Goal: Task Accomplishment & Management: Complete application form

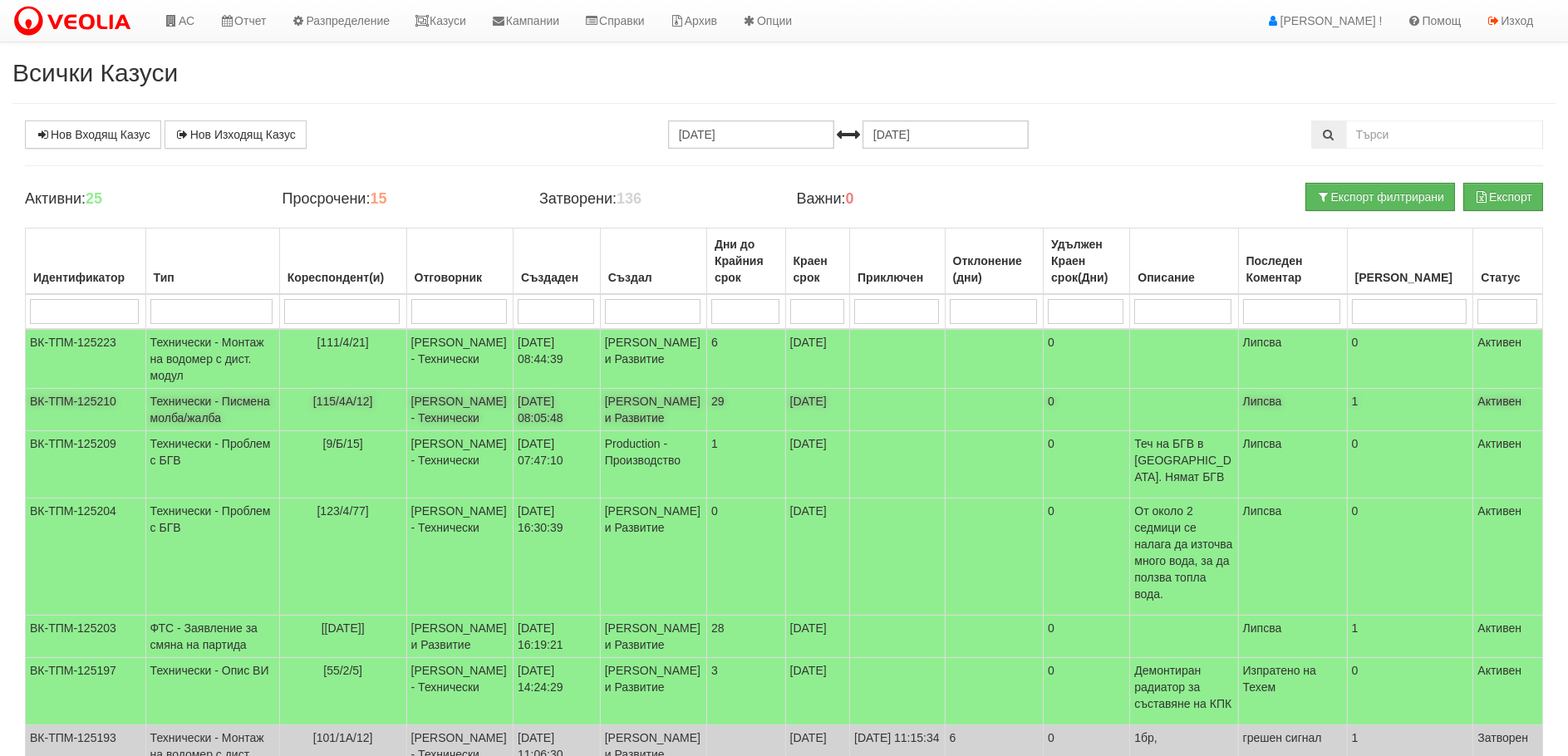
click at [171, 431] on td "Технически - Писмена молба/жалба" at bounding box center [212, 409] width 133 height 42
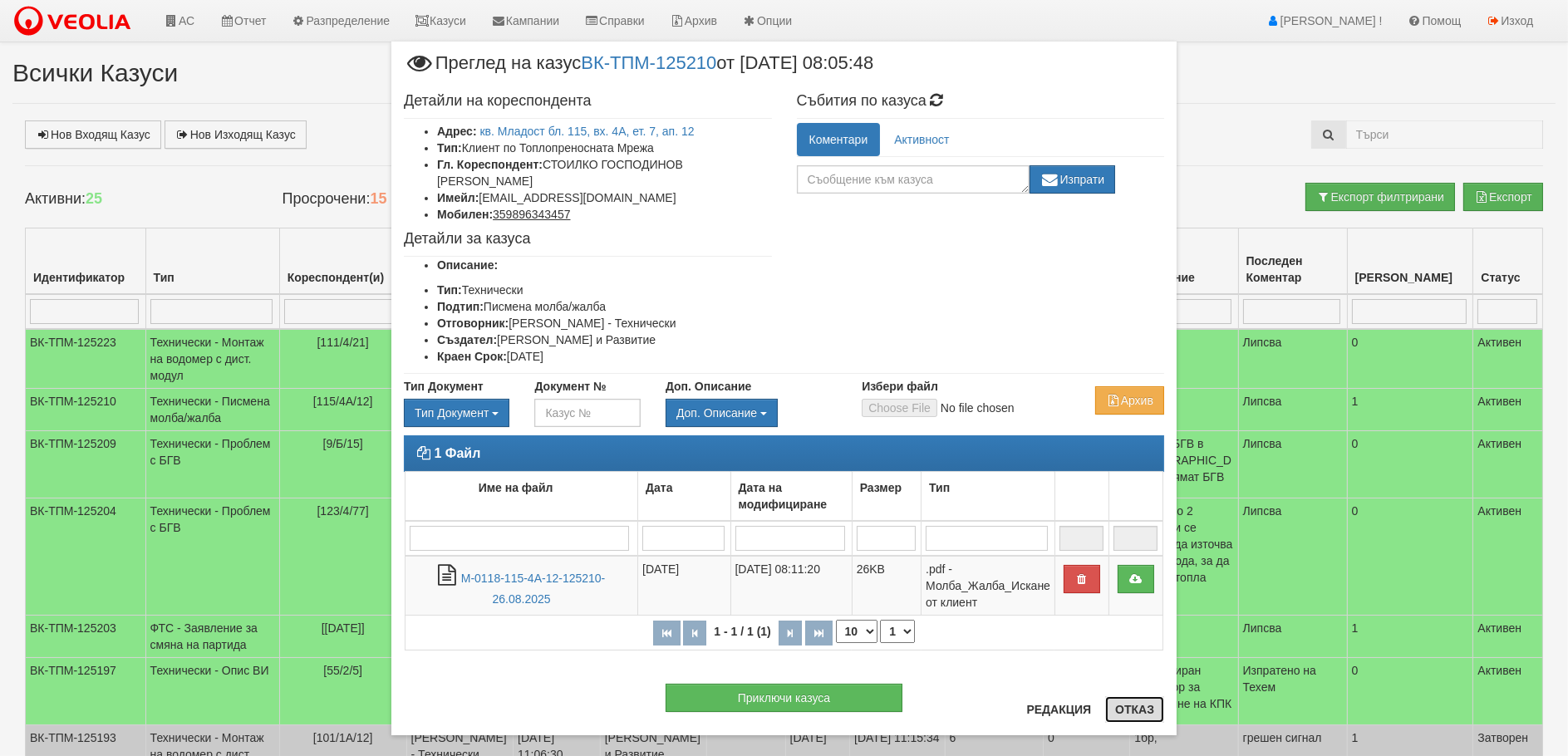
click at [1130, 712] on button "Отказ" at bounding box center [1134, 709] width 59 height 27
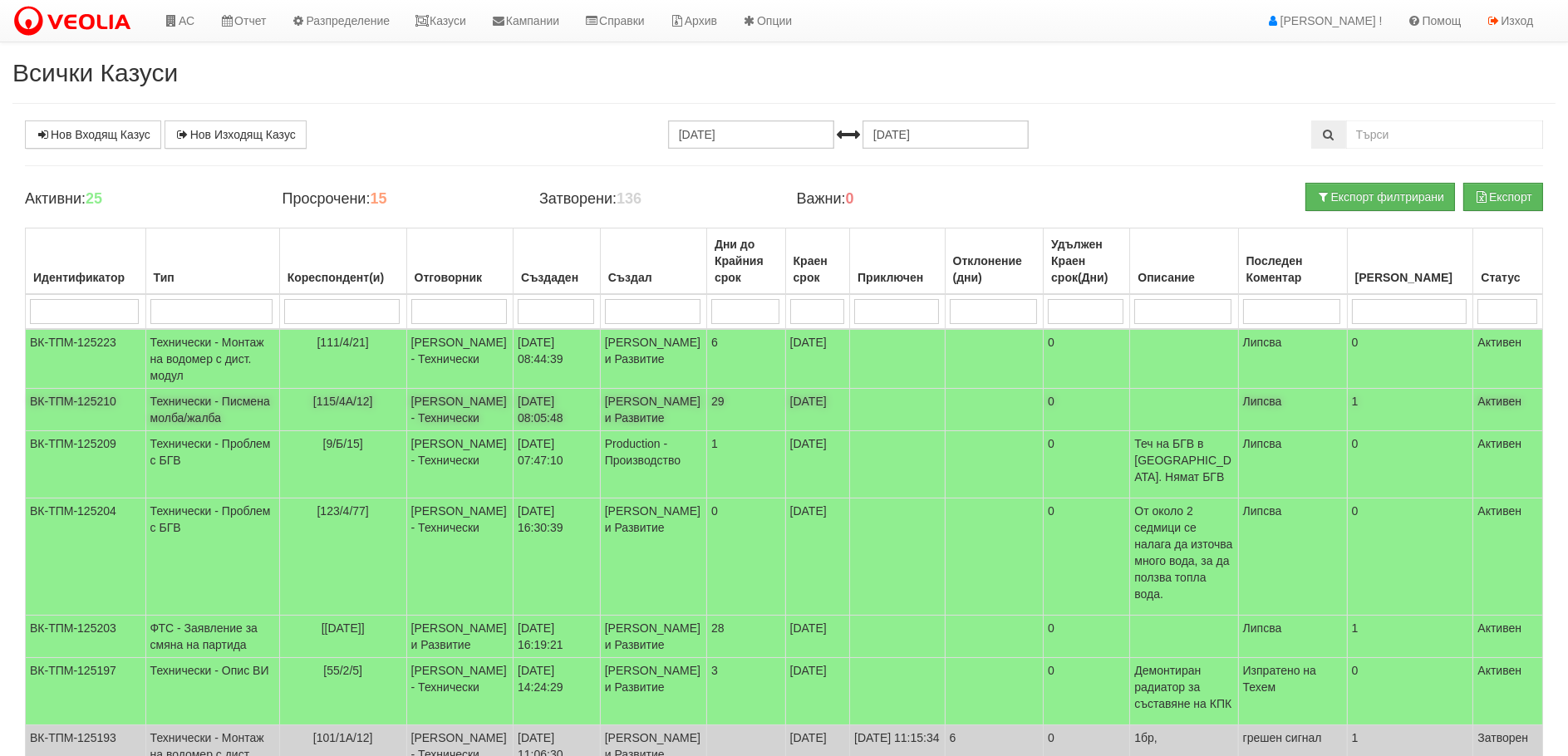
click at [180, 422] on td "Технически - Писмена молба/жалба" at bounding box center [212, 409] width 133 height 42
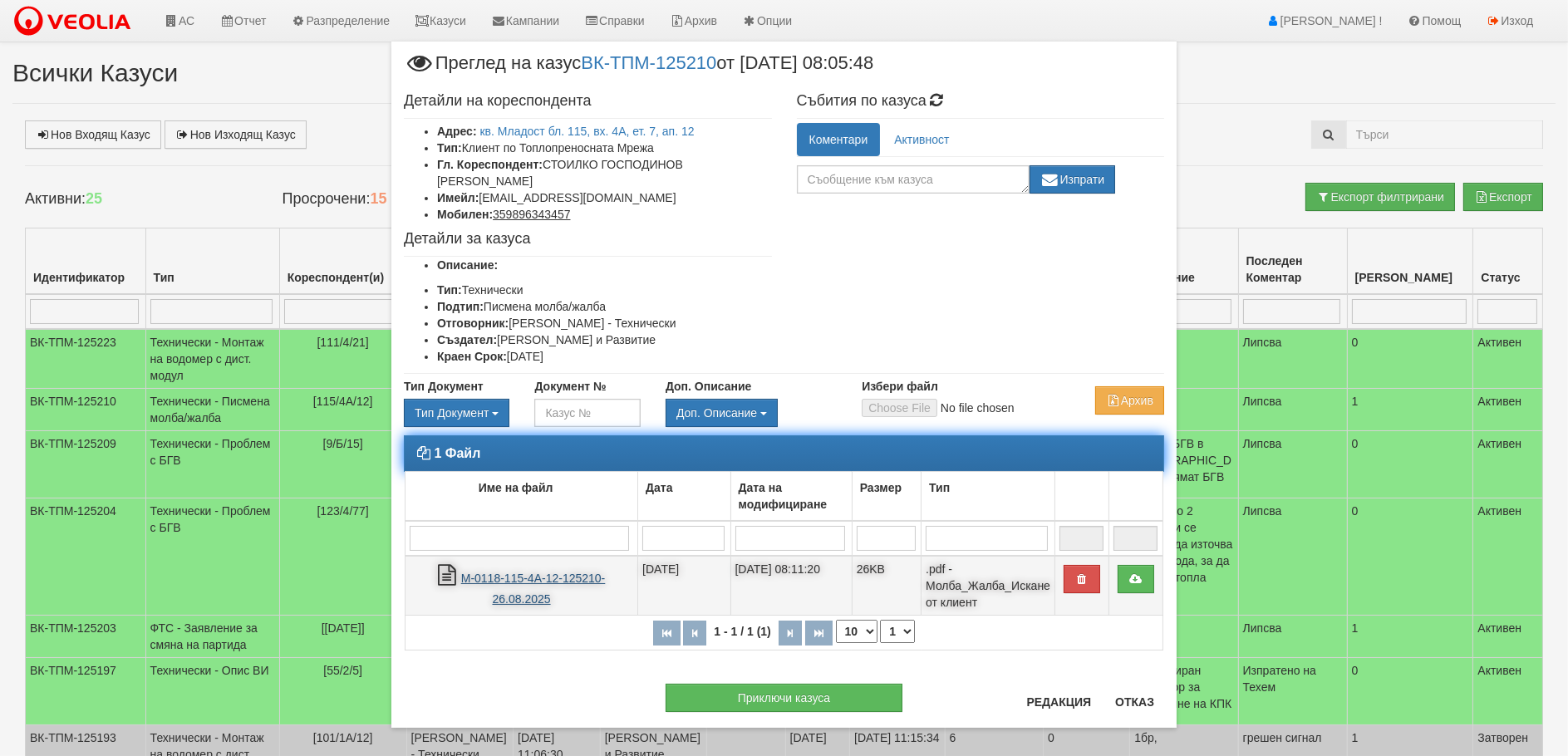
click at [524, 571] on link "М-0118-115-4А-12-125210-26.08.2025" at bounding box center [534, 588] width 145 height 34
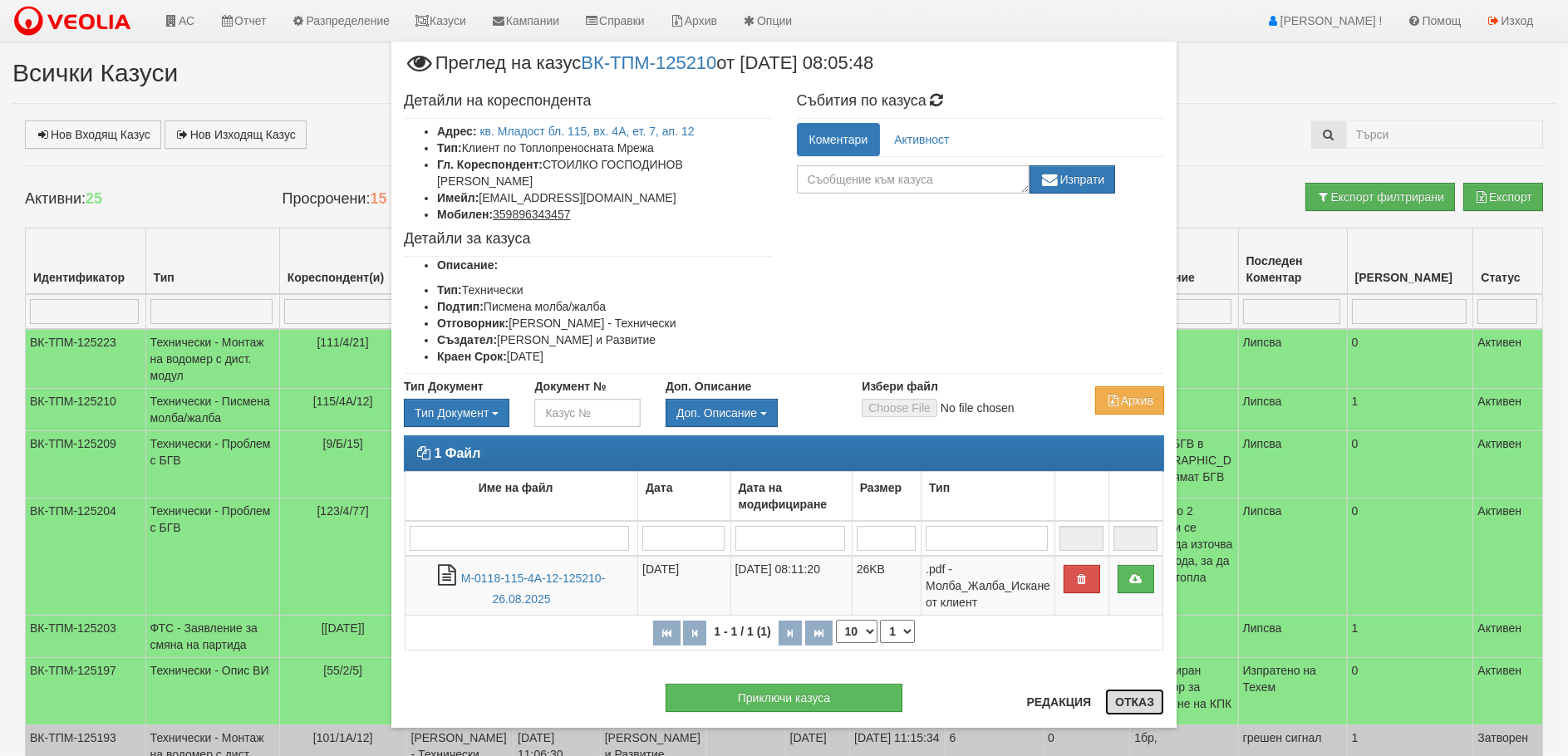
click at [1117, 699] on button "Отказ" at bounding box center [1134, 701] width 59 height 27
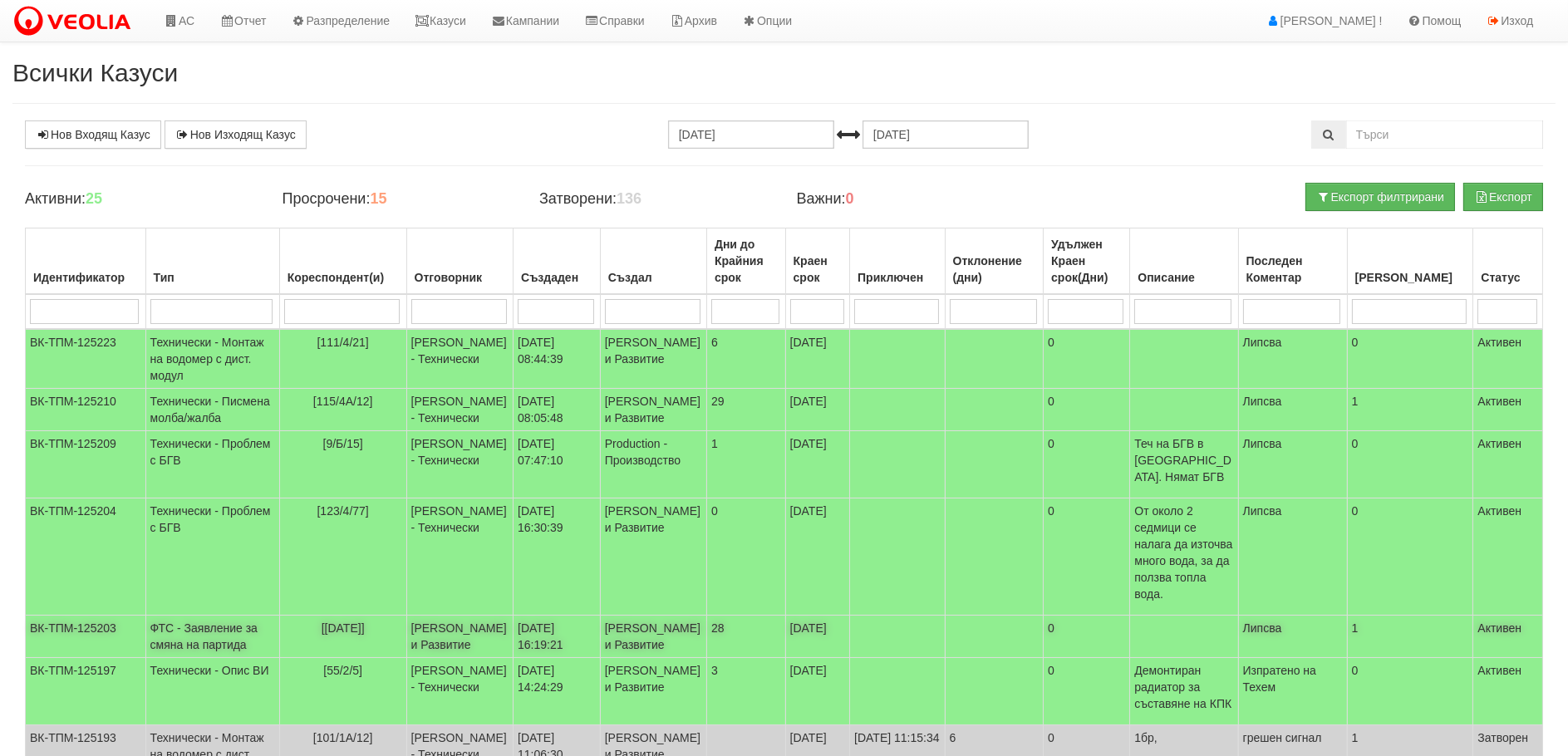
click at [189, 642] on td "ФТС - Заявление за смяна на партида" at bounding box center [212, 636] width 133 height 42
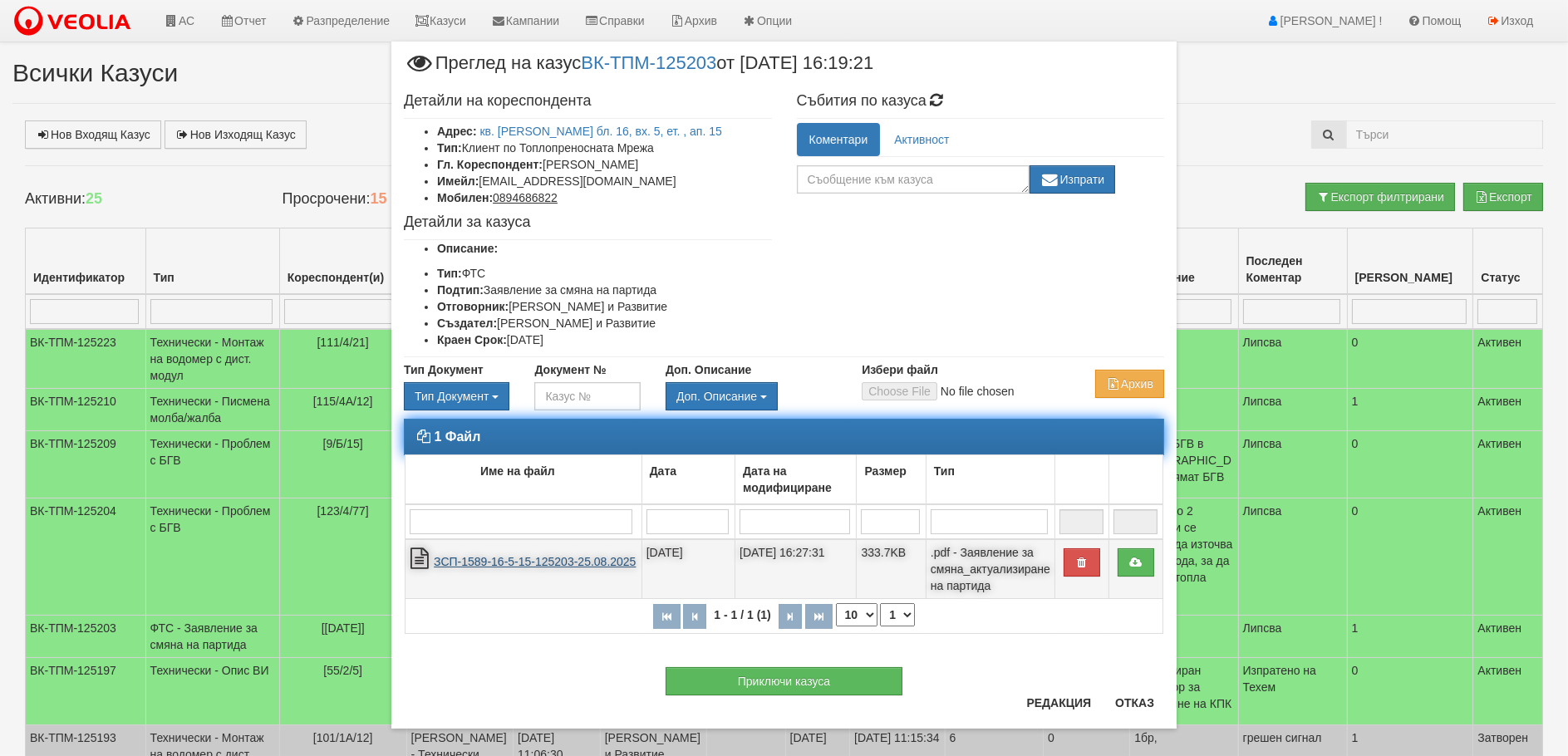
click at [515, 559] on link "ЗСП-1589-16-5-15-125203-25.08.2025" at bounding box center [534, 561] width 202 height 13
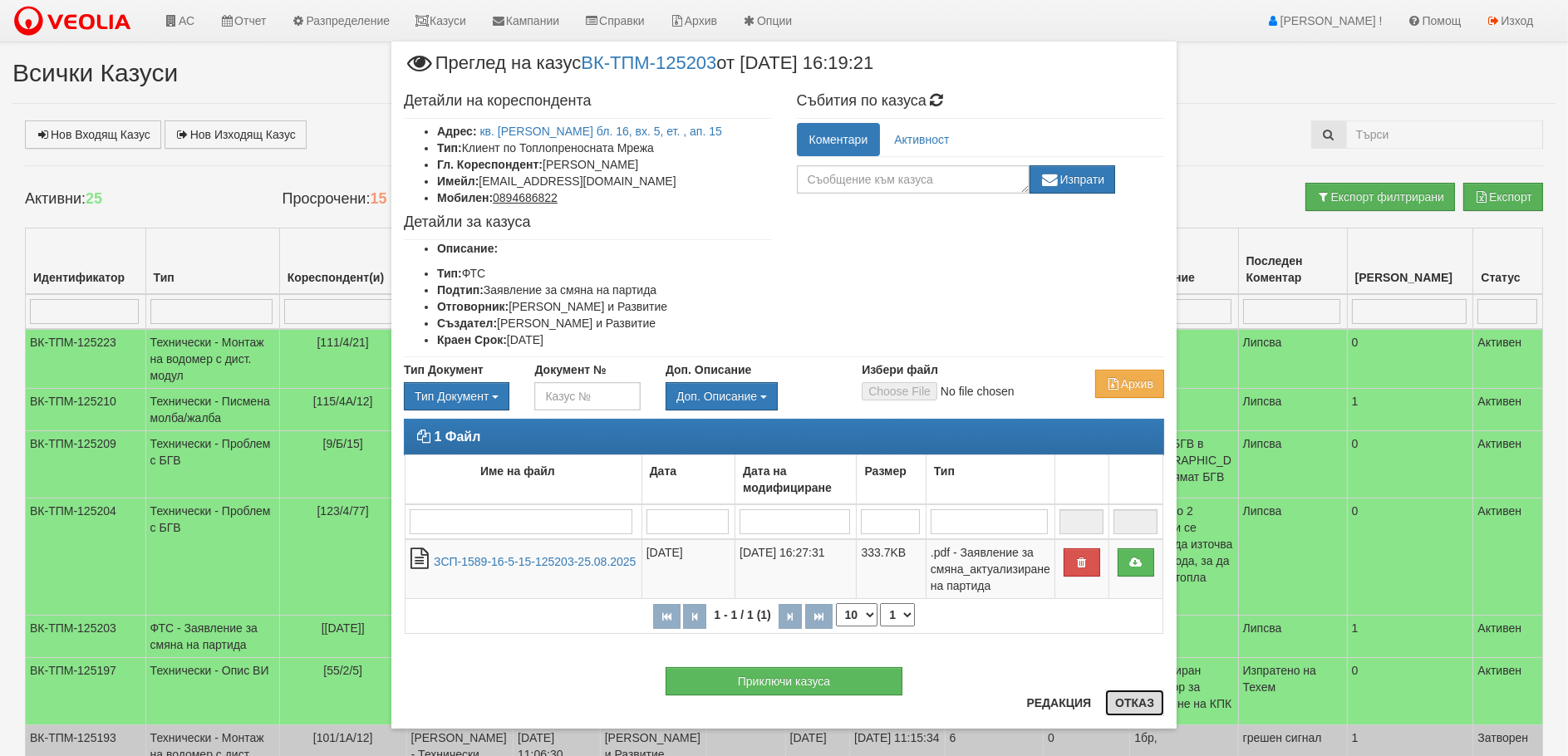
click at [1132, 695] on button "Отказ" at bounding box center [1134, 702] width 59 height 27
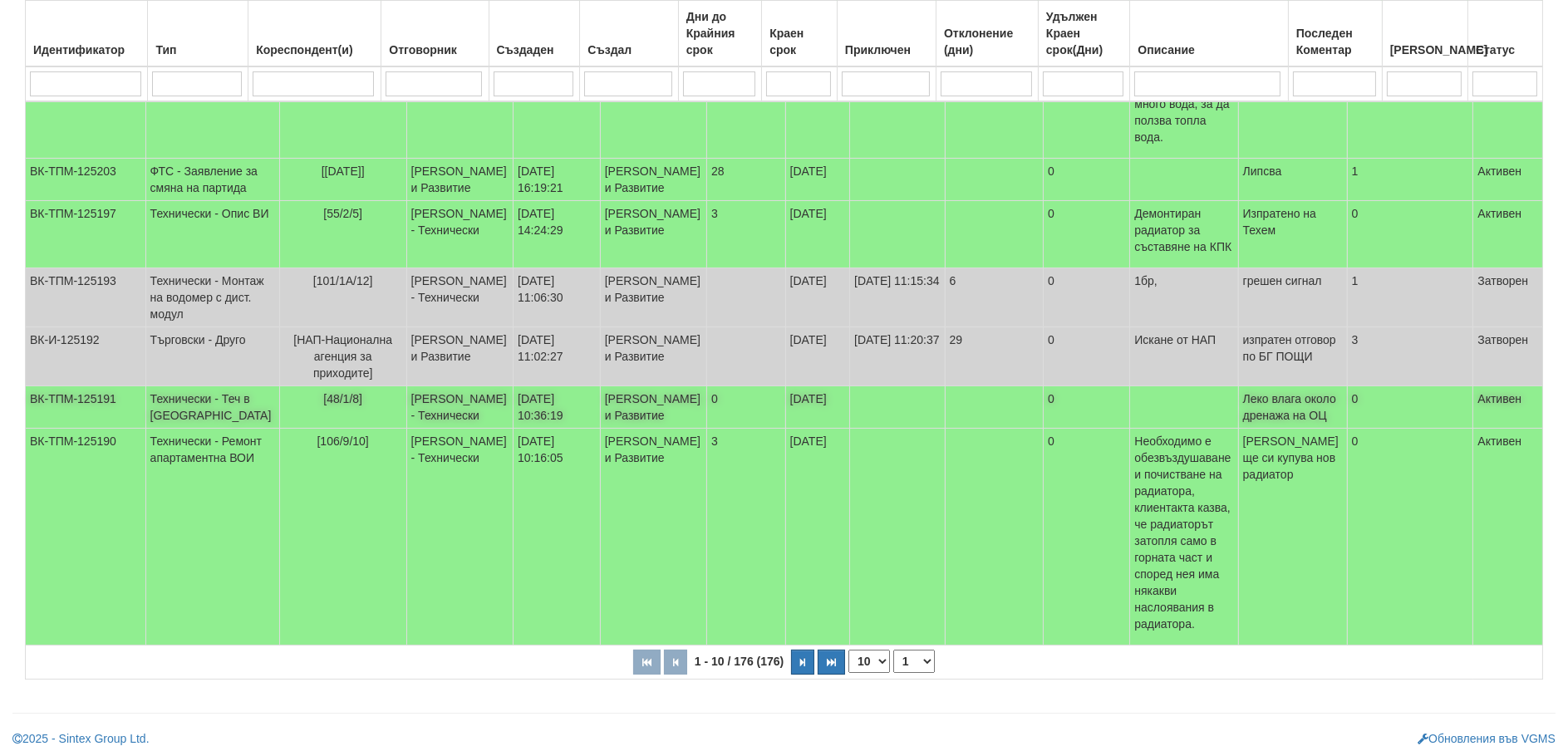
scroll to position [500, 0]
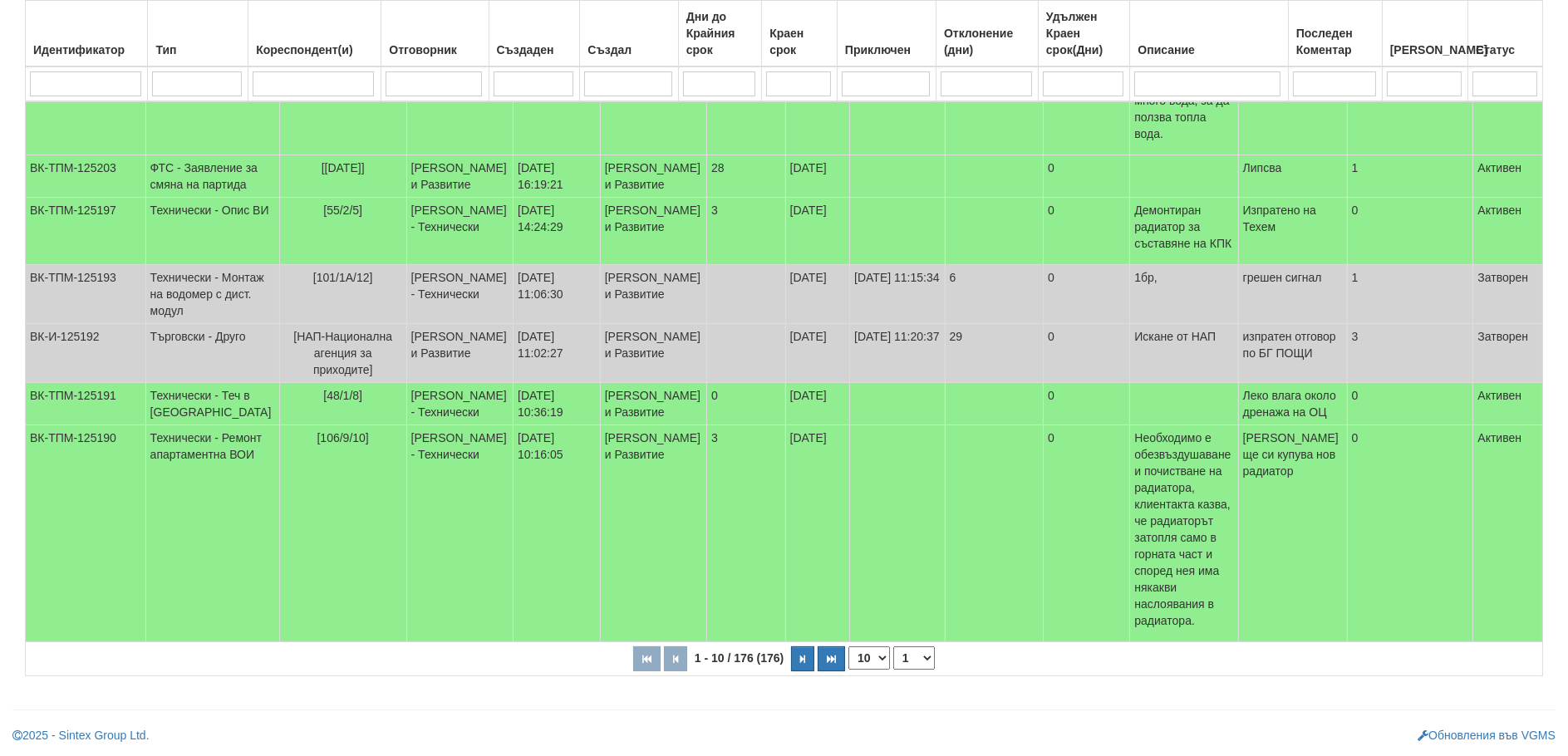
click at [862, 658] on select "10 20 30 40" at bounding box center [869, 657] width 41 height 23
select select "40"
click at [852, 669] on select "10 20 30 40" at bounding box center [869, 657] width 41 height 23
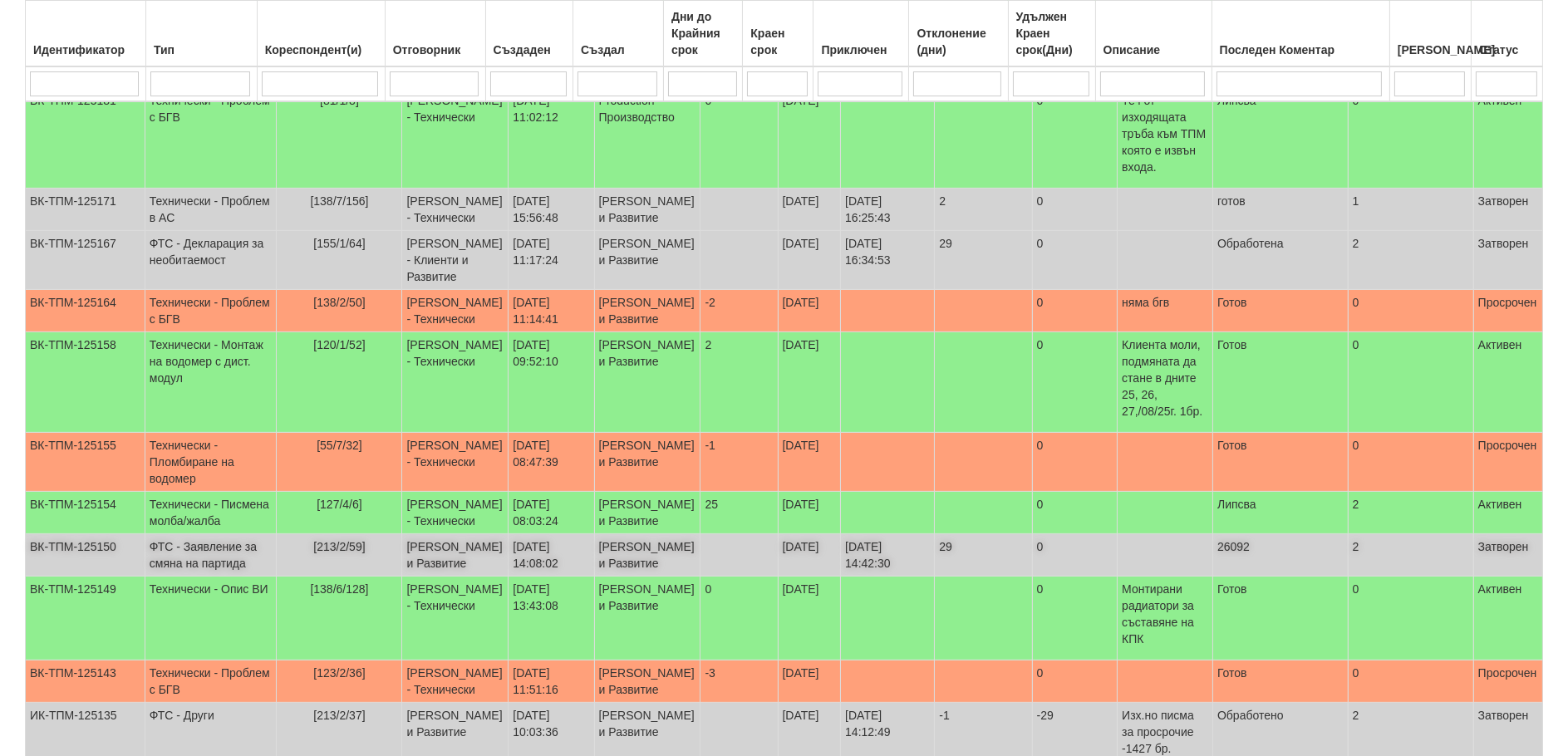
scroll to position [1331, 0]
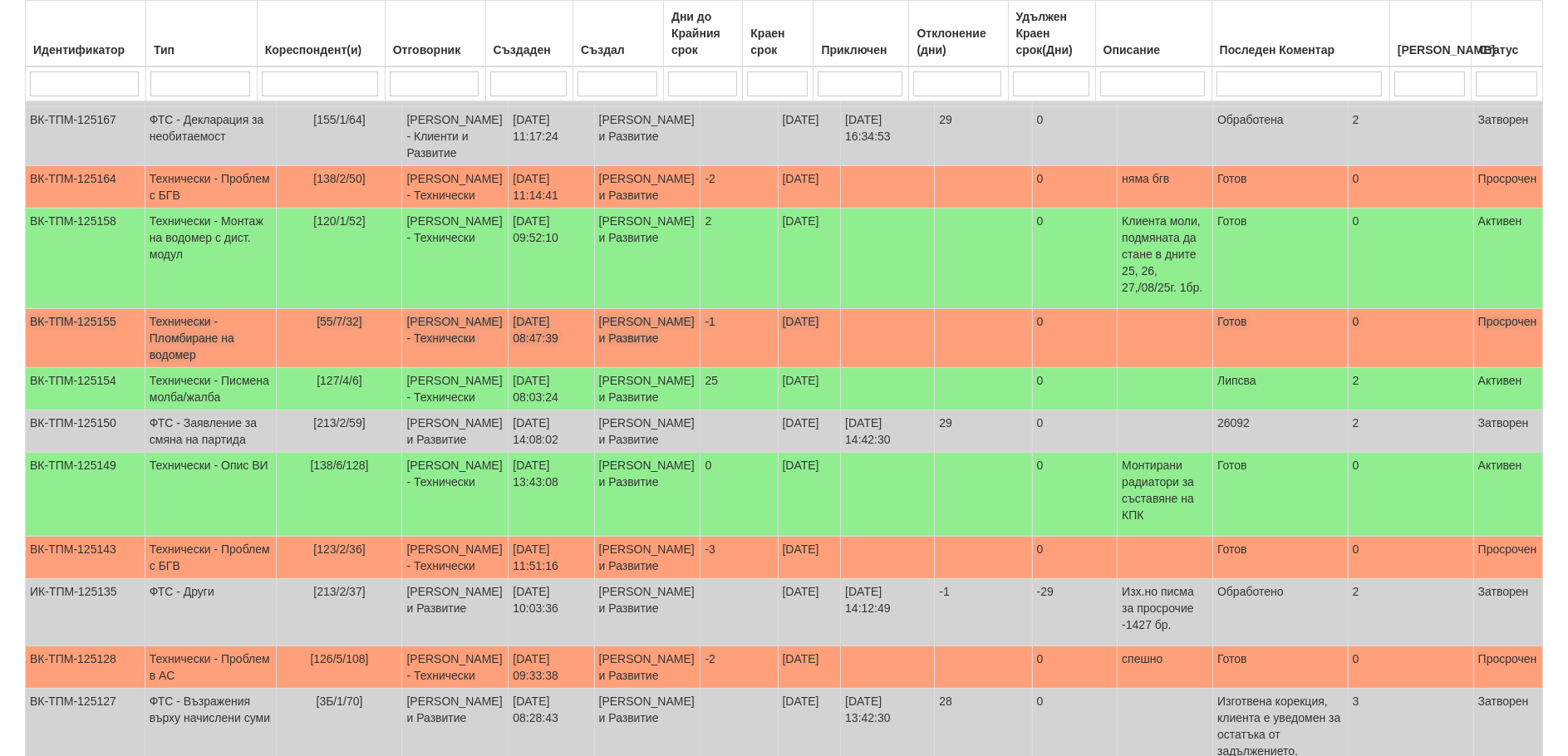
click at [182, 368] on td "Технически - Пломбиране на водомер" at bounding box center [211, 338] width 133 height 59
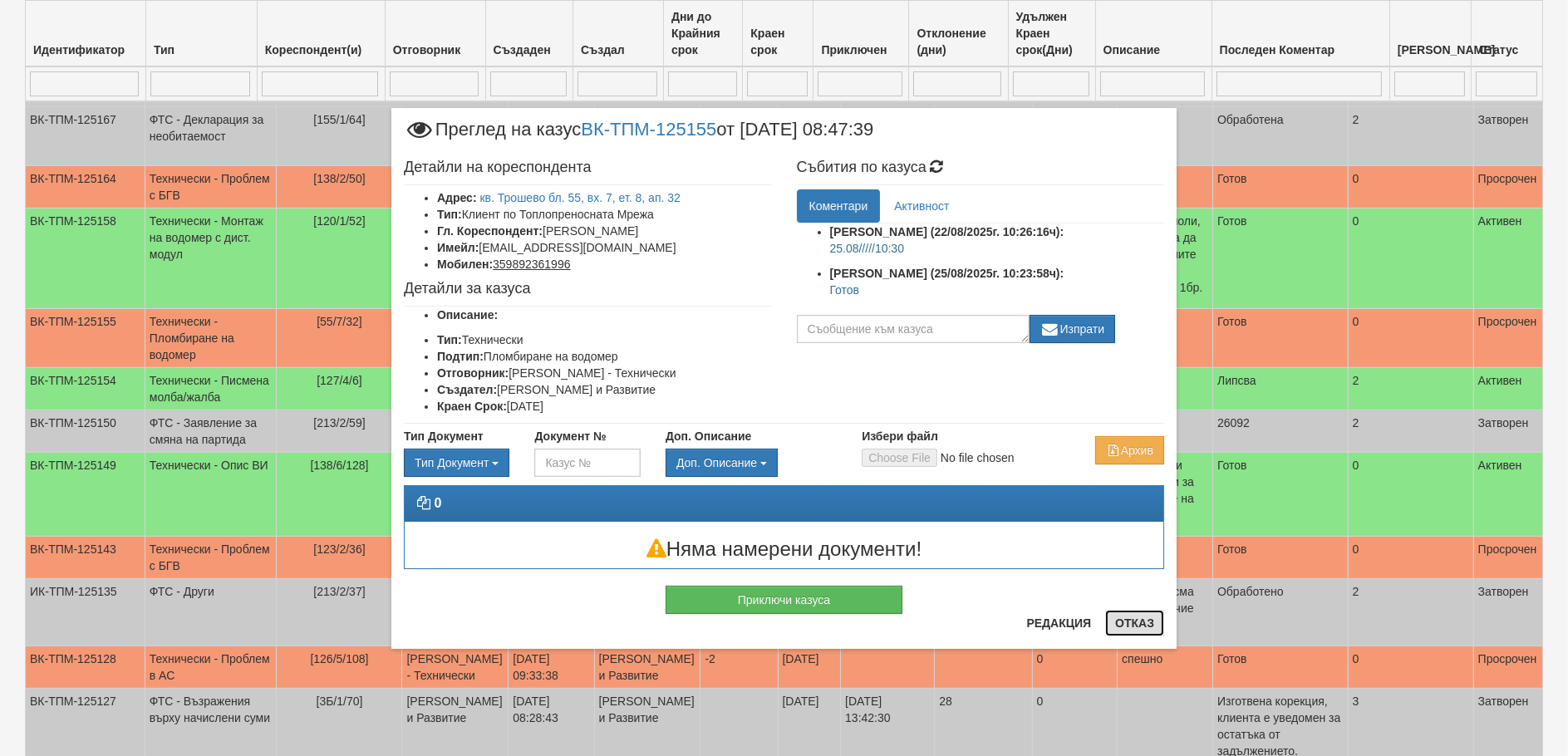
click at [1139, 626] on button "Отказ" at bounding box center [1134, 623] width 59 height 27
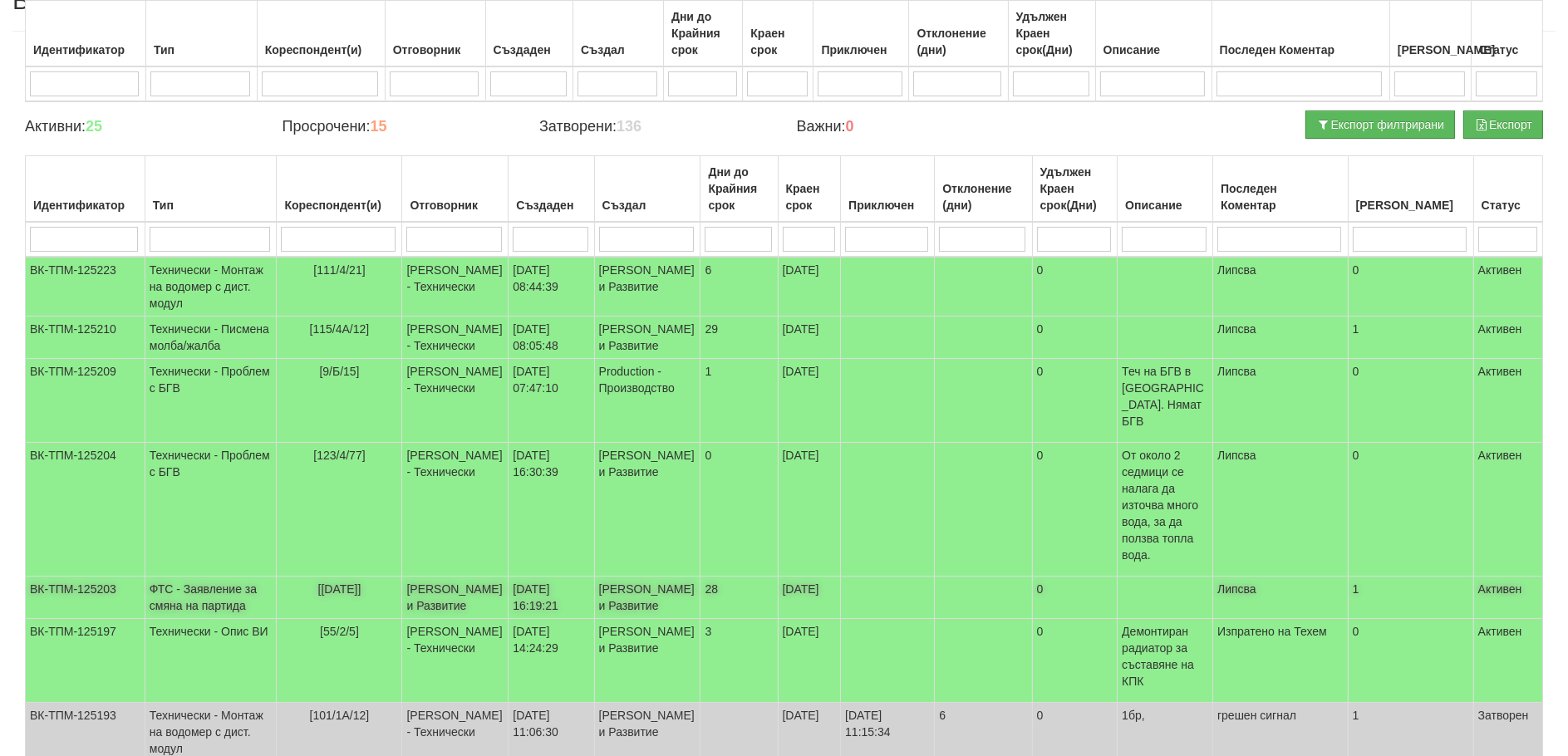
scroll to position [0, 0]
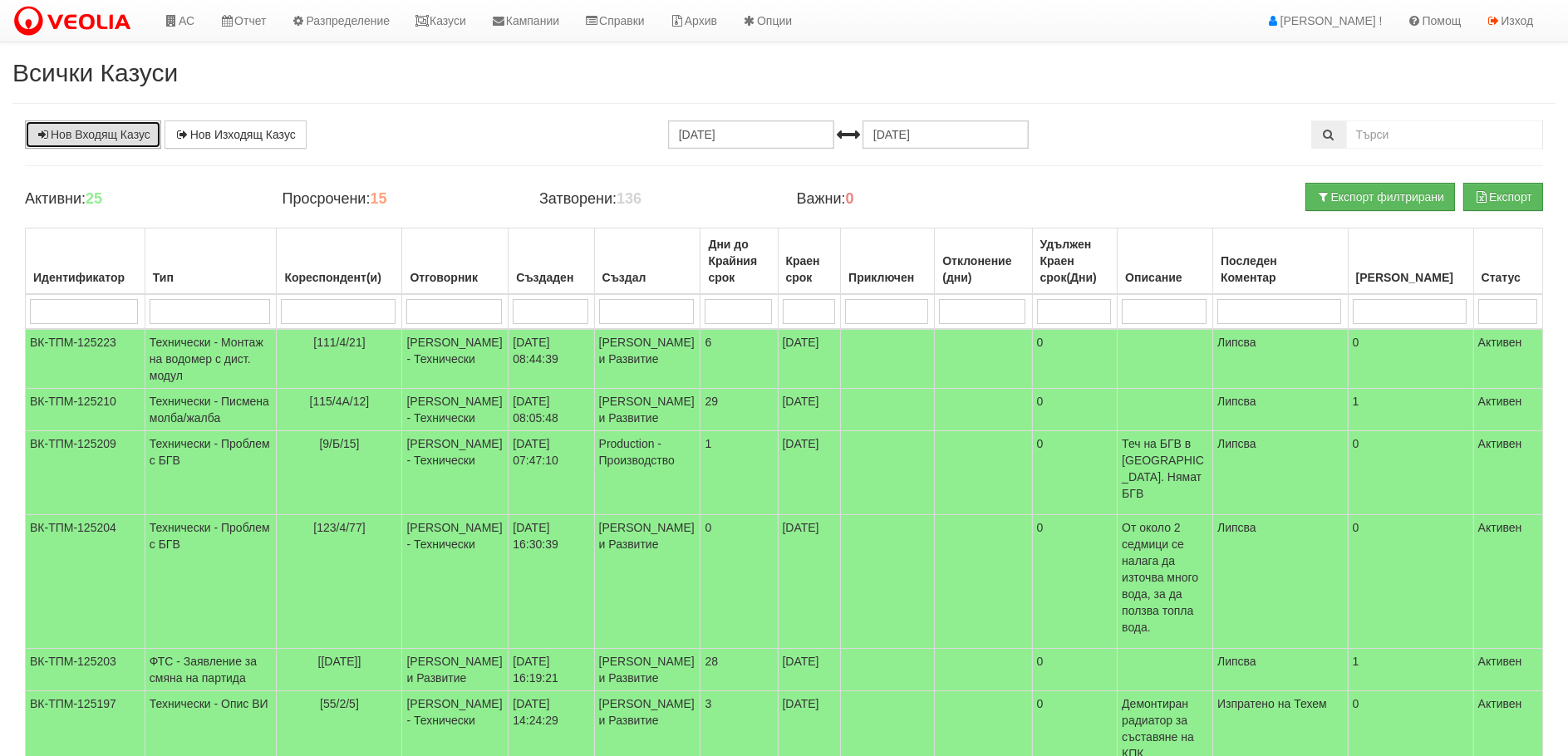
click at [110, 132] on link "Нов Входящ Казус" at bounding box center [93, 134] width 136 height 28
click at [186, 23] on link "АС" at bounding box center [179, 21] width 56 height 41
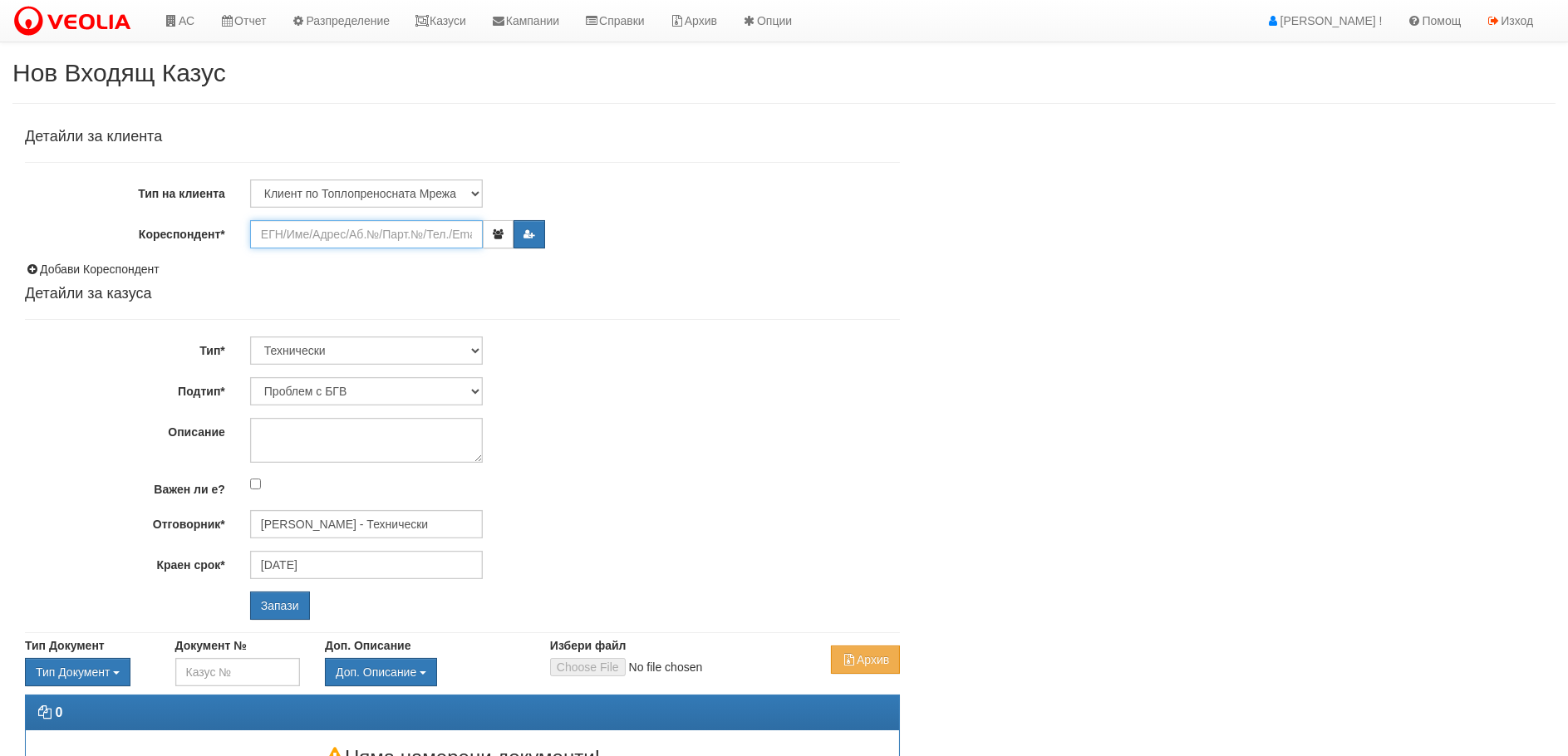
click at [287, 237] on input "Кореспондент*" at bounding box center [367, 234] width 232 height 28
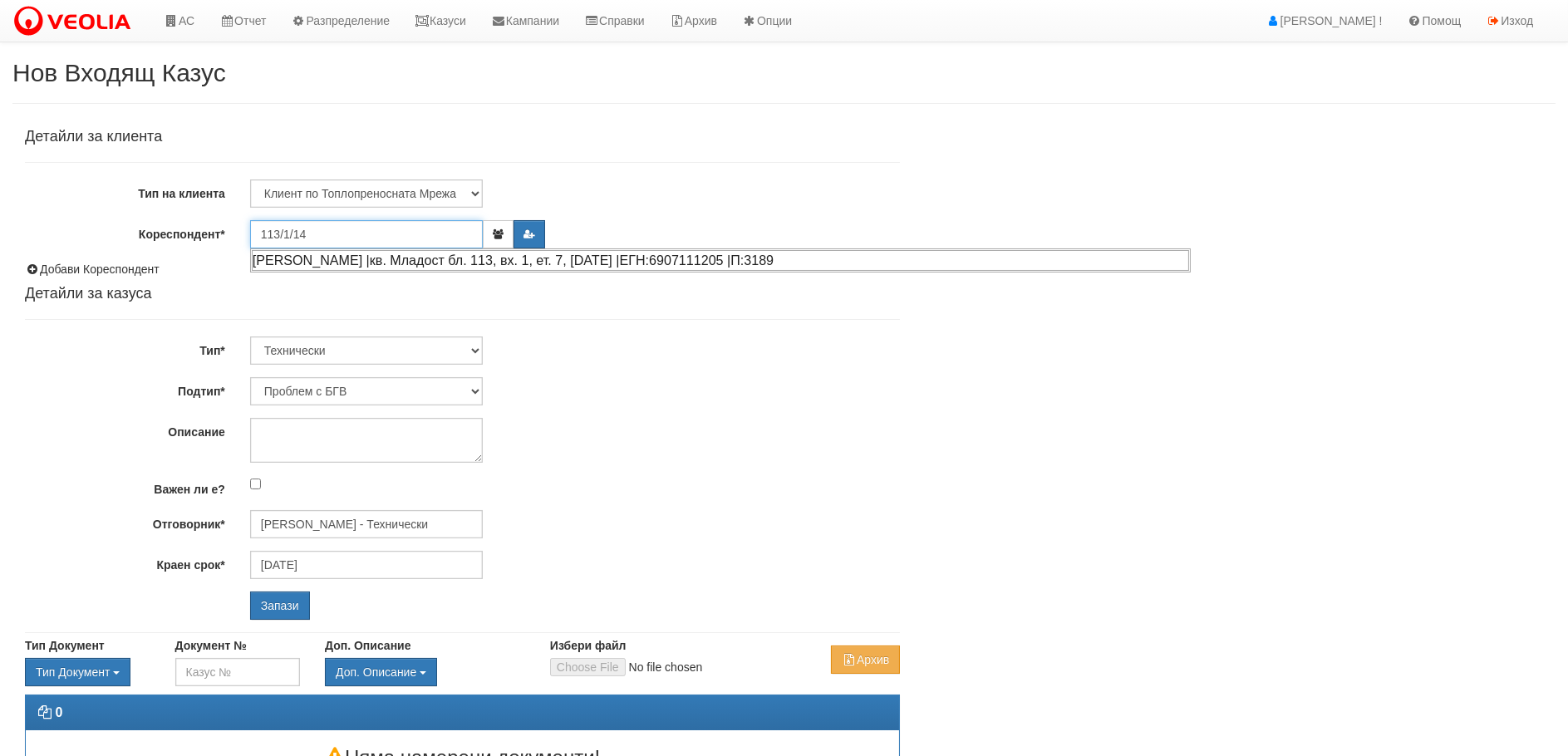
click at [293, 261] on div "КОСТАДИН ДИМИТРОВ СТОЕВ |кв. Младост бл. 113, вх. 1, ет. 7, ап. 14 |ЕГН:6907111…" at bounding box center [720, 261] width 937 height 21
type input "EВелина Костадинова"
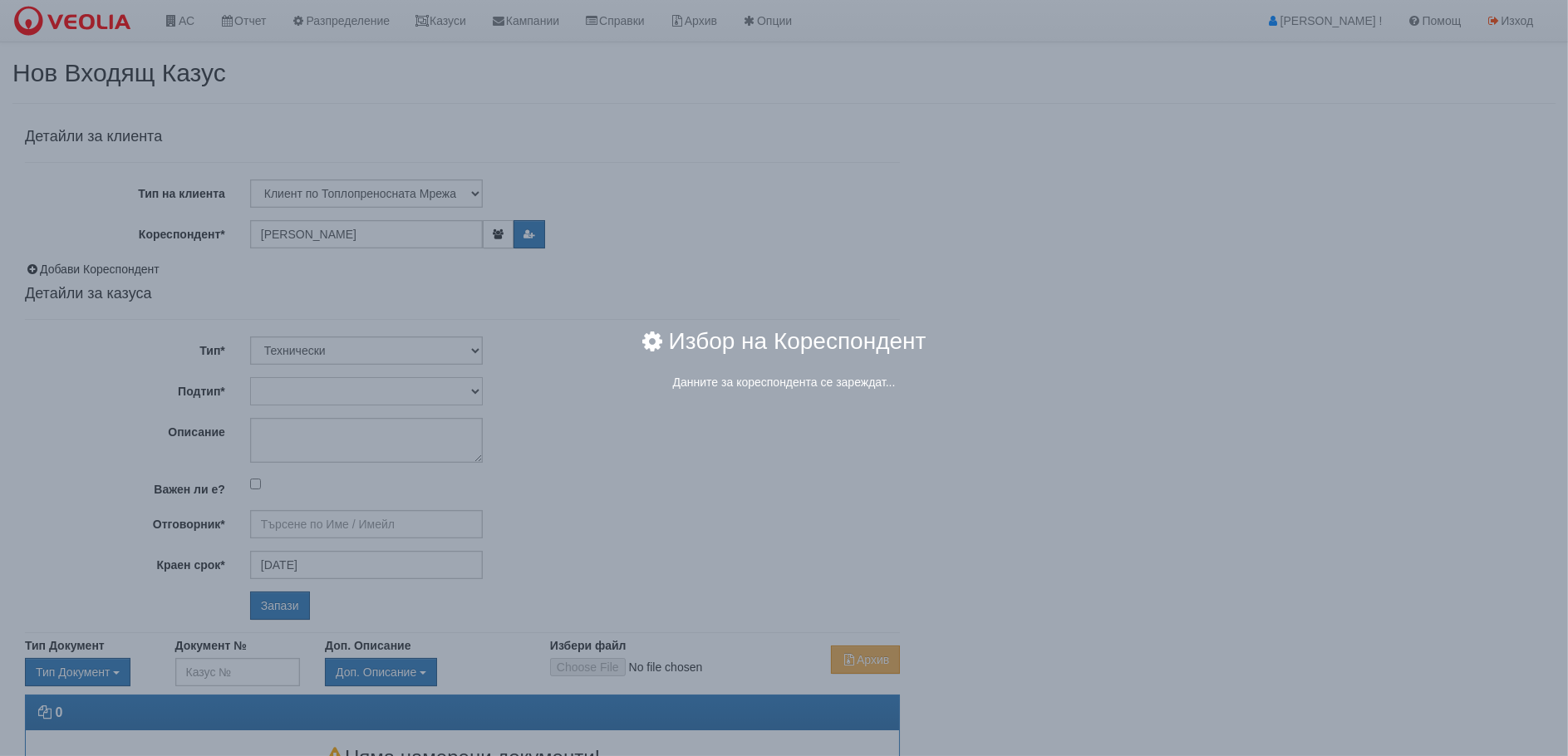
type input "[PERSON_NAME] - Технически"
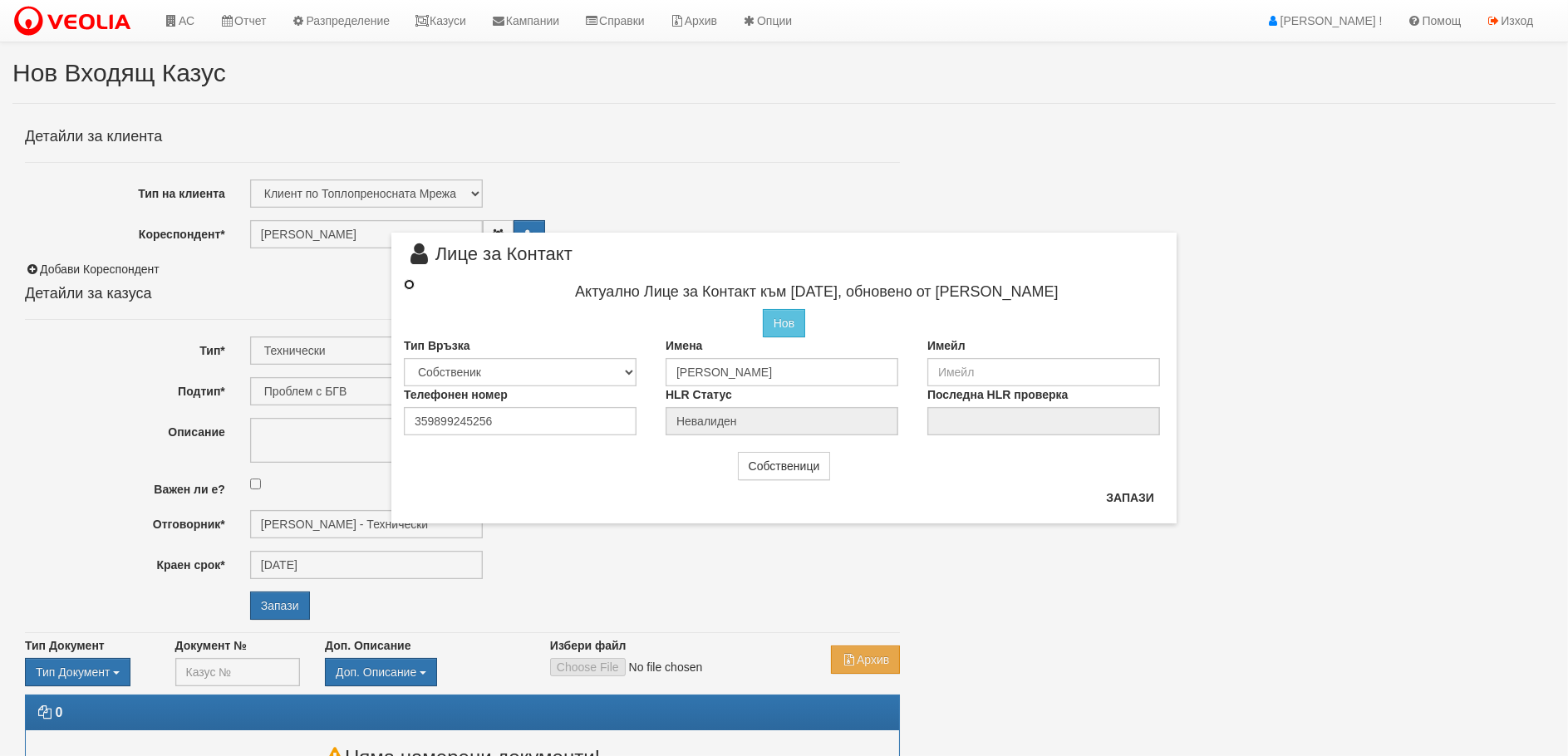
click at [409, 285] on input "radio" at bounding box center [409, 284] width 11 height 11
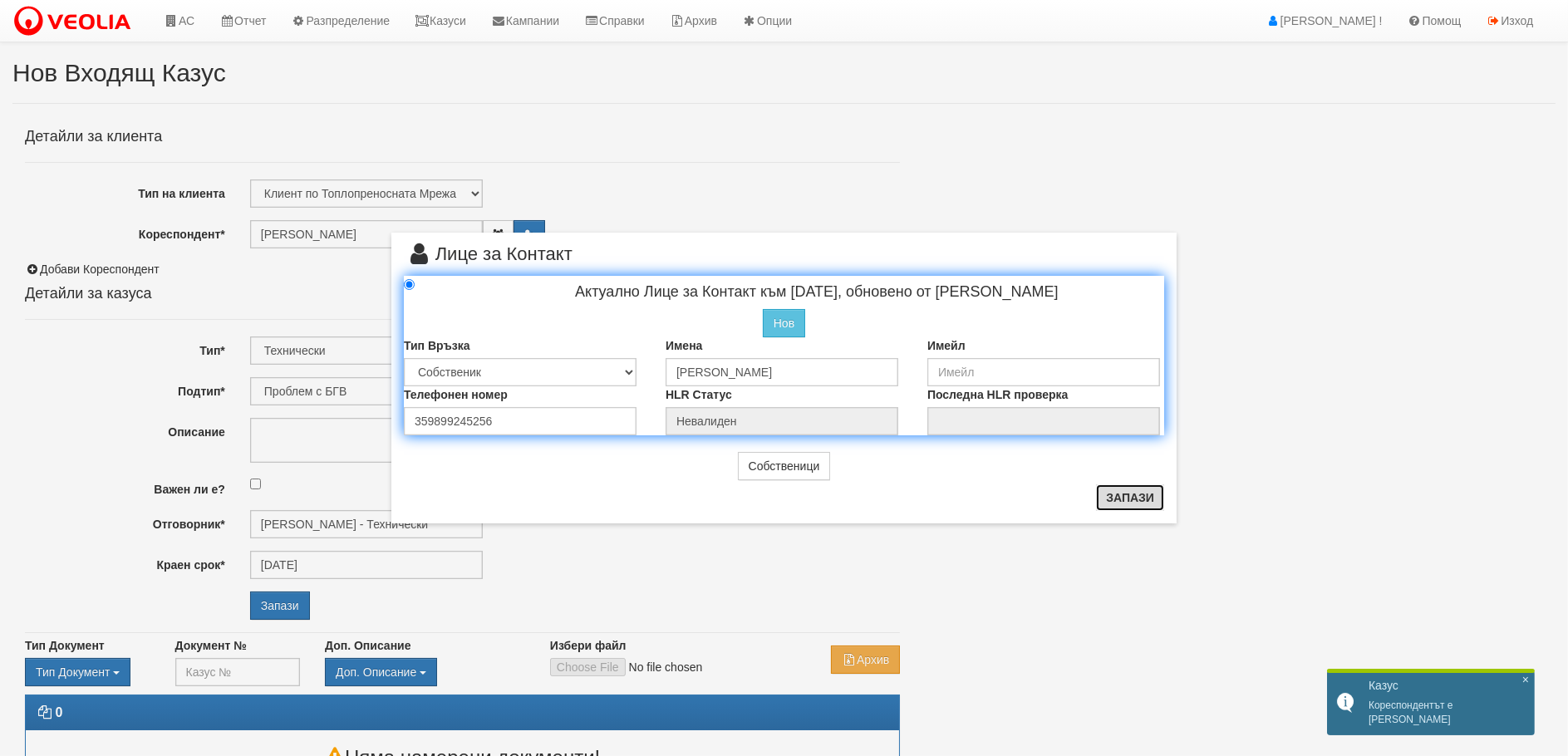
click at [1142, 501] on button "Запази" at bounding box center [1130, 497] width 68 height 27
radio input "true"
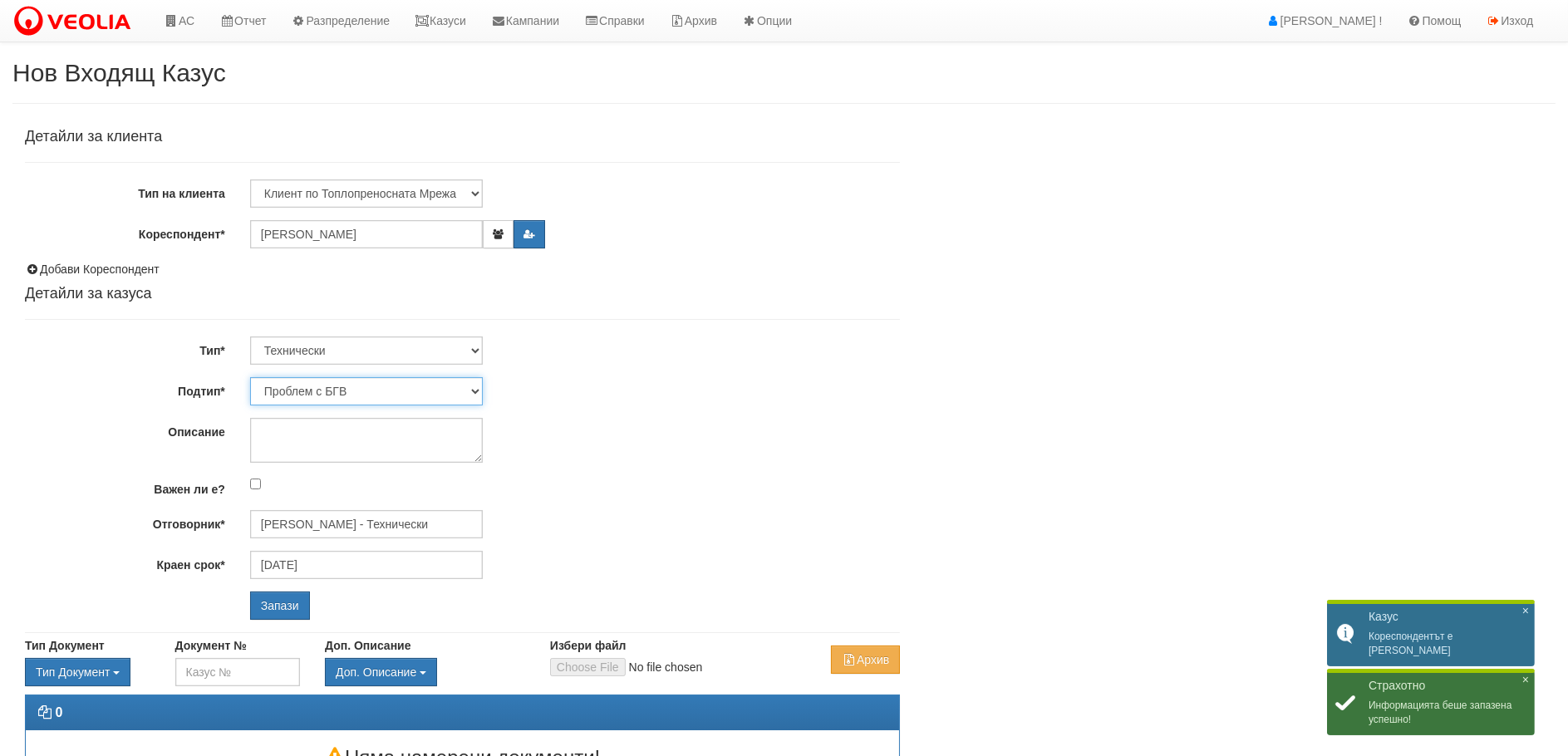
click at [477, 391] on select "Проблем с БГВ Теч ВОИ Теч БГВ Теч в АС Теч от водомер Проблем в АС Интервенция …" at bounding box center [367, 390] width 232 height 28
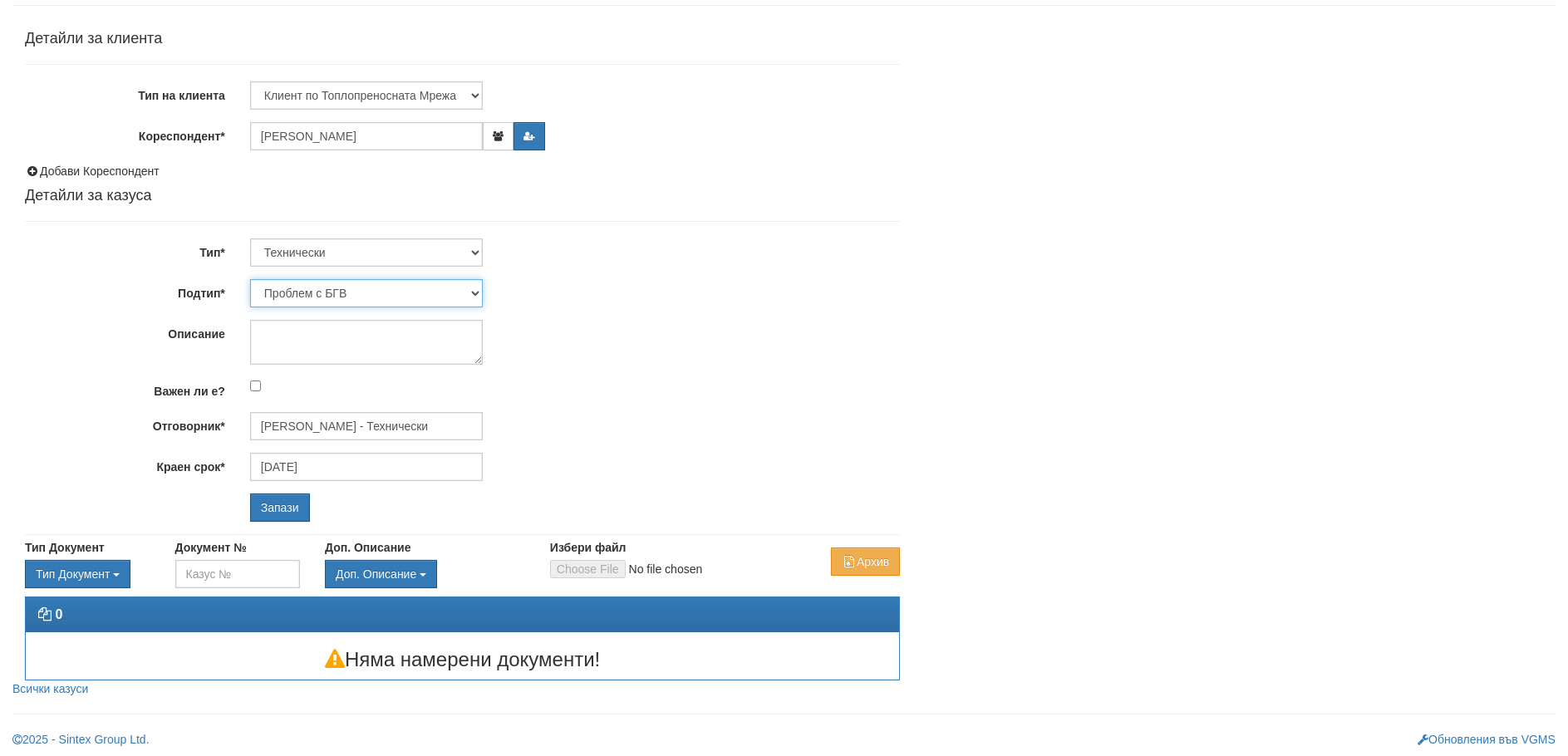
scroll to position [101, 0]
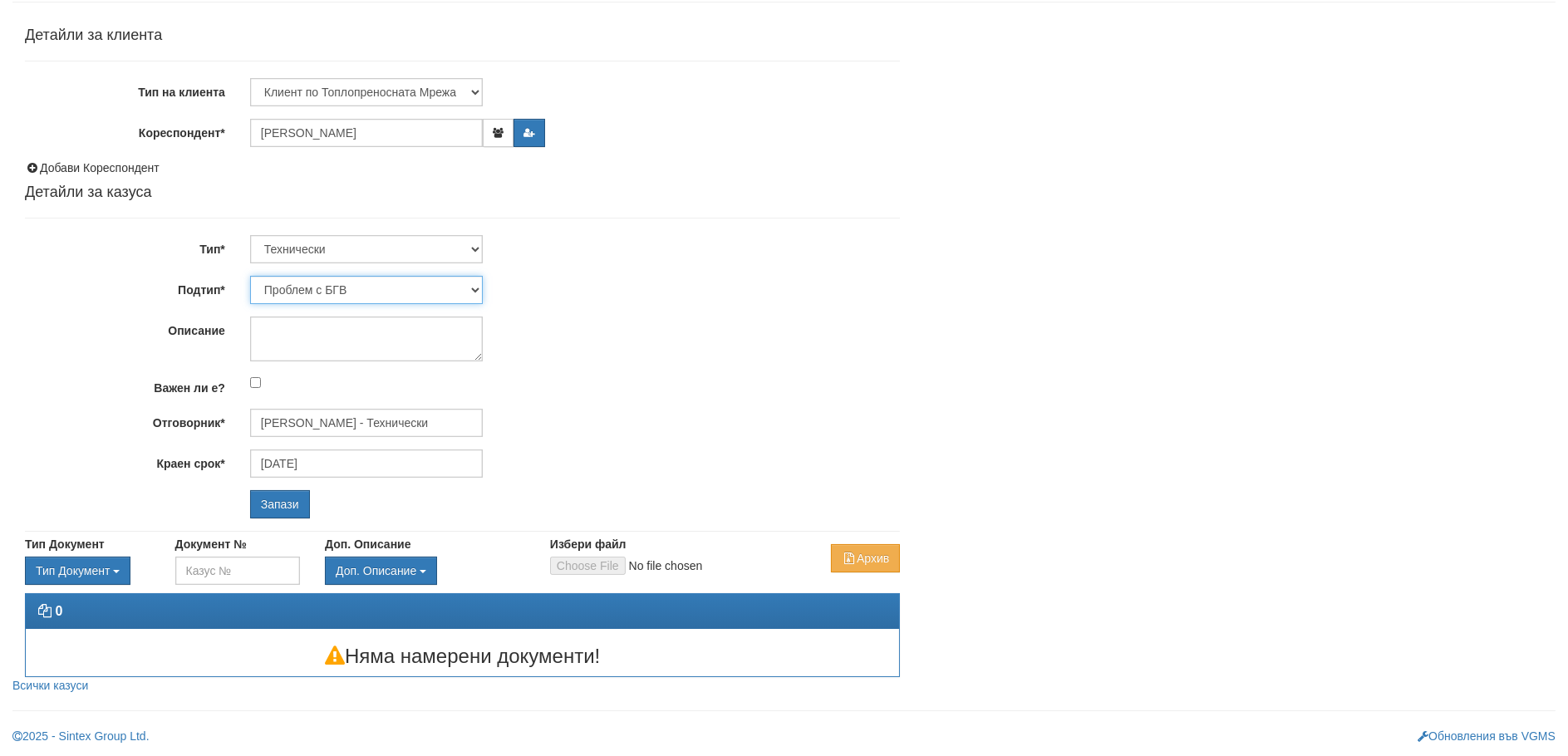
click at [373, 288] on select "Проблем с БГВ Теч ВОИ Теч БГВ Теч в АС Теч от водомер Проблем в АС Интервенция …" at bounding box center [367, 290] width 232 height 28
select select "Монтаж на водомер с дист. модул"
click at [250, 276] on select "Проблем с БГВ Теч ВОИ Теч БГВ Теч в АС Теч от водомер Проблем в АС Интервенция …" at bounding box center [367, 290] width 232 height 28
type input "02/09/2025"
type input "Дончо Дончев - Технически"
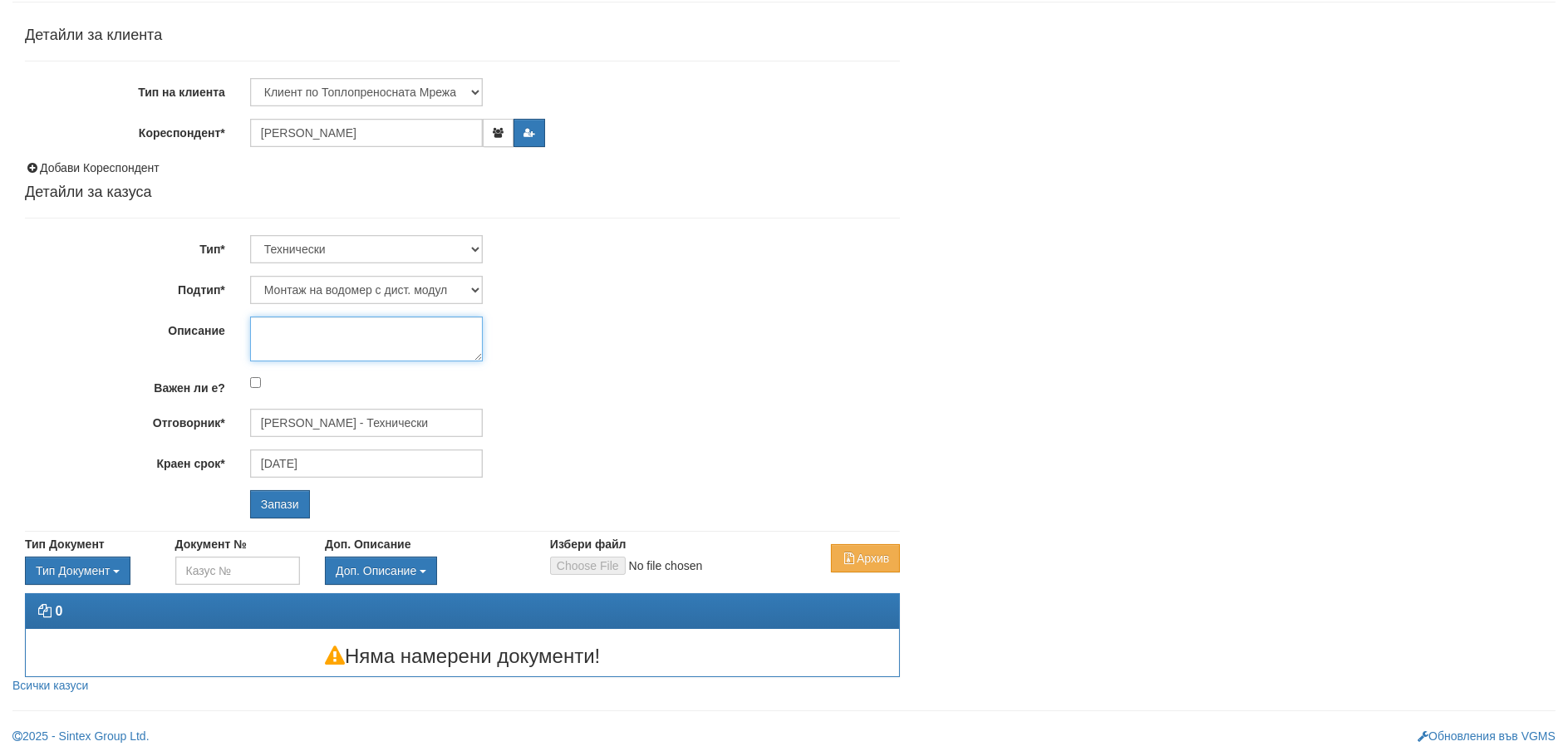
click at [299, 331] on textarea "Описание" at bounding box center [367, 339] width 232 height 45
click at [283, 329] on textarea "За монтаж на 2 броя водомери" at bounding box center [367, 339] width 232 height 45
click at [417, 327] on textarea "Монтаж на 2 броя водомери" at bounding box center [367, 339] width 232 height 45
type textarea "Монтаж на 2 броя водомери."
click at [272, 492] on input "Запази" at bounding box center [281, 504] width 60 height 28
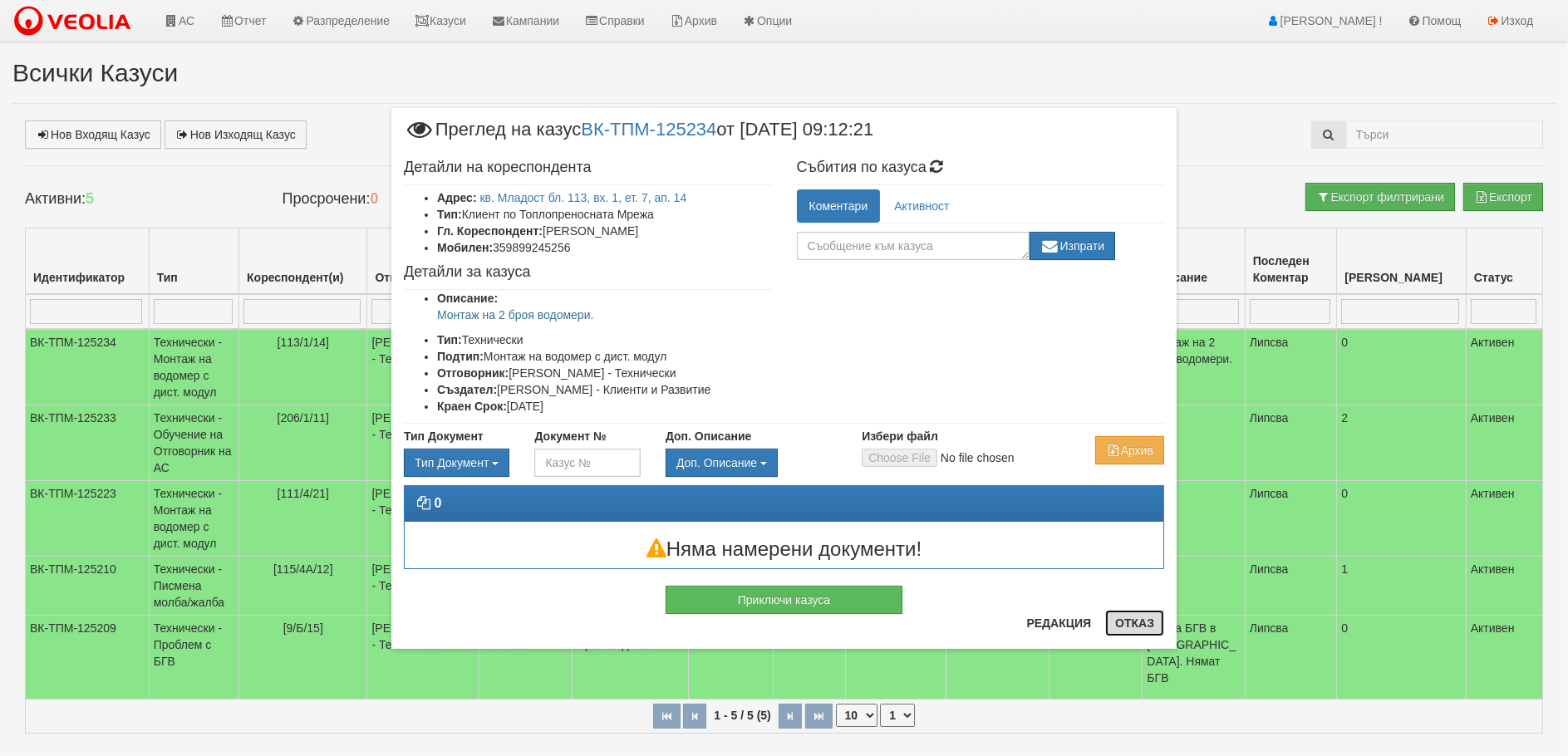
click at [1127, 626] on button "Отказ" at bounding box center [1134, 623] width 59 height 27
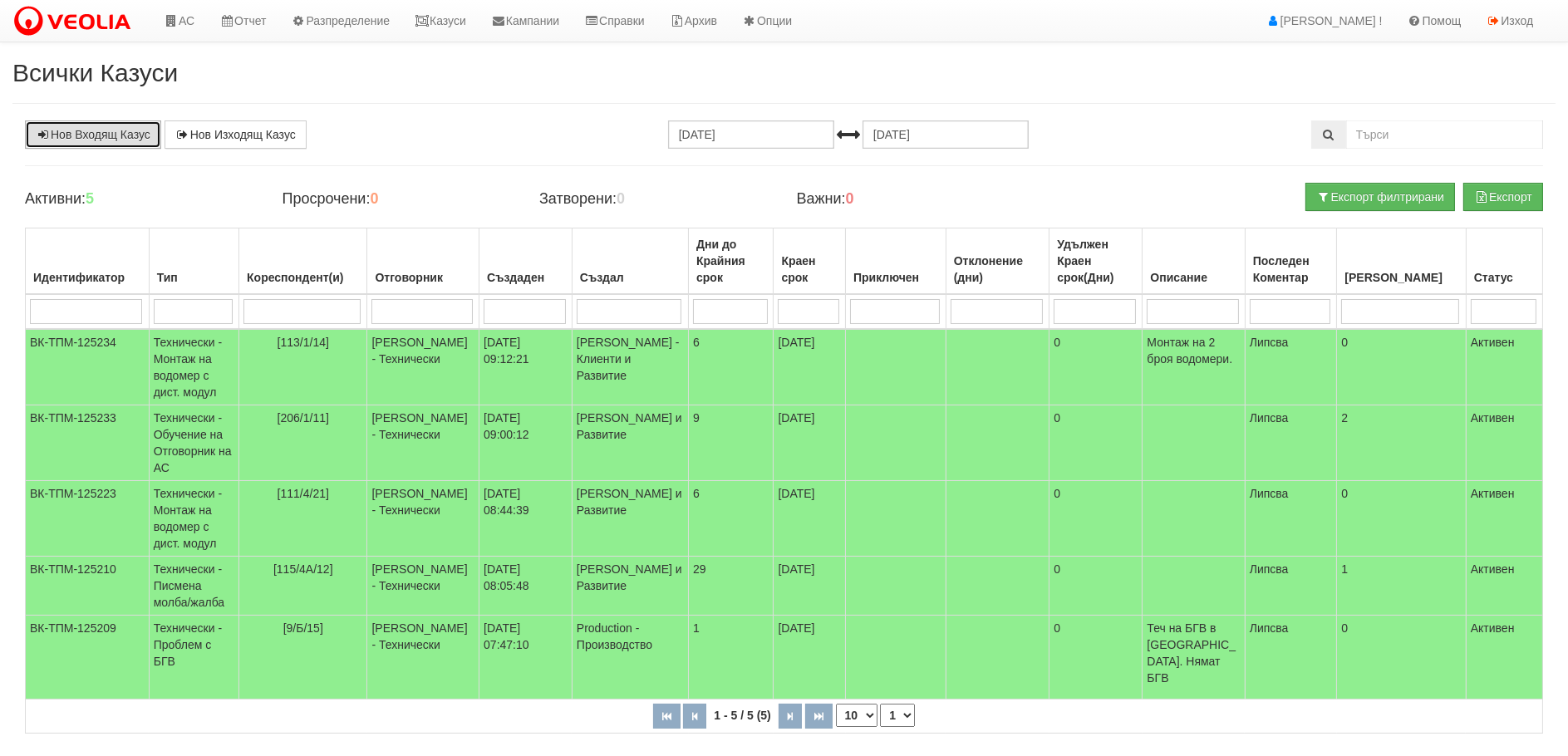
click at [98, 137] on link "Нов Входящ Казус" at bounding box center [93, 134] width 136 height 28
click at [108, 128] on link "Нов Входящ Казус" at bounding box center [93, 134] width 136 height 28
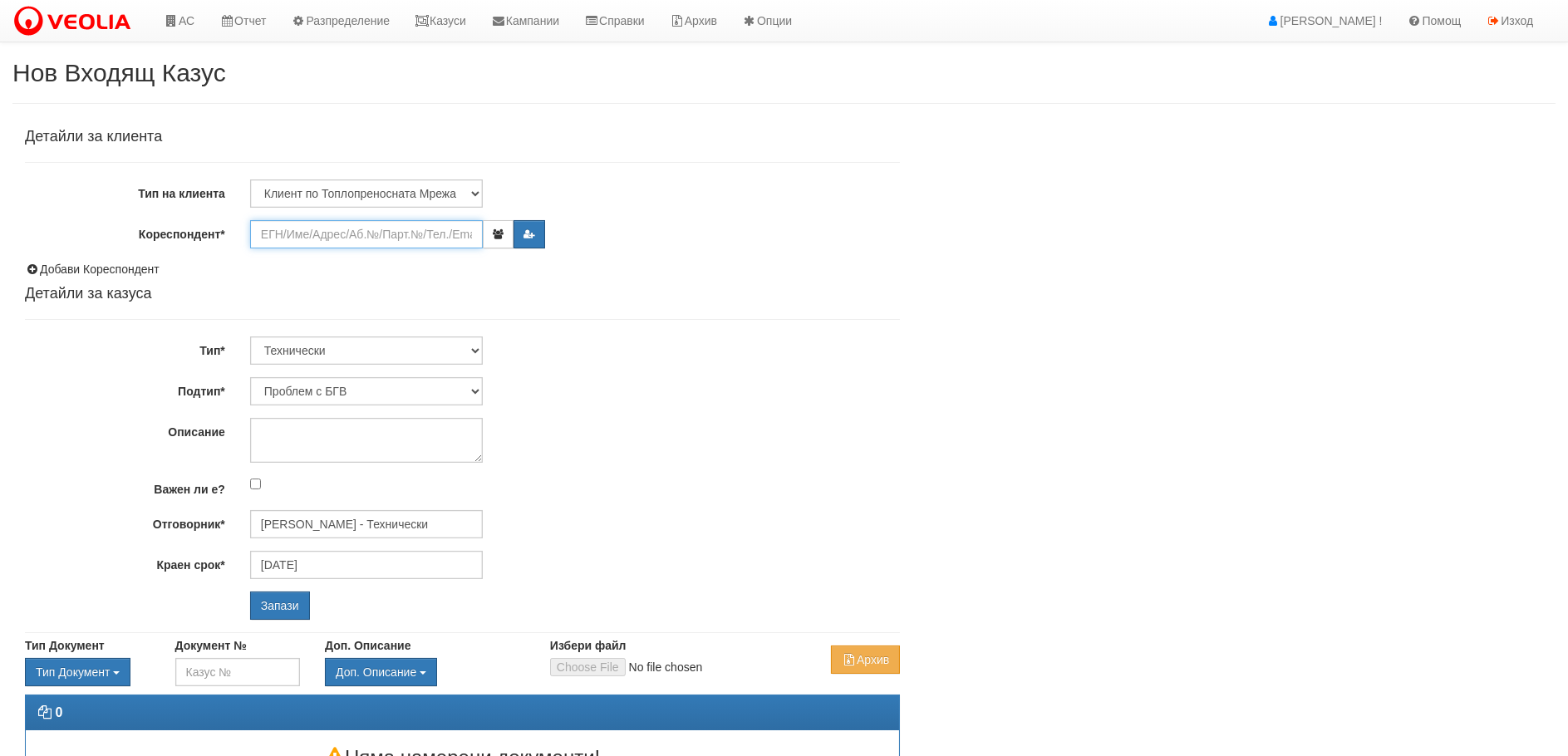
click at [283, 232] on input "Кореспондент*" at bounding box center [367, 234] width 232 height 28
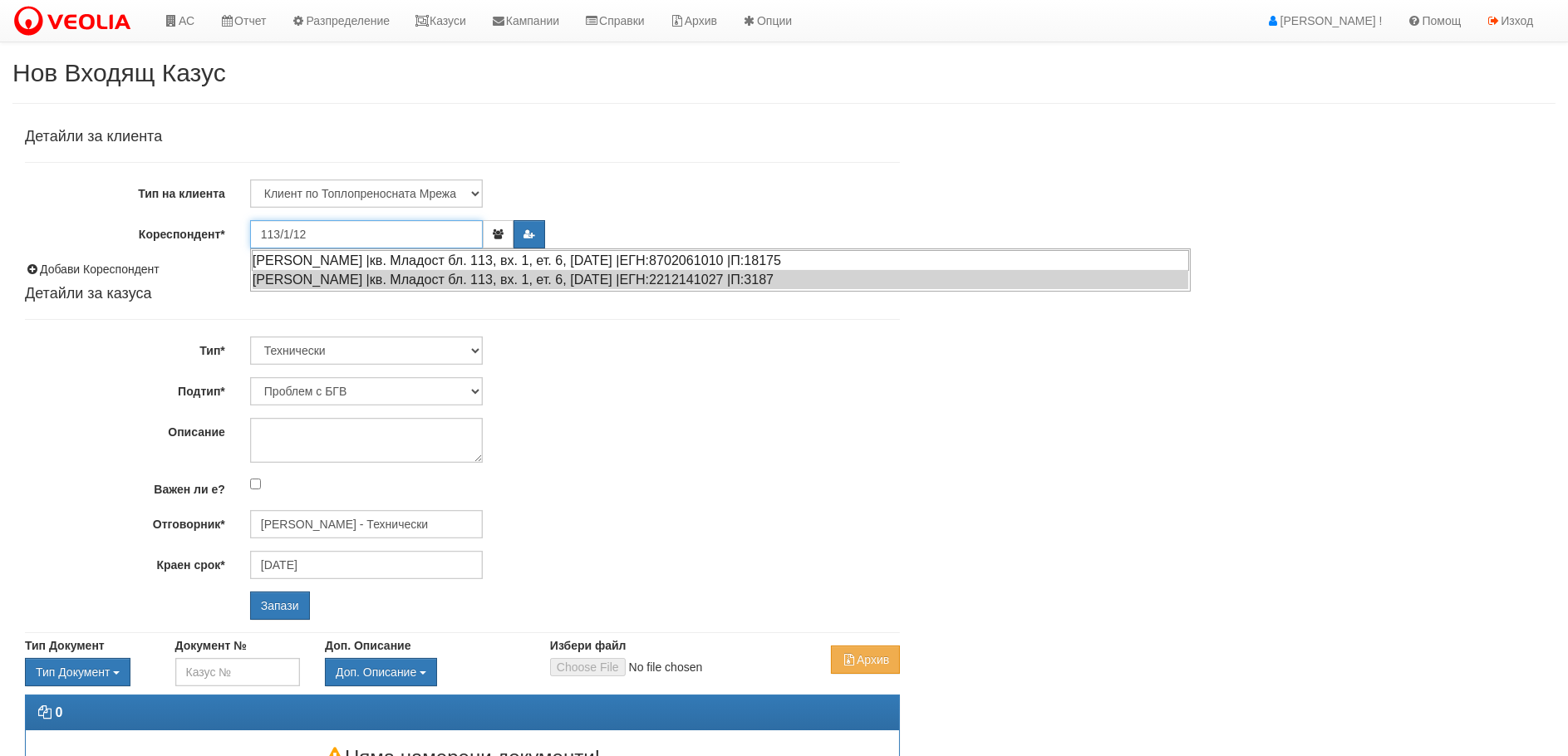
click at [326, 261] on div "[PERSON_NAME] |кв. Младост бл. 113, вх. 1, ет. 6, [DATE] |ЕГН:8702061010 |П:181…" at bounding box center [720, 261] width 937 height 21
type input "[PERSON_NAME]"
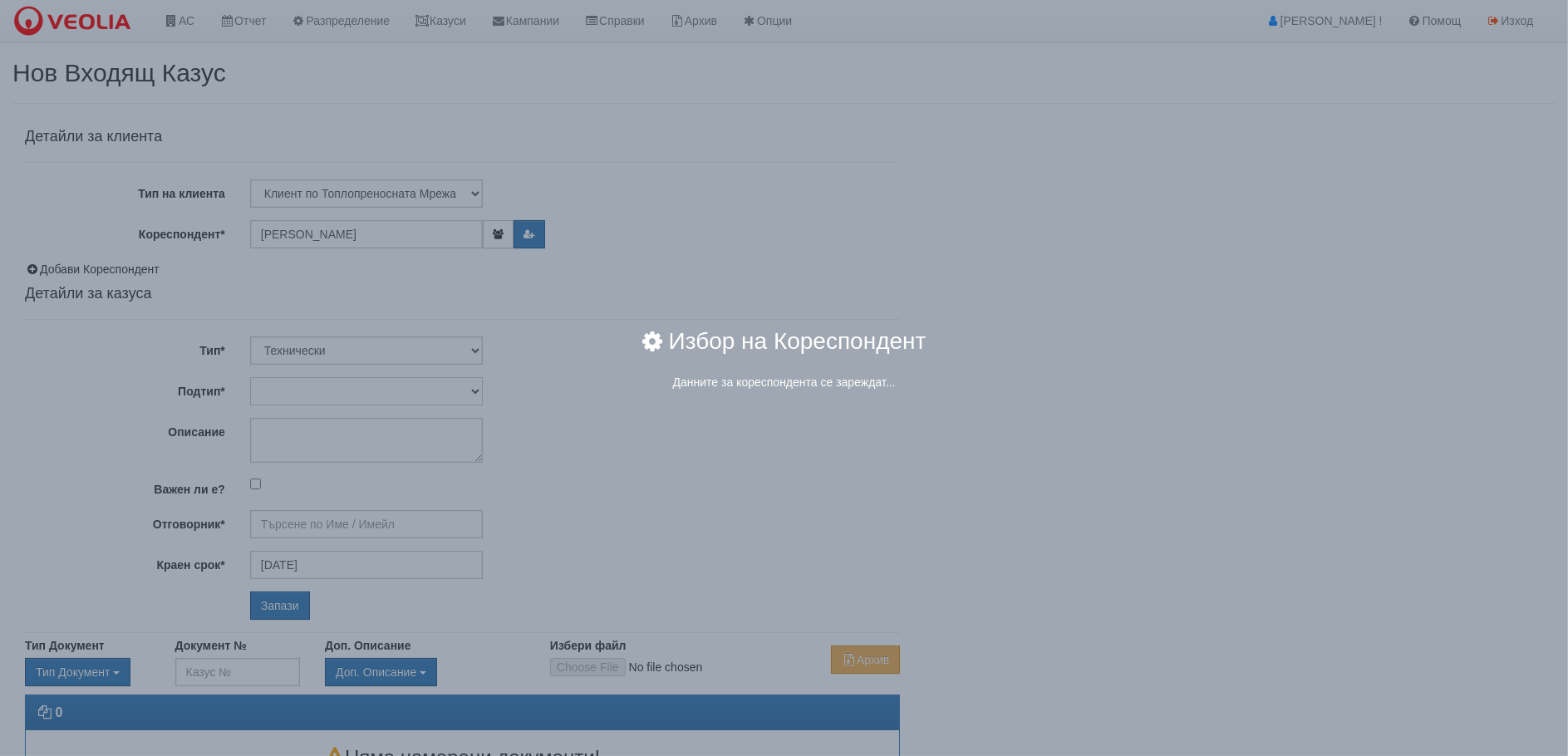
type input "[PERSON_NAME] - Технически"
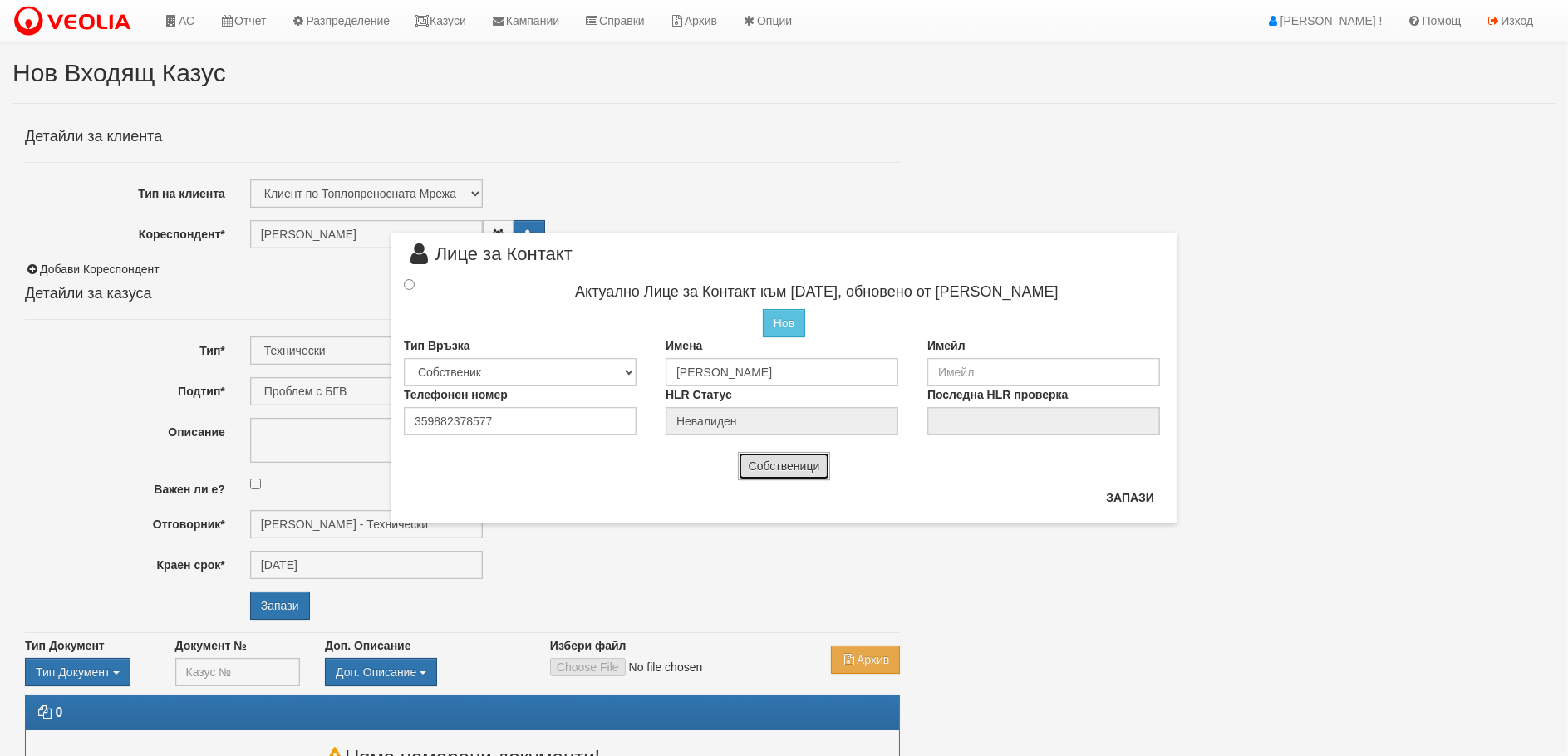
click at [762, 466] on button "Собственици" at bounding box center [784, 465] width 93 height 28
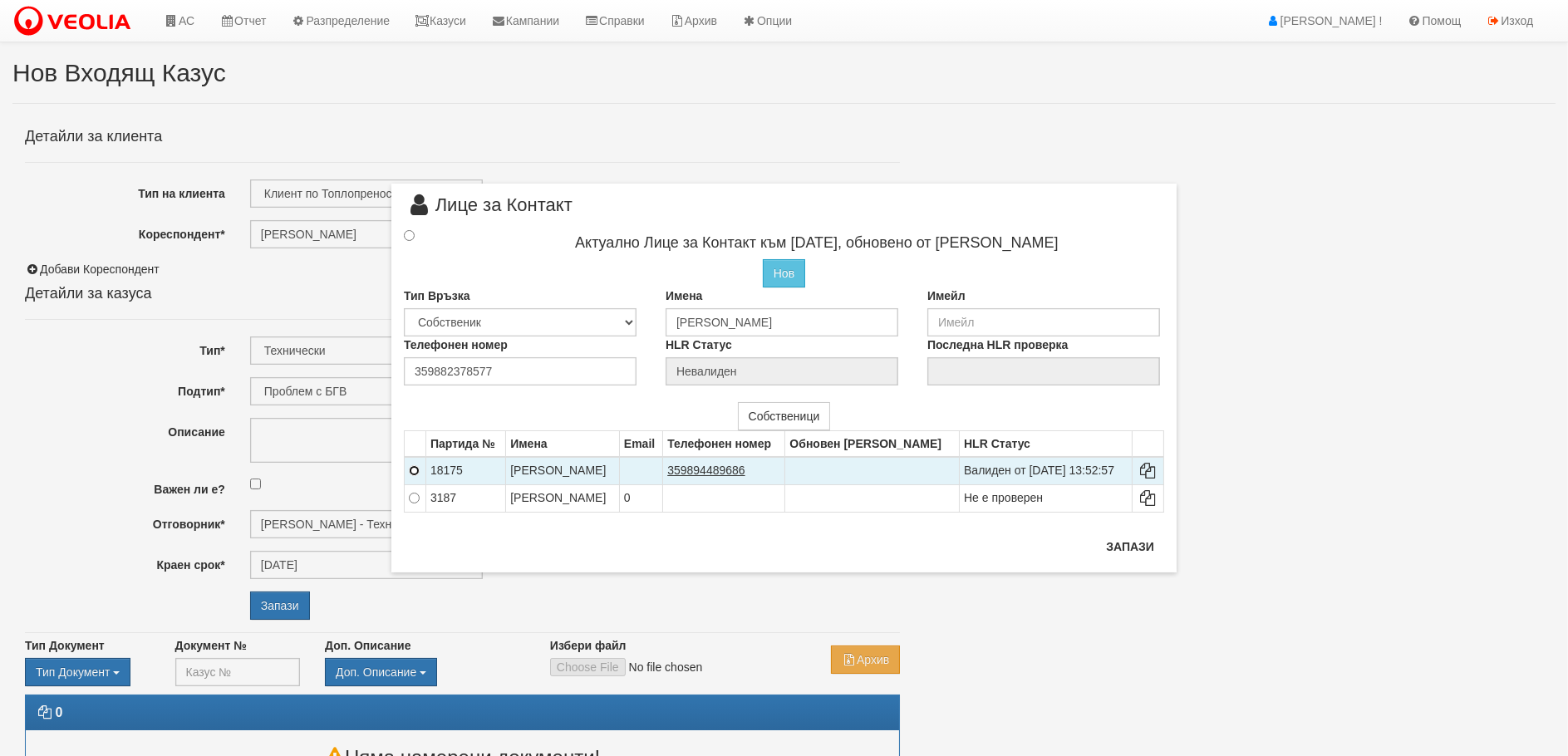
click at [413, 471] on input "radio" at bounding box center [414, 470] width 11 height 11
radio input "true"
type input "СИЛВИЯ ДИМИТРОВА ПАНТЕЛЕЕВА"
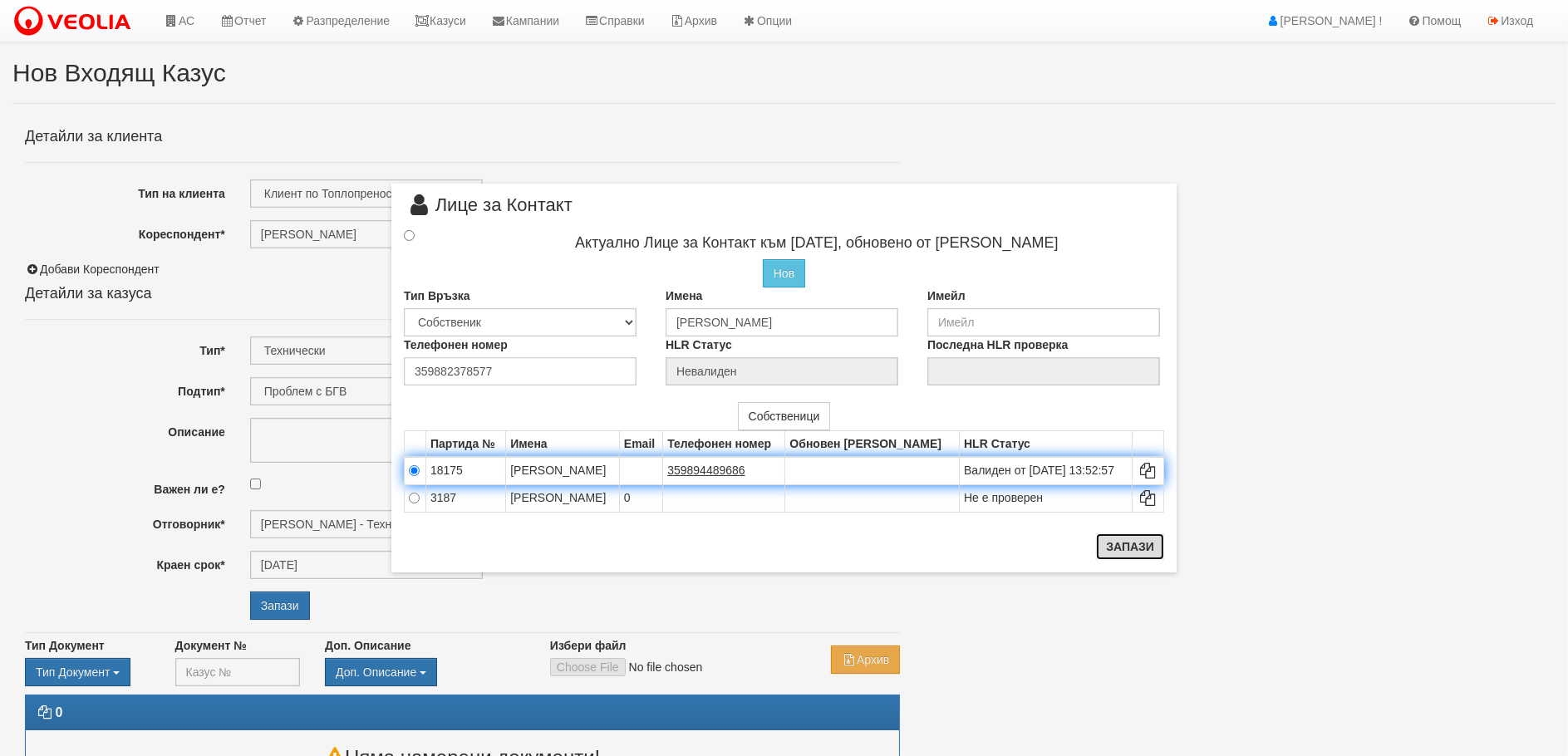
click at [1146, 549] on button "Запази" at bounding box center [1130, 546] width 68 height 27
radio input "true"
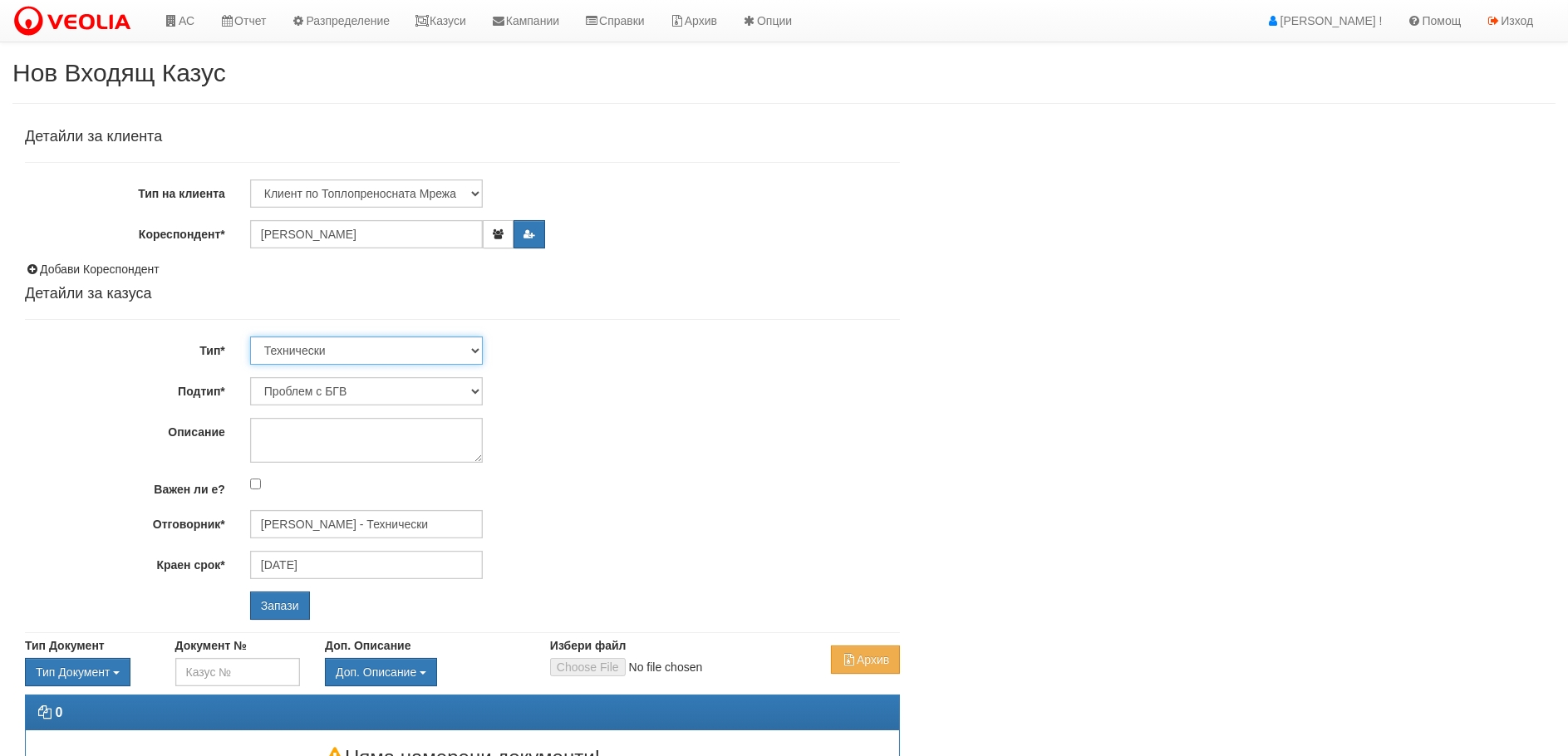
click at [392, 350] on select "Технически ФТС Търговски Административен Производствен Експлоатационен Финансов…" at bounding box center [367, 350] width 232 height 28
click at [250, 336] on select "Технически ФТС Търговски Административен Производствен Експлоатационен Финансов…" at bounding box center [367, 350] width 232 height 28
click at [377, 390] on select "Проблем с БГВ Теч ВОИ Теч БГВ Теч в АС Теч от водомер Проблем в АС Интервенция …" at bounding box center [367, 390] width 232 height 28
select select "Монтаж на водомер с дист. модул"
click at [250, 377] on select "Проблем с БГВ Теч ВОИ Теч БГВ Теч в АС Теч от водомер Проблем в АС Интервенция …" at bounding box center [367, 390] width 232 height 28
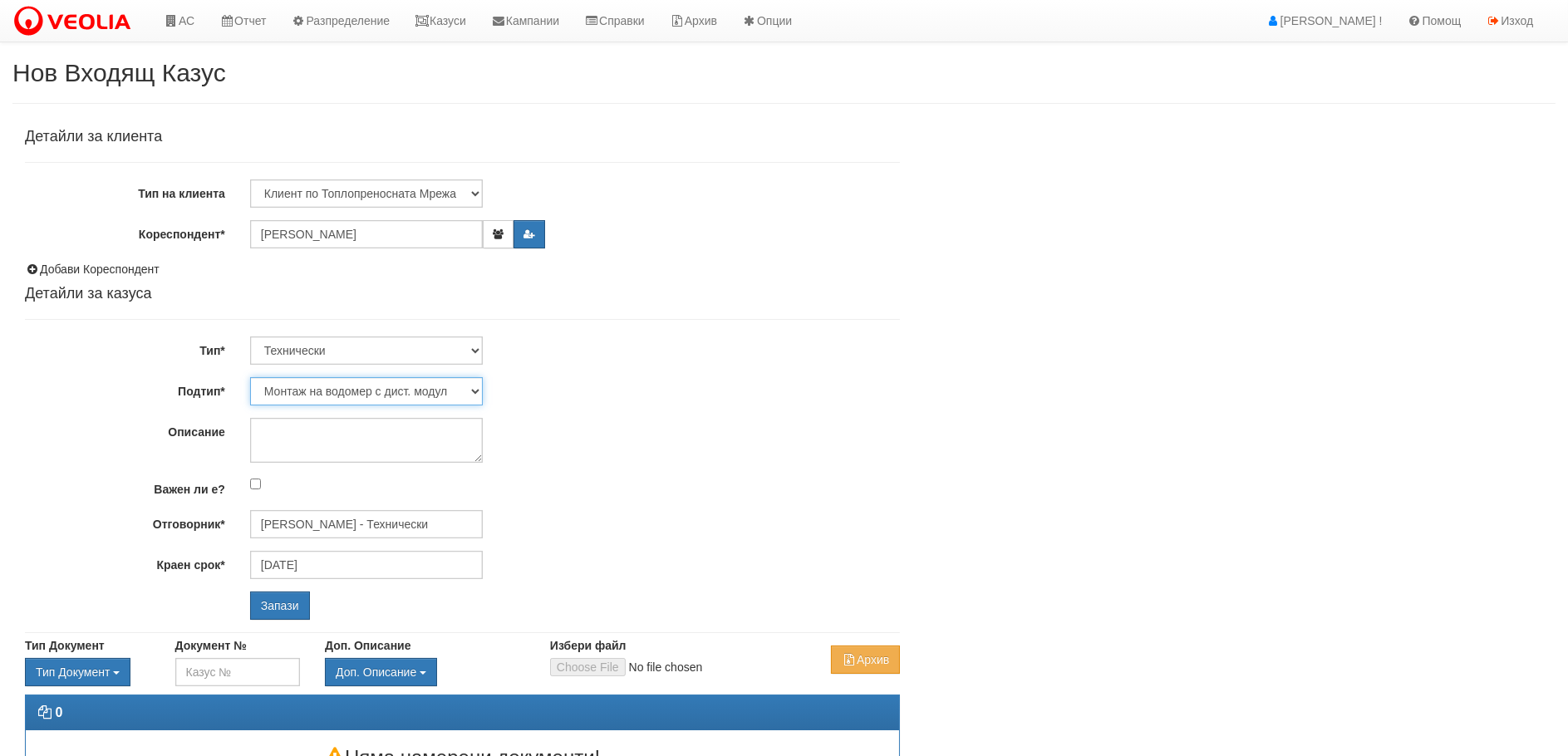
type input "[DATE]"
type input "[PERSON_NAME] - Технически"
click at [277, 427] on textarea "Описание" at bounding box center [367, 440] width 232 height 45
type textarea "Лице за контакт [PERSON_NAME] 0894489686"
click at [287, 597] on input "Запази" at bounding box center [281, 605] width 60 height 28
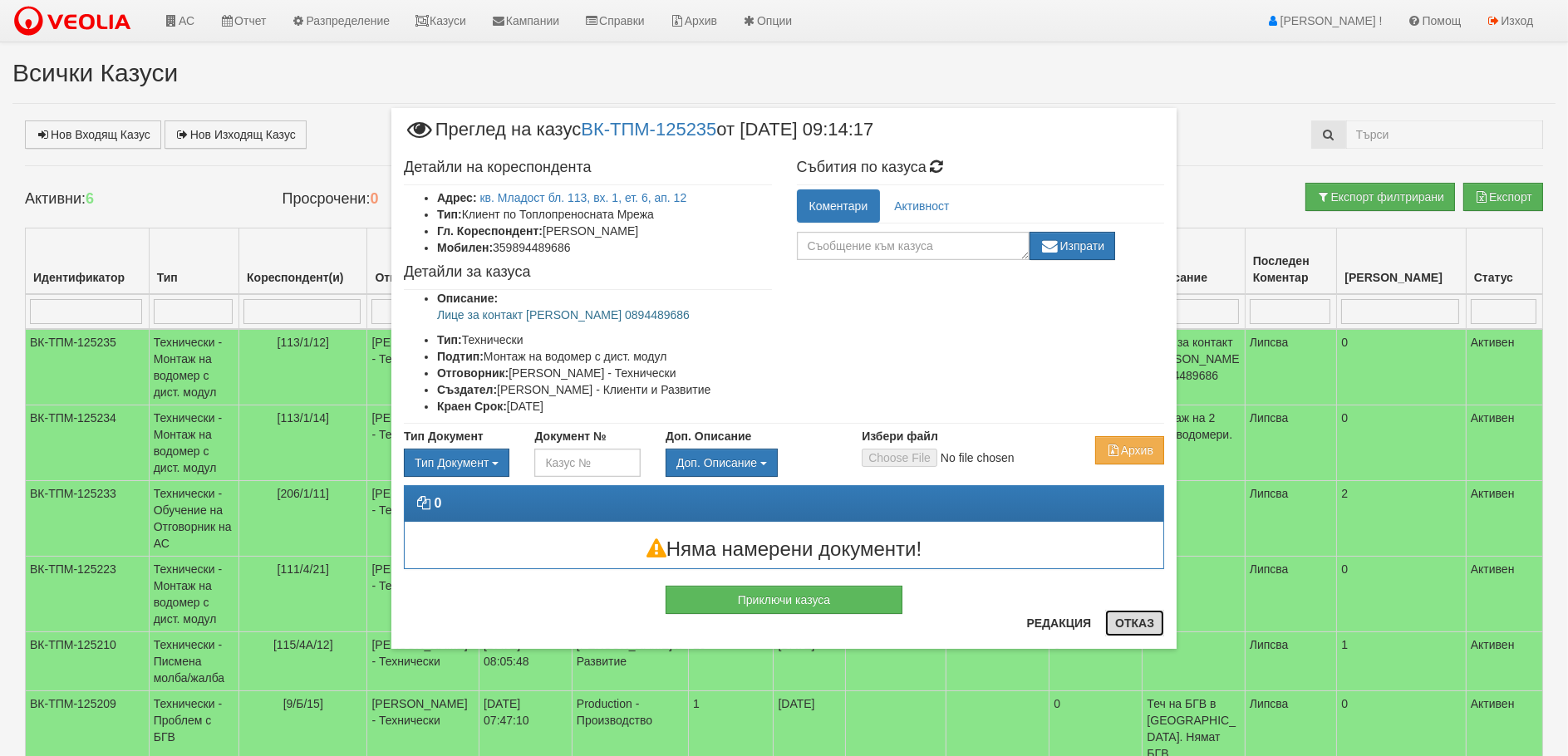
click at [1138, 623] on button "Отказ" at bounding box center [1134, 623] width 59 height 27
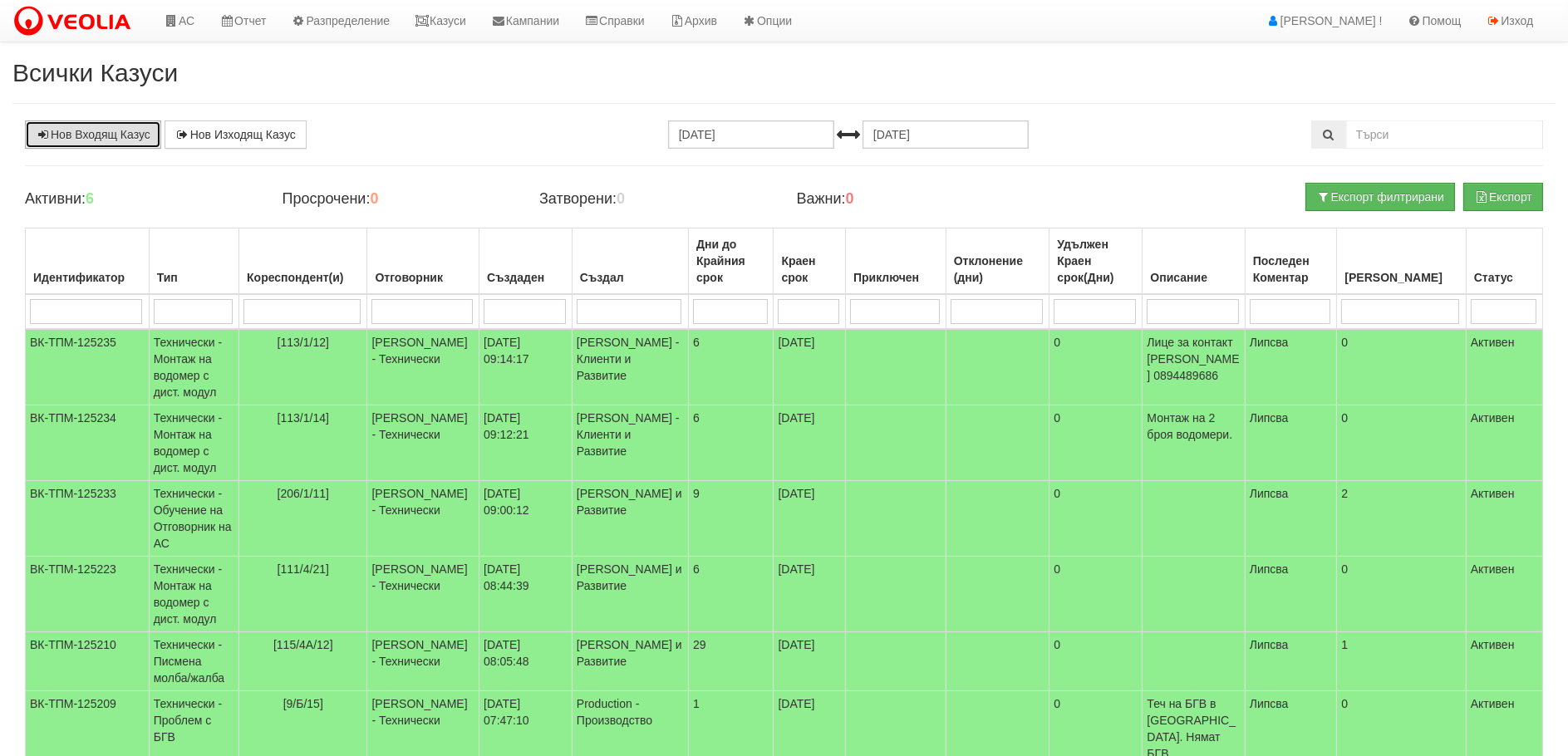
click at [54, 135] on link "Нов Входящ Казус" at bounding box center [93, 134] width 136 height 28
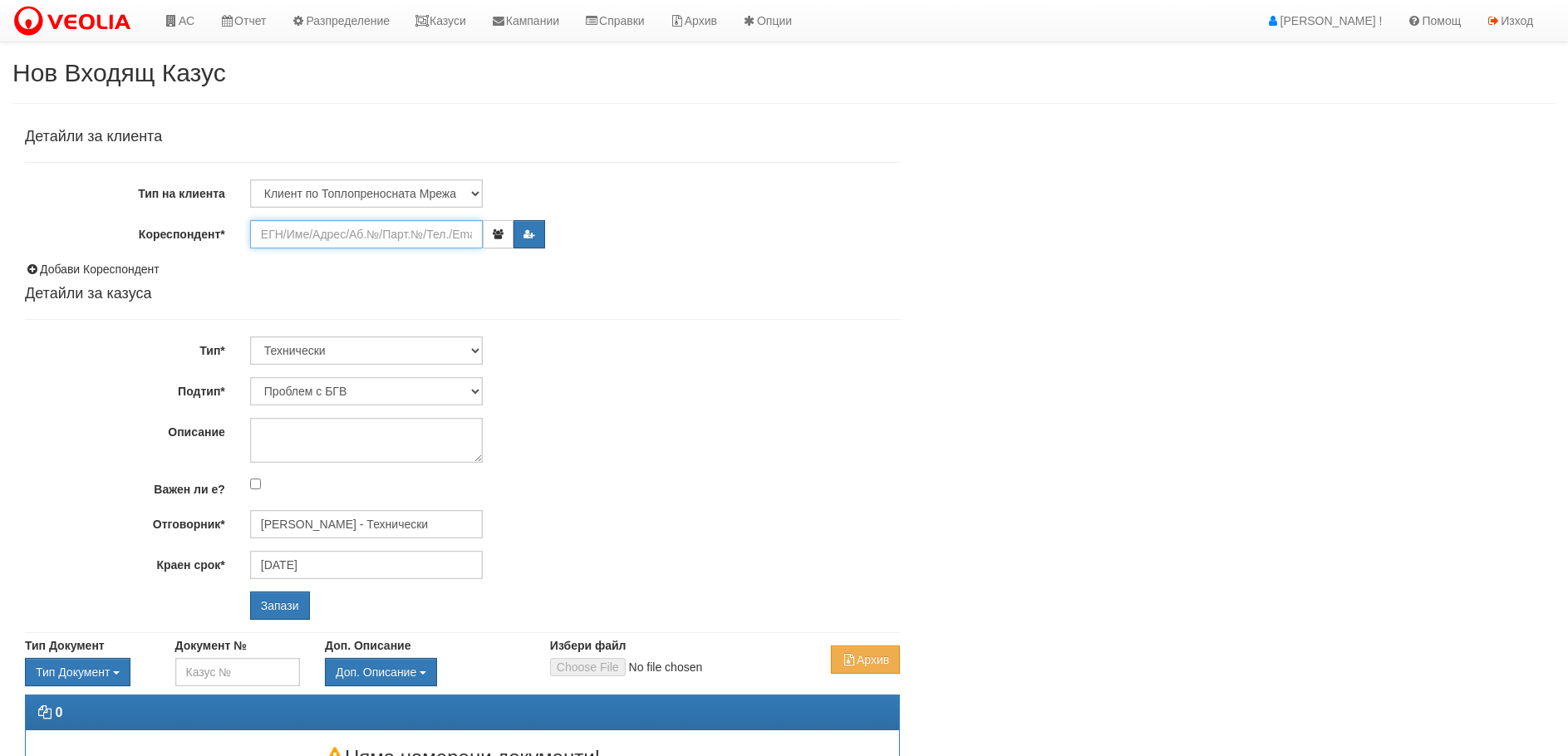
click at [351, 237] on input "Кореспондент*" at bounding box center [367, 234] width 232 height 28
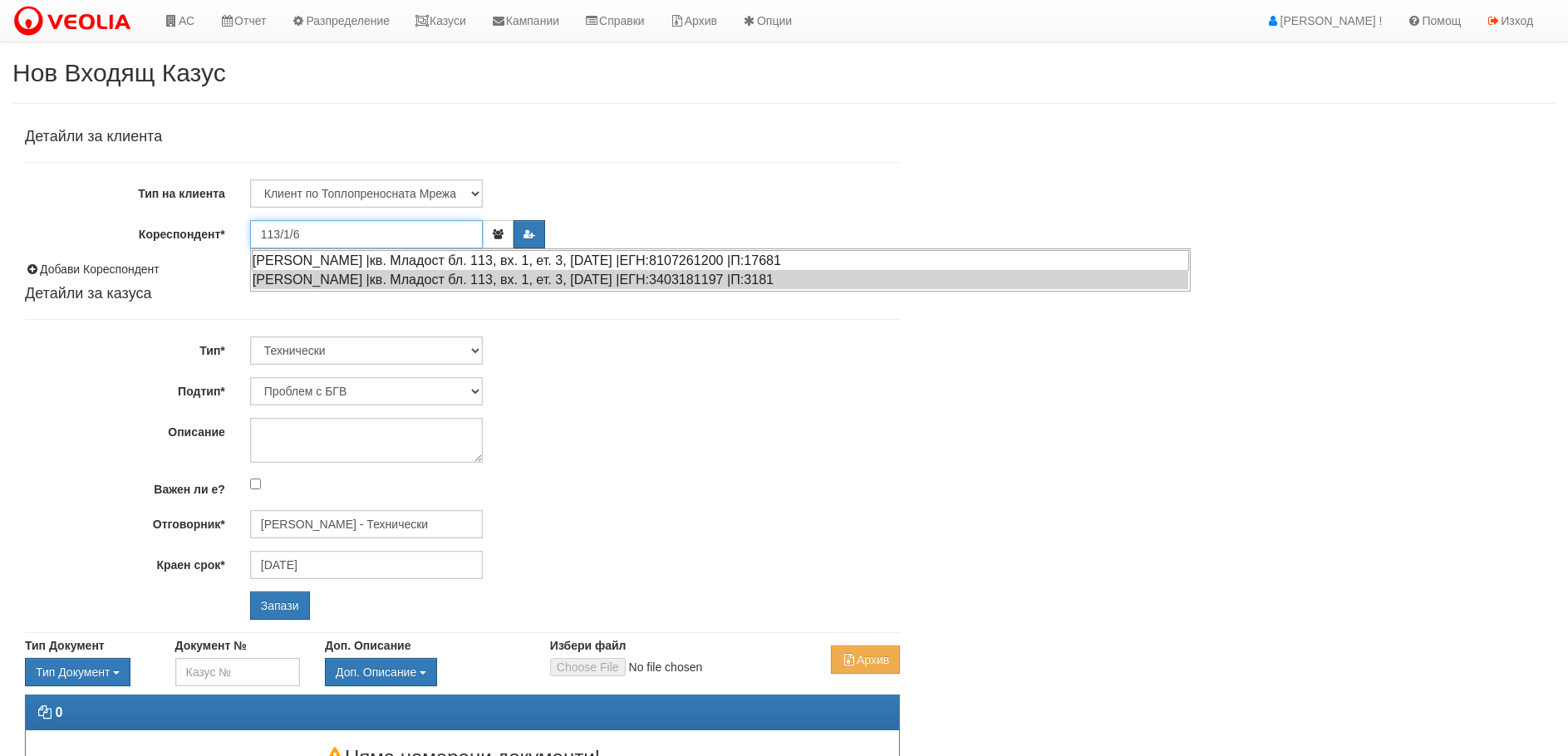
click at [352, 261] on div "[PERSON_NAME] |кв. Младост бл. 113, вх. 1, ет. 3, [DATE] |ЕГН:8107261200 |П:176…" at bounding box center [720, 261] width 937 height 21
type input "[PERSON_NAME]"
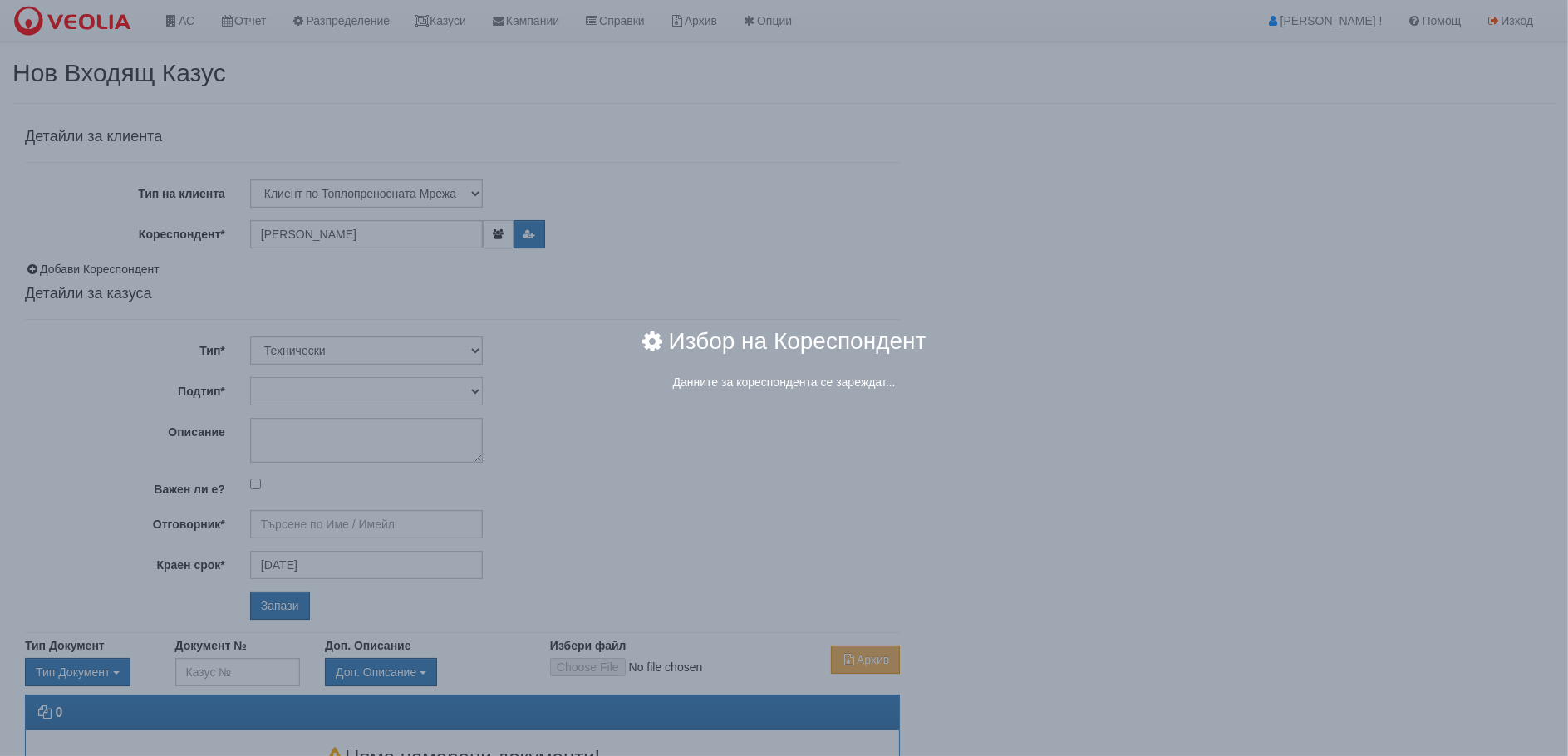
type input "Дончо Дончев - Технически"
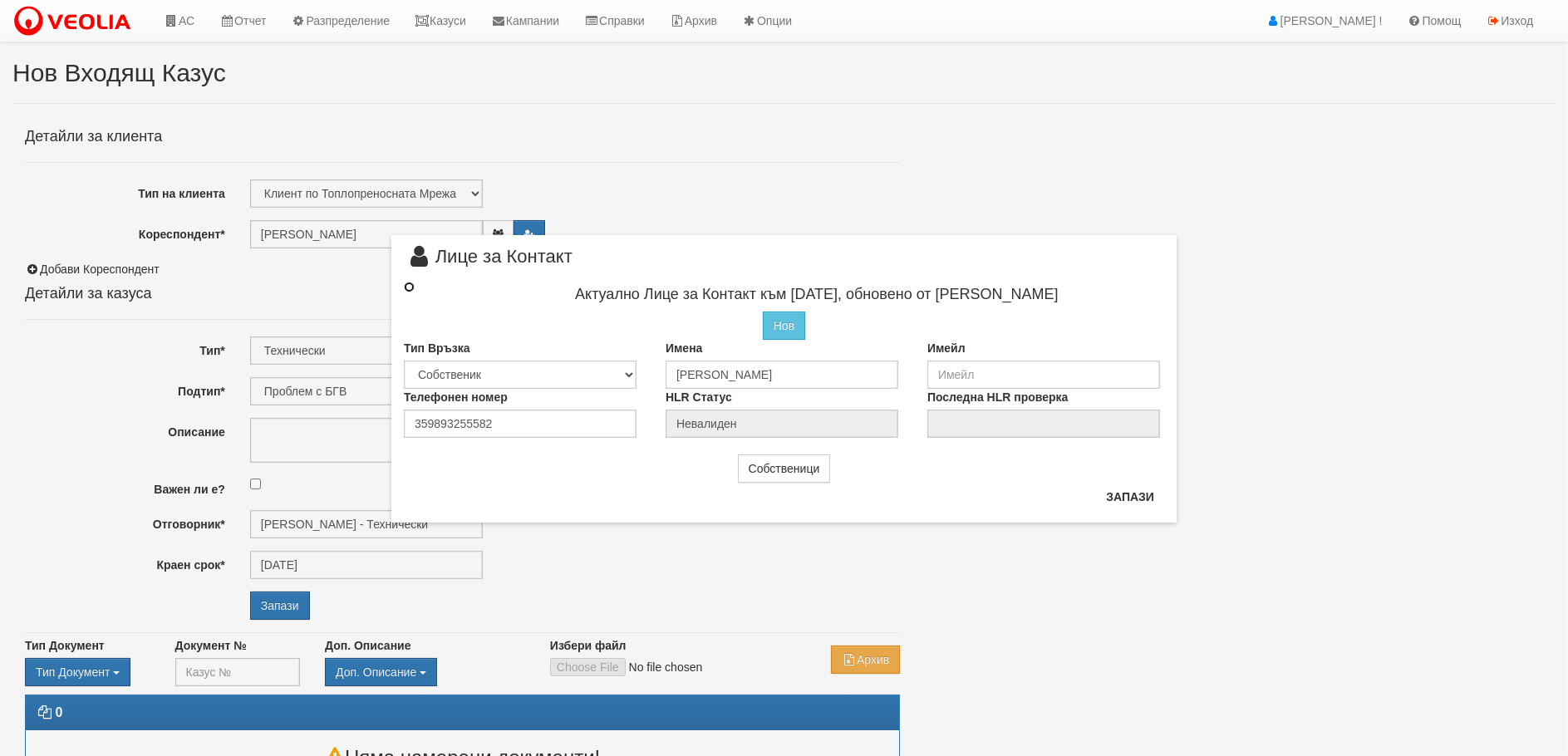
click at [404, 288] on input "radio" at bounding box center [409, 286] width 11 height 11
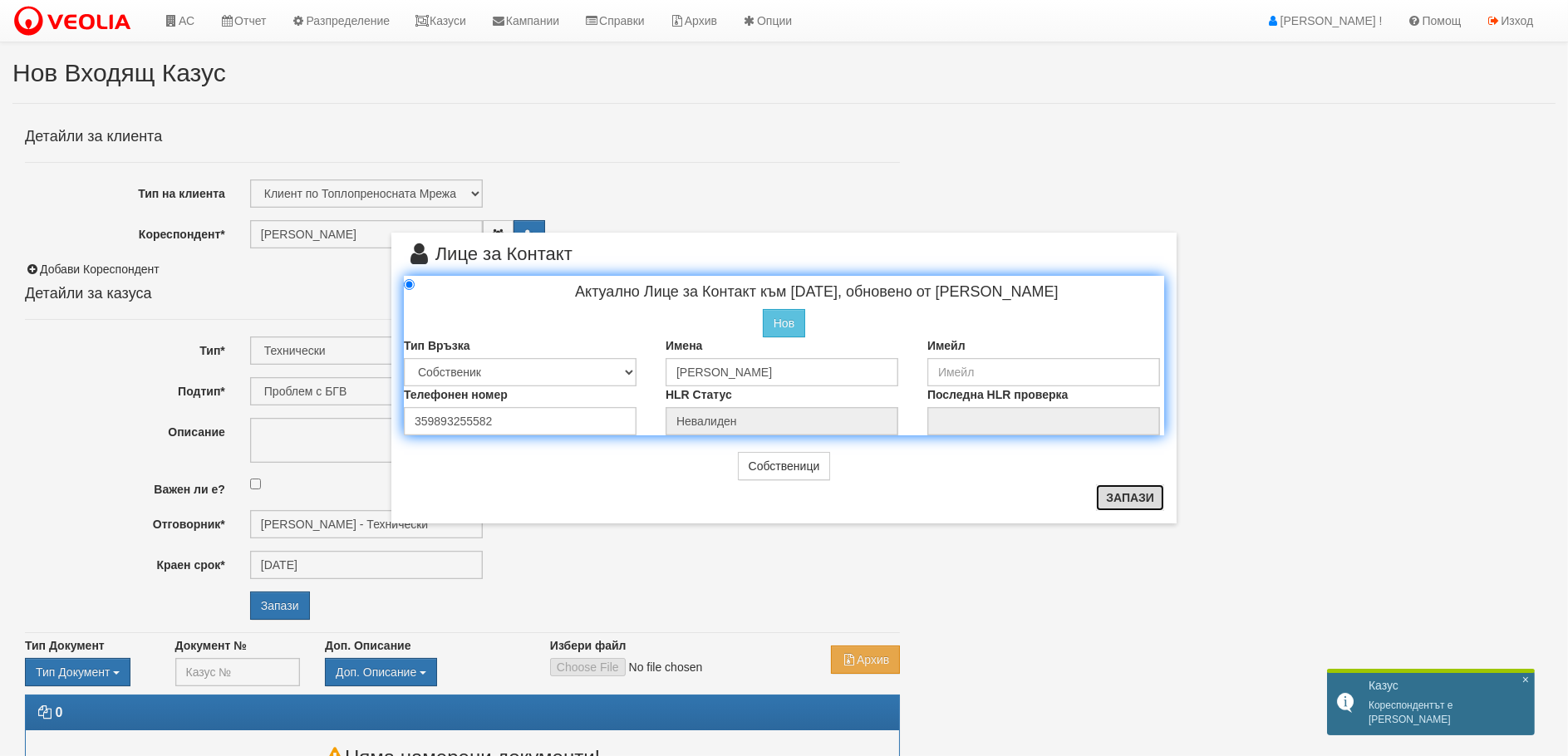
click at [1145, 495] on button "Запази" at bounding box center [1130, 497] width 68 height 27
radio input "true"
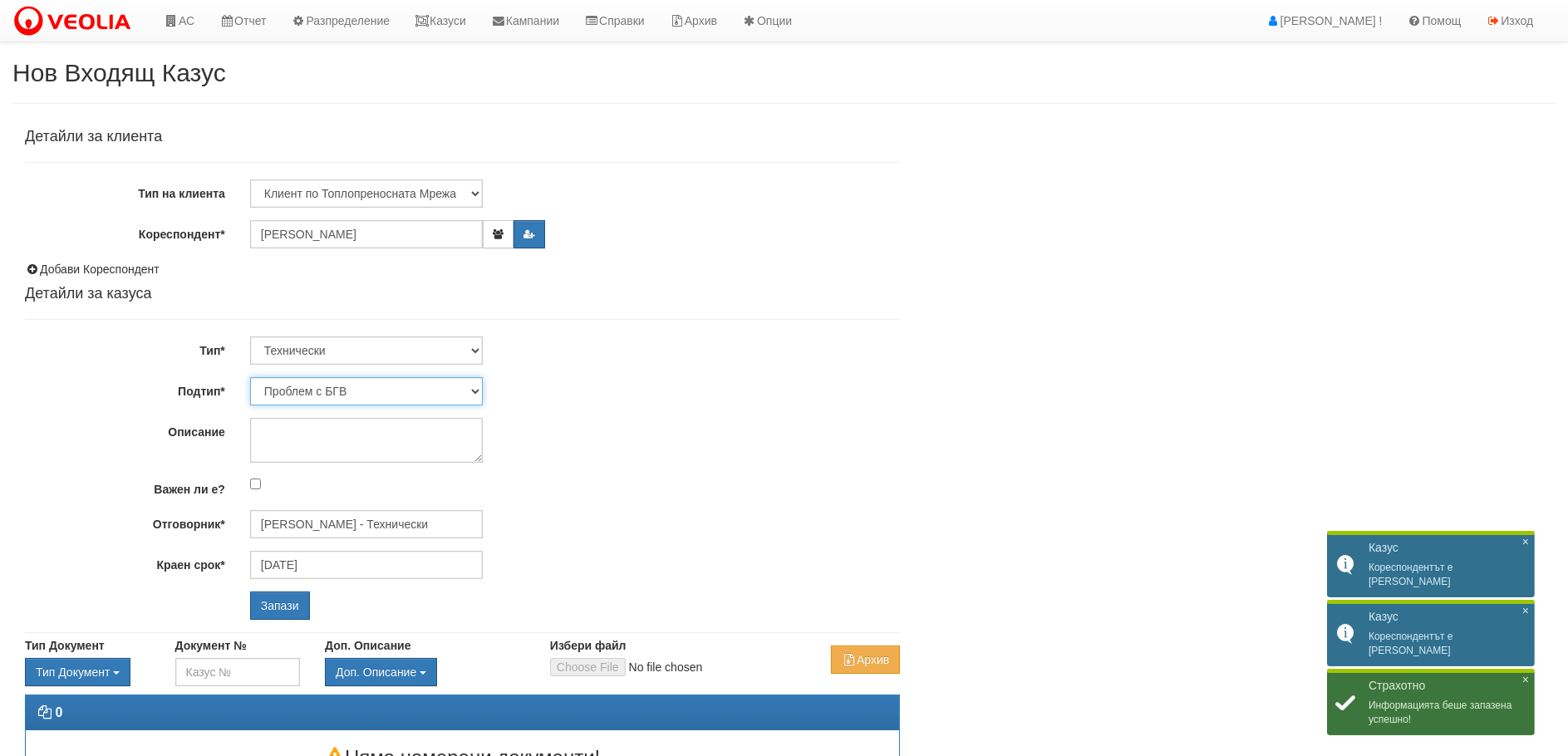
click at [350, 392] on select "Проблем с БГВ Теч ВОИ Теч БГВ Теч в АС Теч от водомер Проблем в АС Интервенция …" at bounding box center [367, 390] width 232 height 28
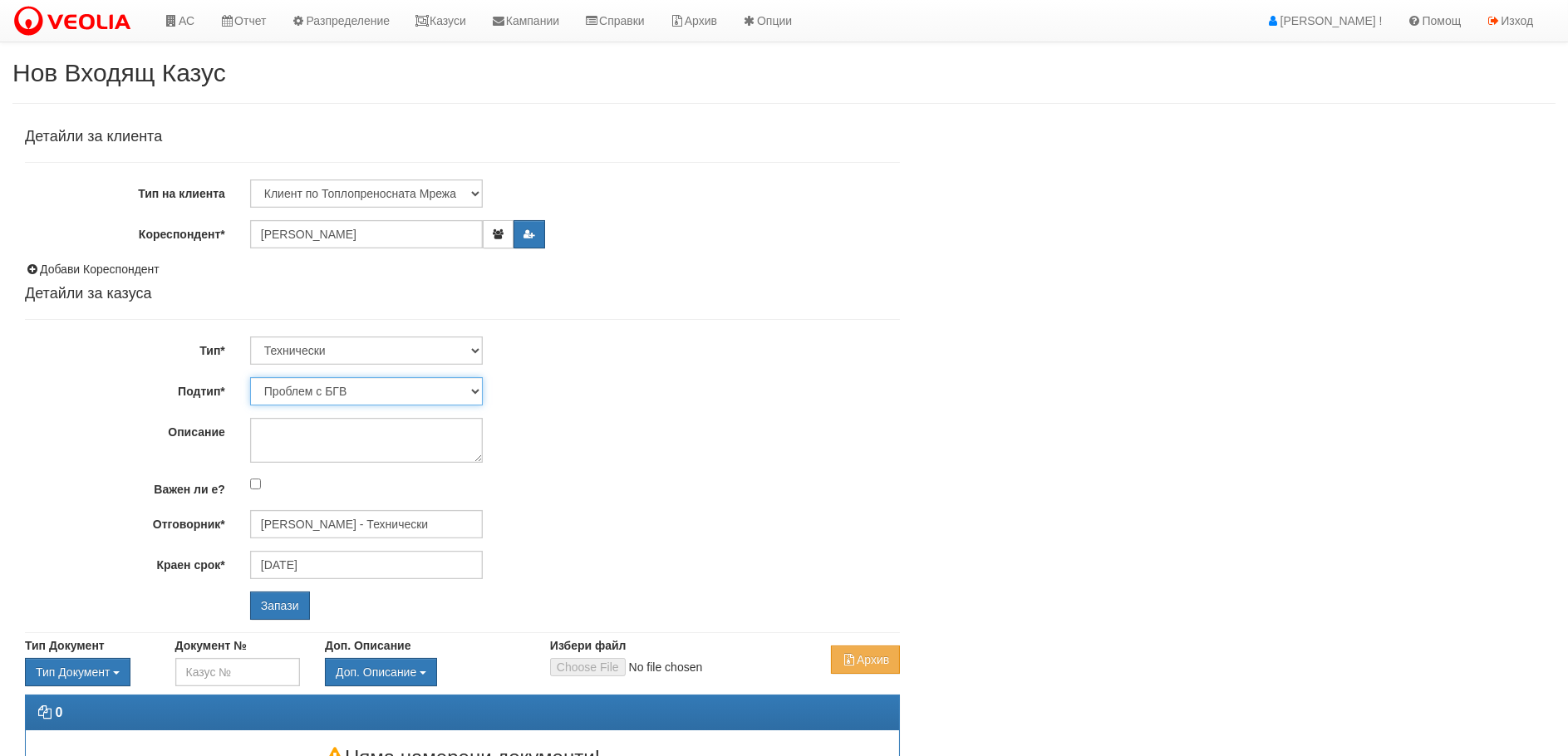
select select "Монтаж на водомер с дист. модул"
click at [250, 377] on select "Проблем с БГВ Теч ВОИ Теч БГВ Теч в АС Теч от водомер Проблем в АС Интервенция …" at bounding box center [367, 390] width 232 height 28
type input "02/09/2025"
type input "[PERSON_NAME] - Технически"
click at [324, 439] on textarea "Описание" at bounding box center [367, 440] width 232 height 45
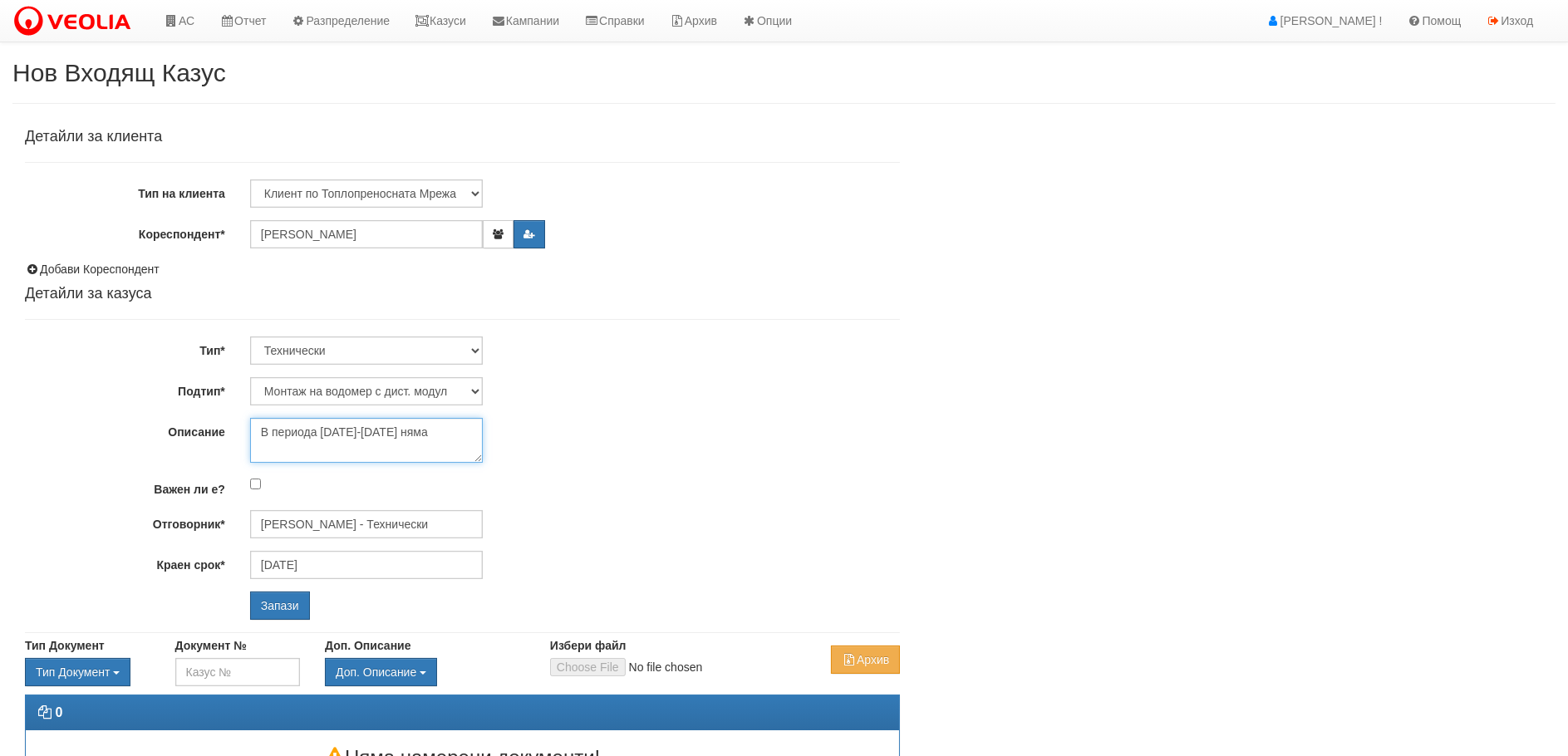
click at [450, 436] on textarea "В периода 2-9 септември няма" at bounding box center [367, 440] width 232 height 45
type textarea "В периода 2-9 септември ще са извън града."
click at [281, 596] on input "Запази" at bounding box center [281, 605] width 60 height 28
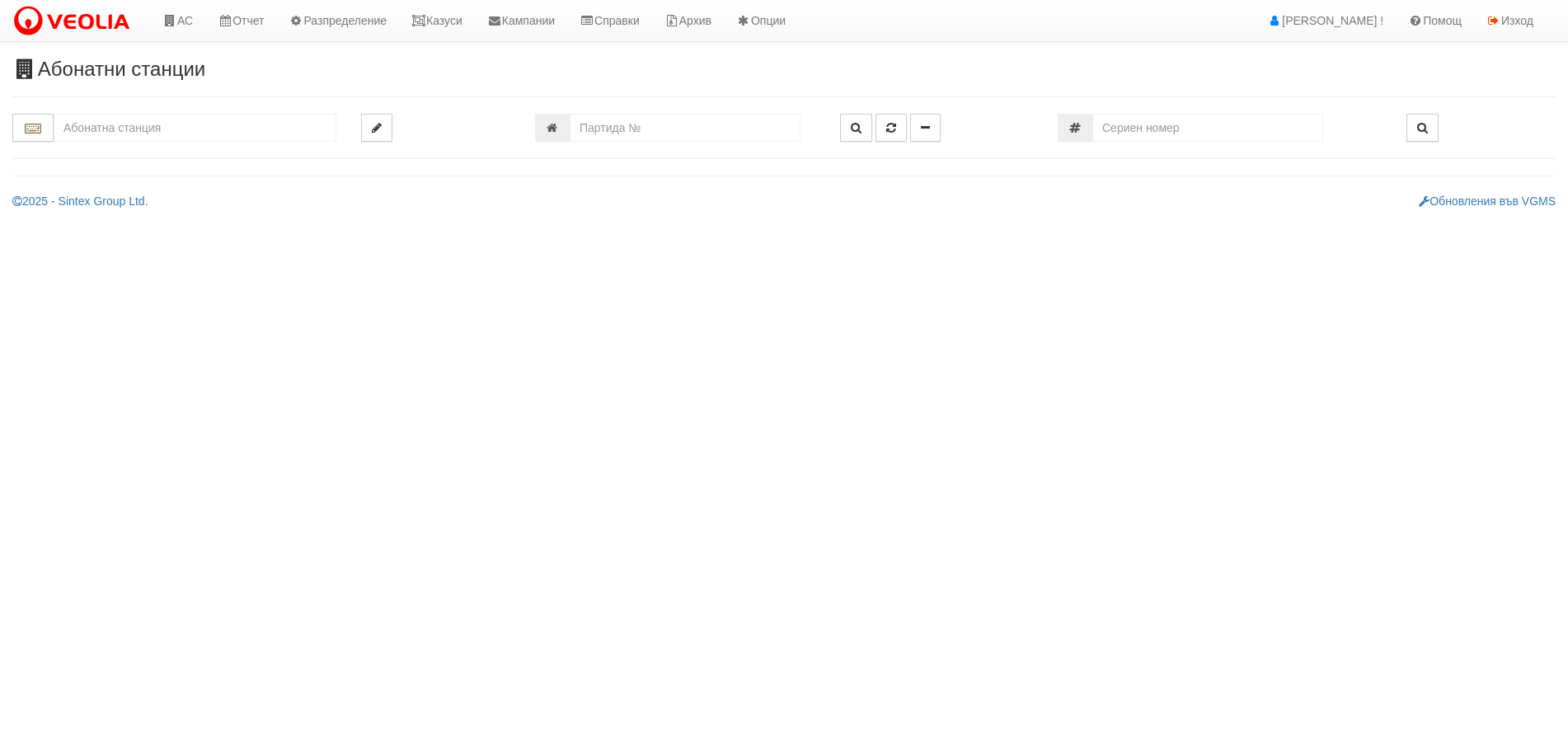
click at [176, 131] on input "text" at bounding box center [195, 127] width 283 height 28
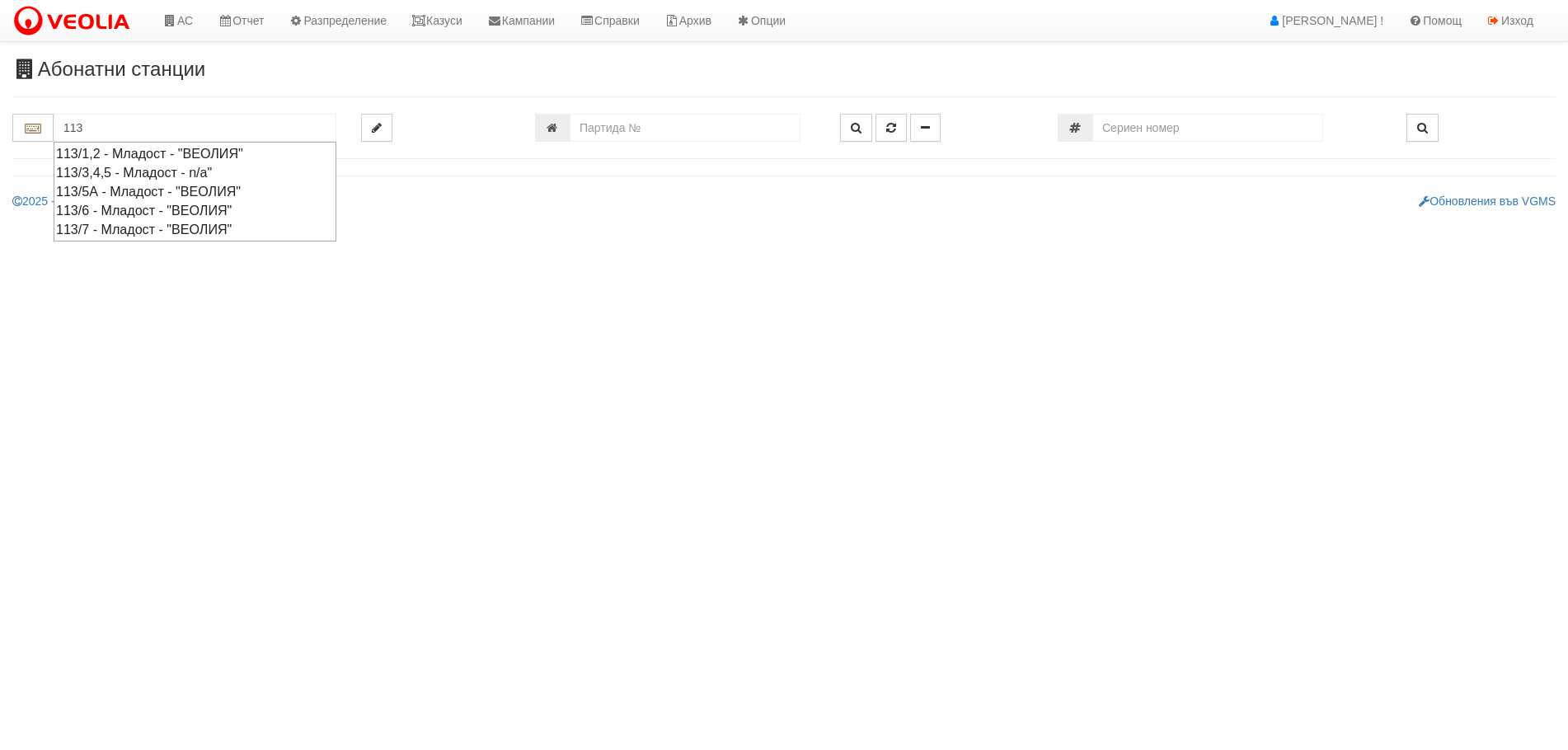
click at [216, 158] on div "113/1,2 - Младост - "ВЕОЛИЯ"" at bounding box center [195, 154] width 277 height 19
type input "113/1,2 - Младост - "ВЕОЛИЯ""
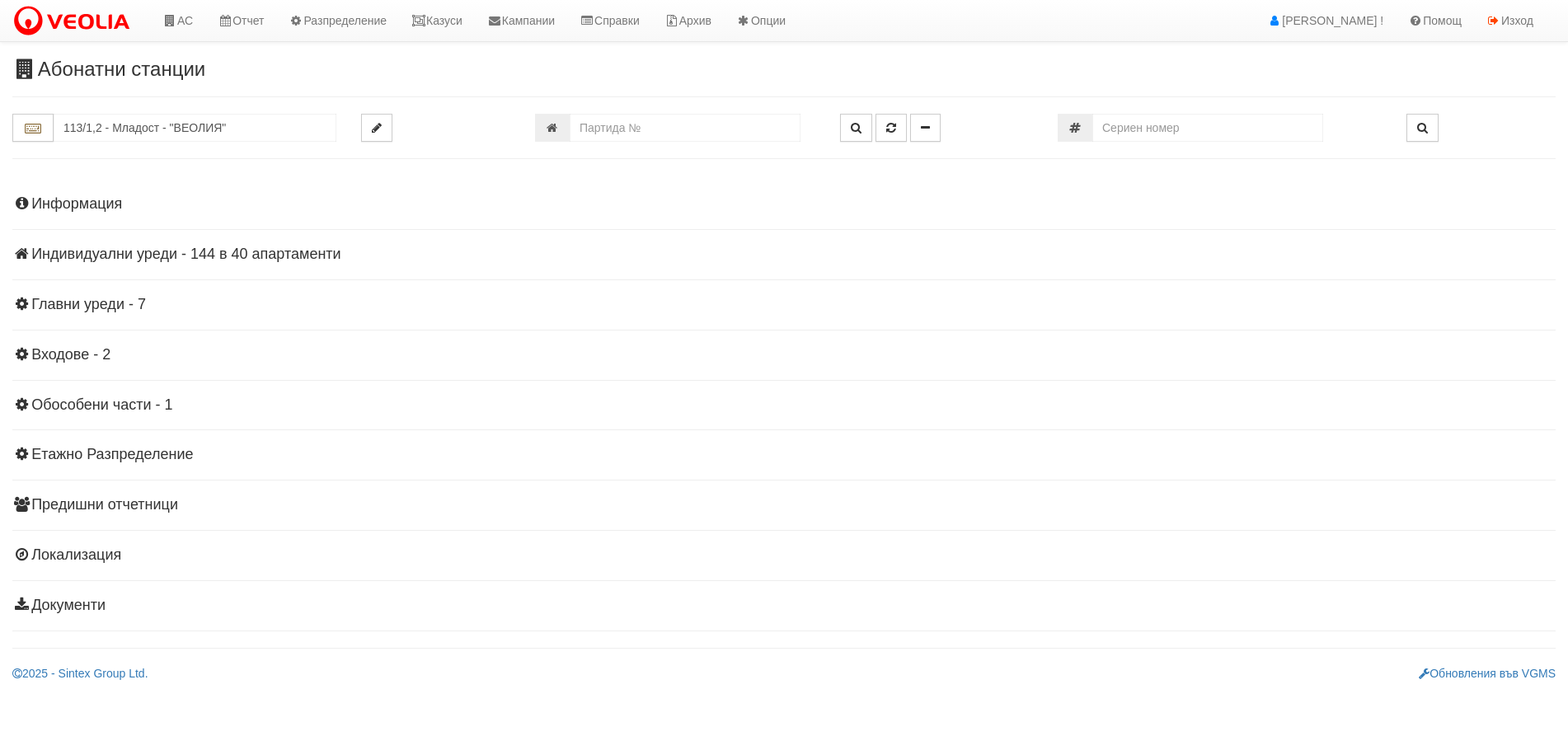
click at [110, 247] on h4 "Индивидуални уреди - 144 в 40 апартаменти" at bounding box center [784, 254] width 1543 height 16
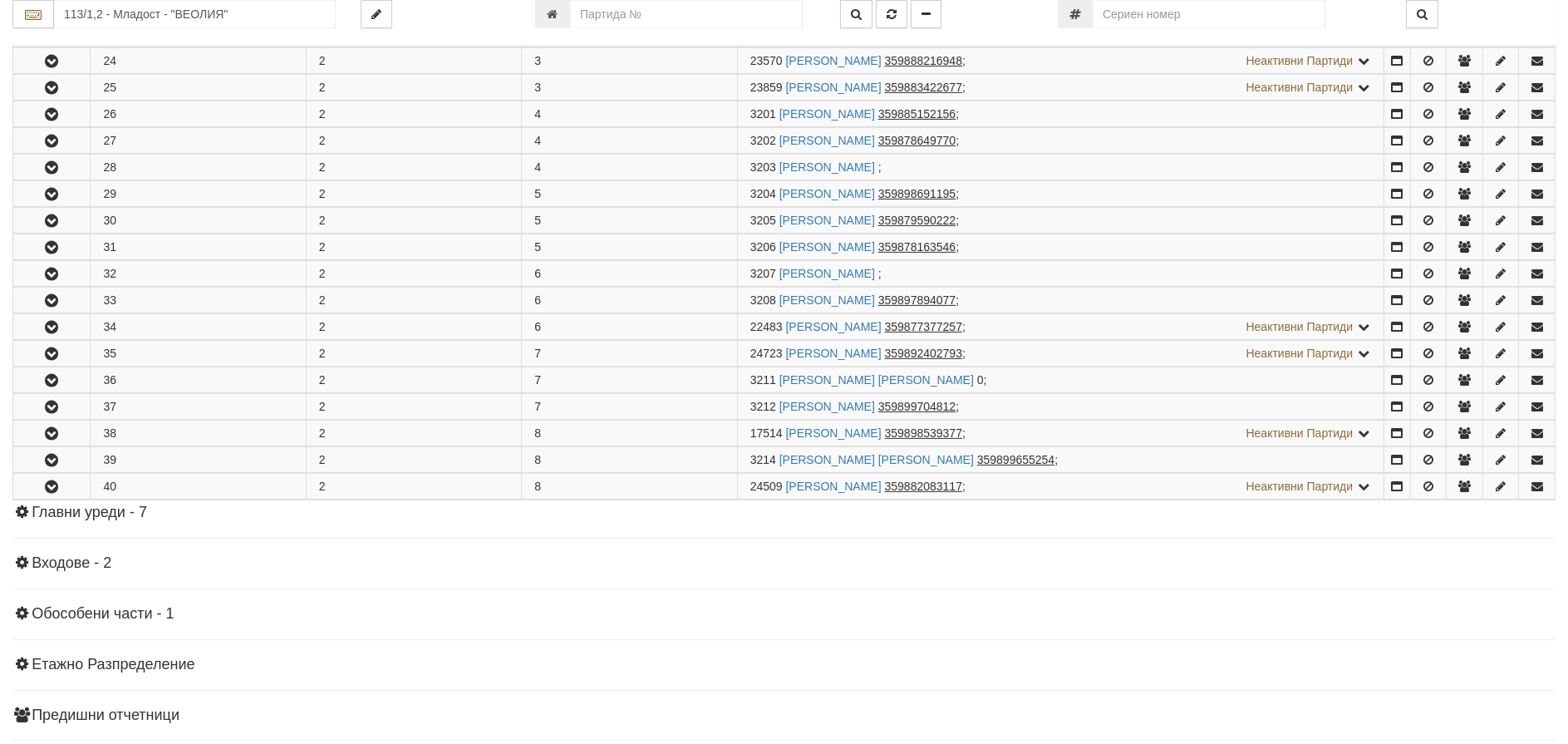
scroll to position [1081, 0]
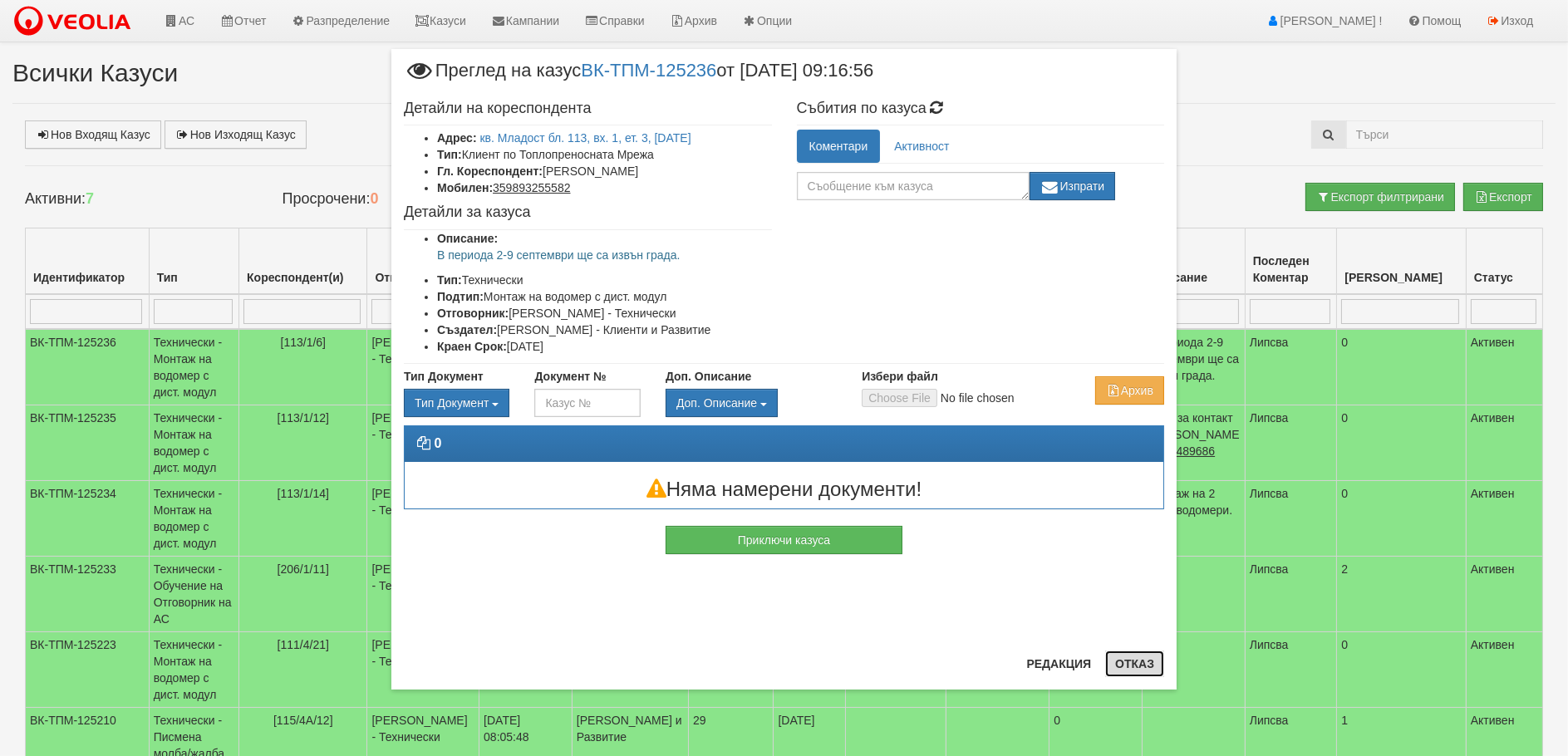
click at [1143, 667] on button "Отказ" at bounding box center [1134, 663] width 59 height 27
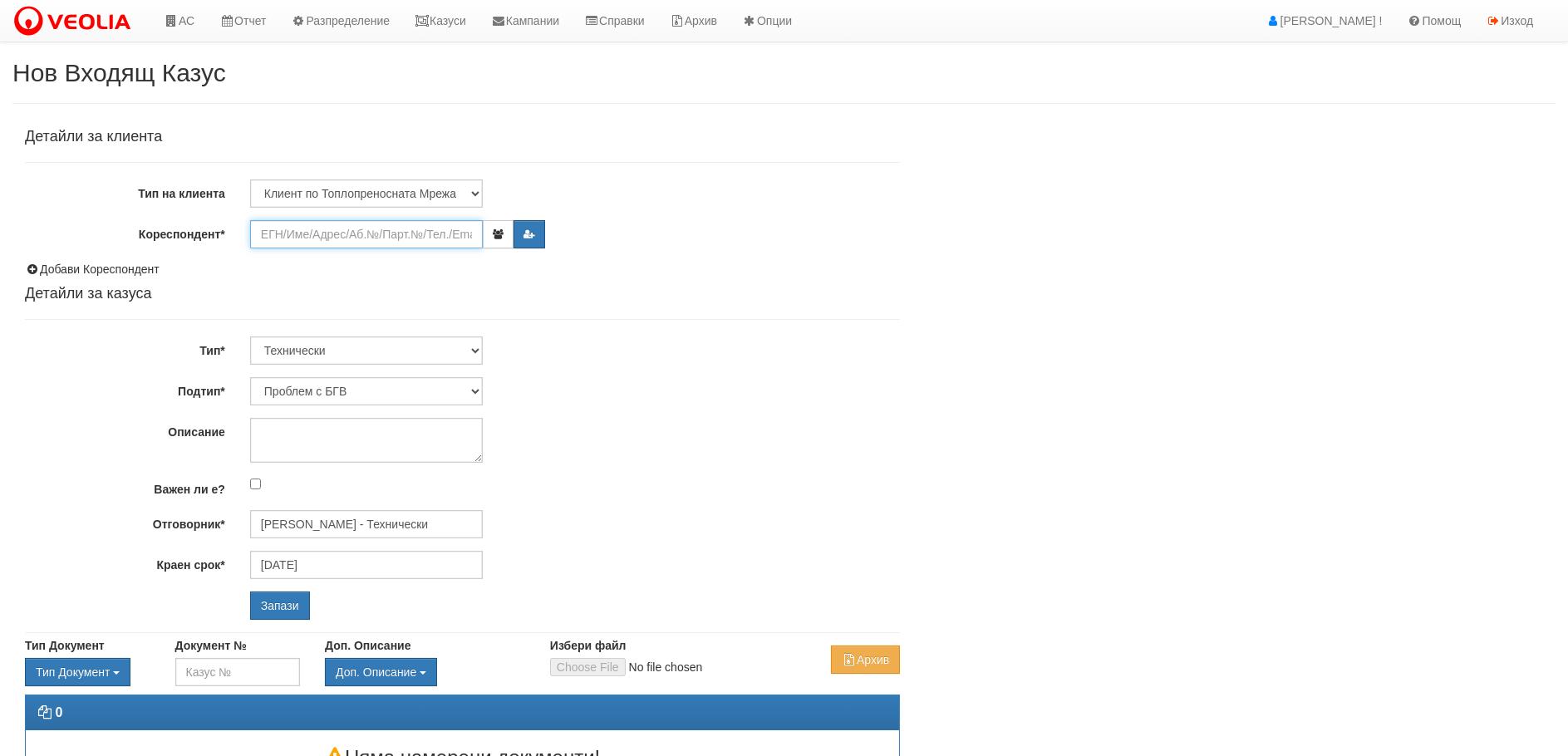
click at [289, 234] on input "Кореспондент*" at bounding box center [367, 234] width 232 height 28
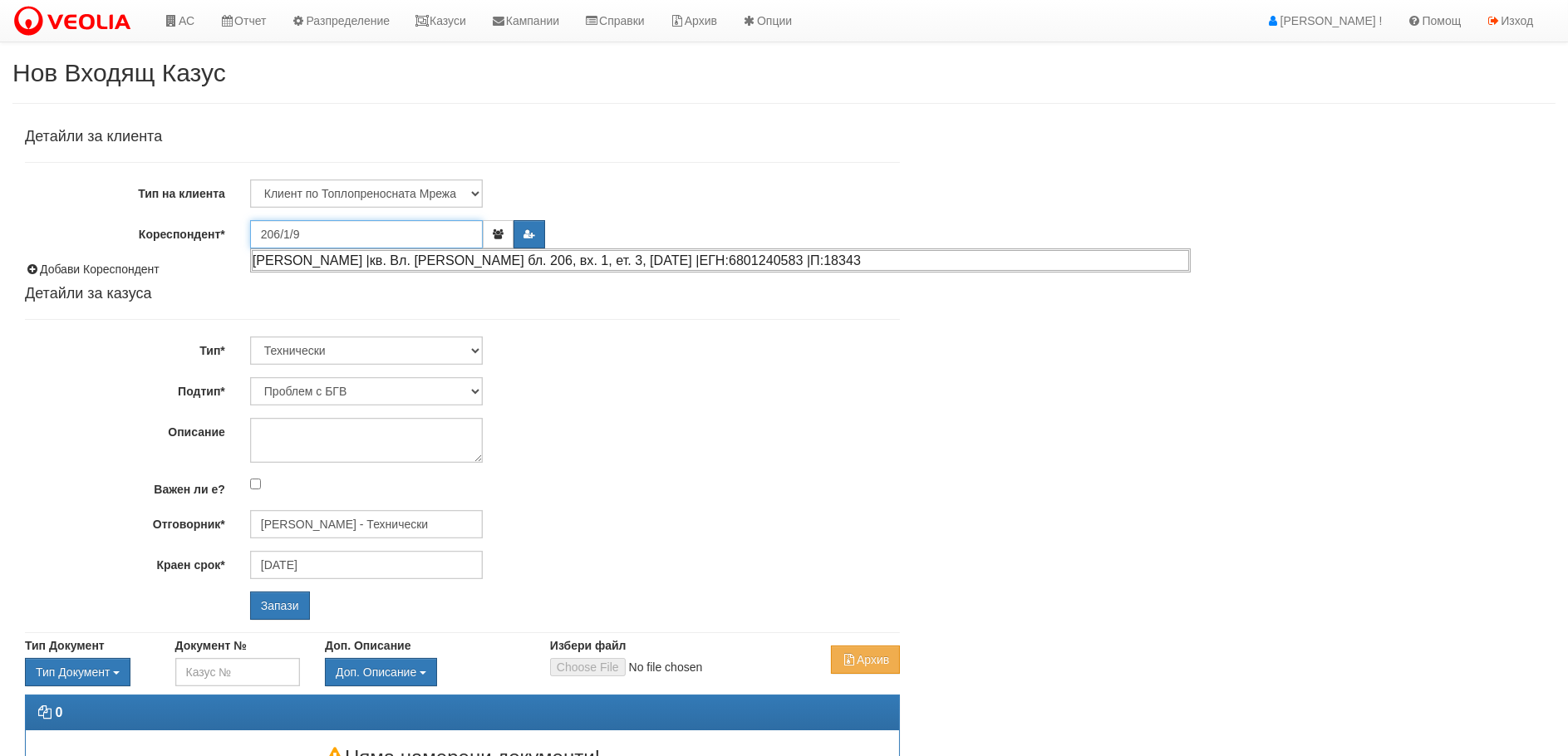
click at [334, 255] on div "МИТКО ТОДОРОВ ТОДОРОВ |кв. Вл. Варненчик бл. 206, вх. 1, ет. 3, ап. 9 |ЕГН:6801…" at bounding box center [720, 261] width 937 height 21
type input "МИТКО ТОДОРОВ ТОДОРОВ"
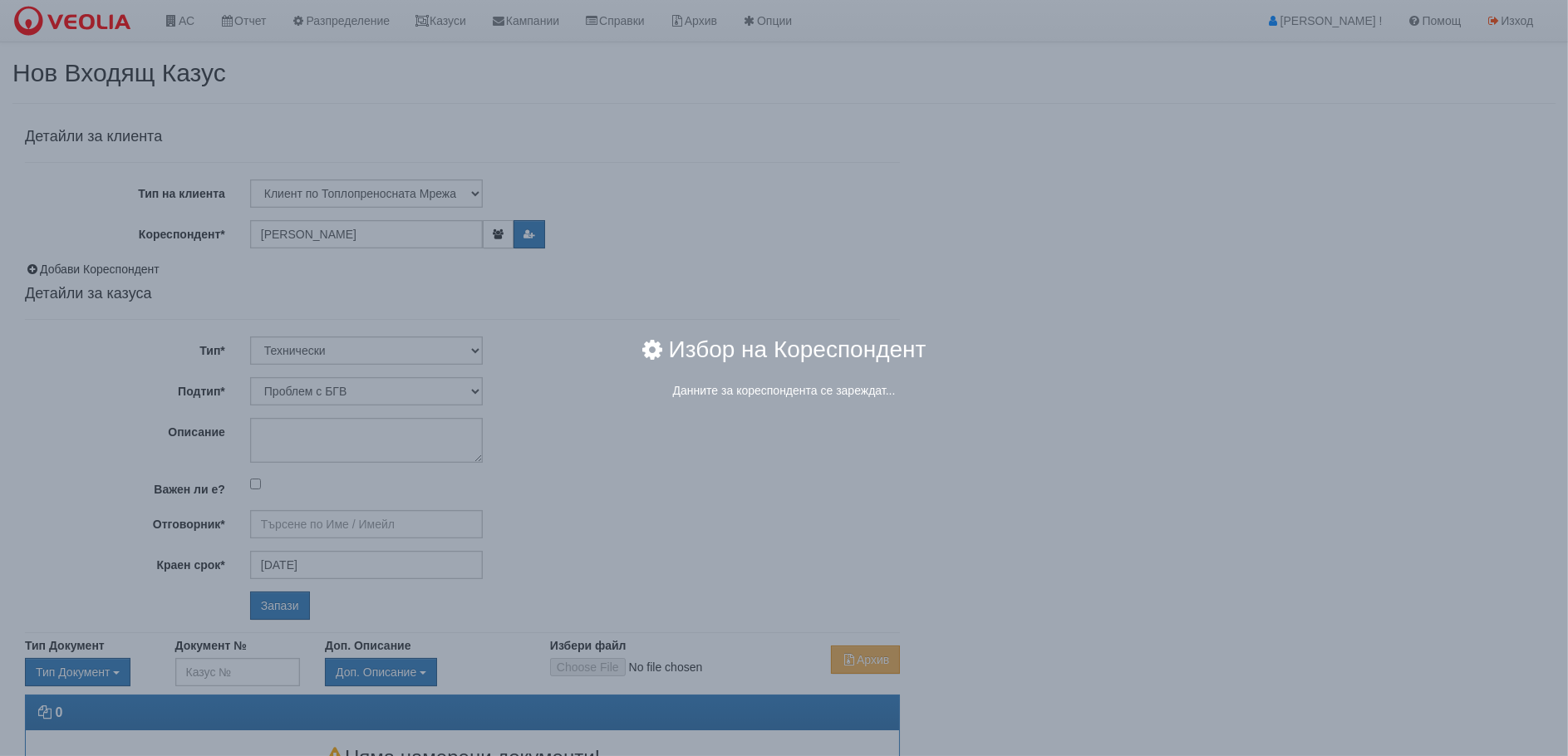
type input "Дончо Дончев - Технически"
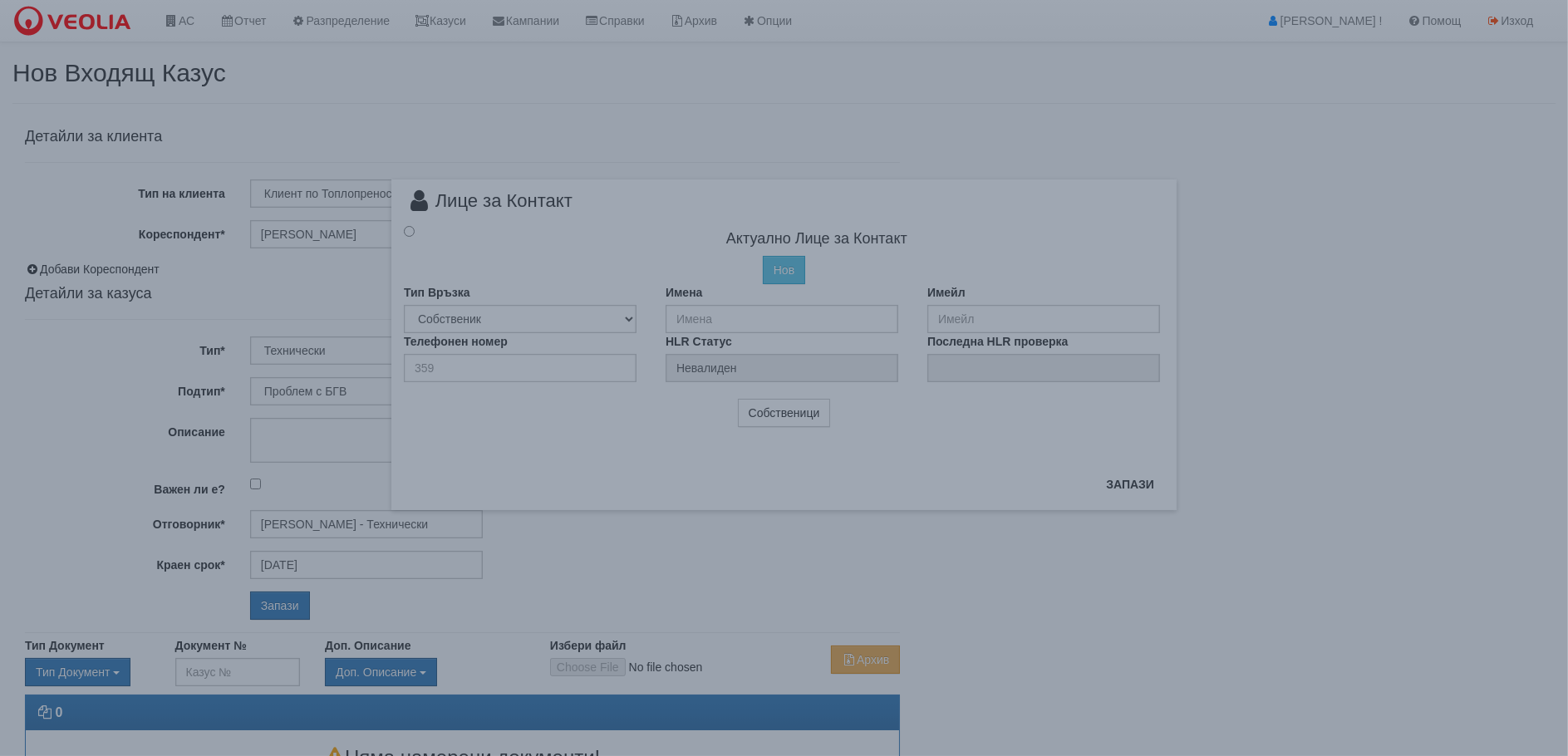
radio input "true"
type input "МИТКО ТОДОРОВ ТОДОРОВ"
type input "359887260579"
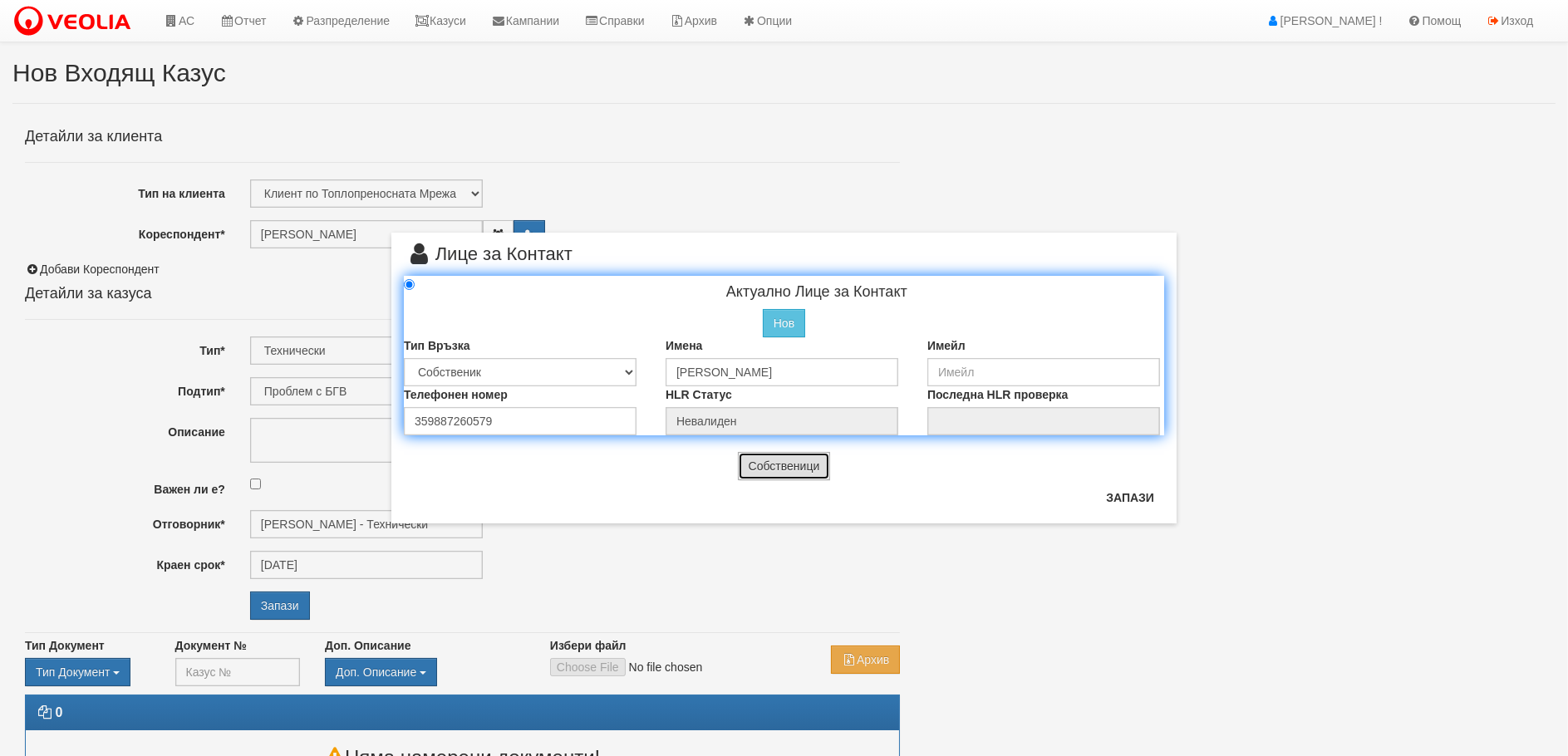
click at [785, 471] on button "Собственици" at bounding box center [784, 465] width 93 height 28
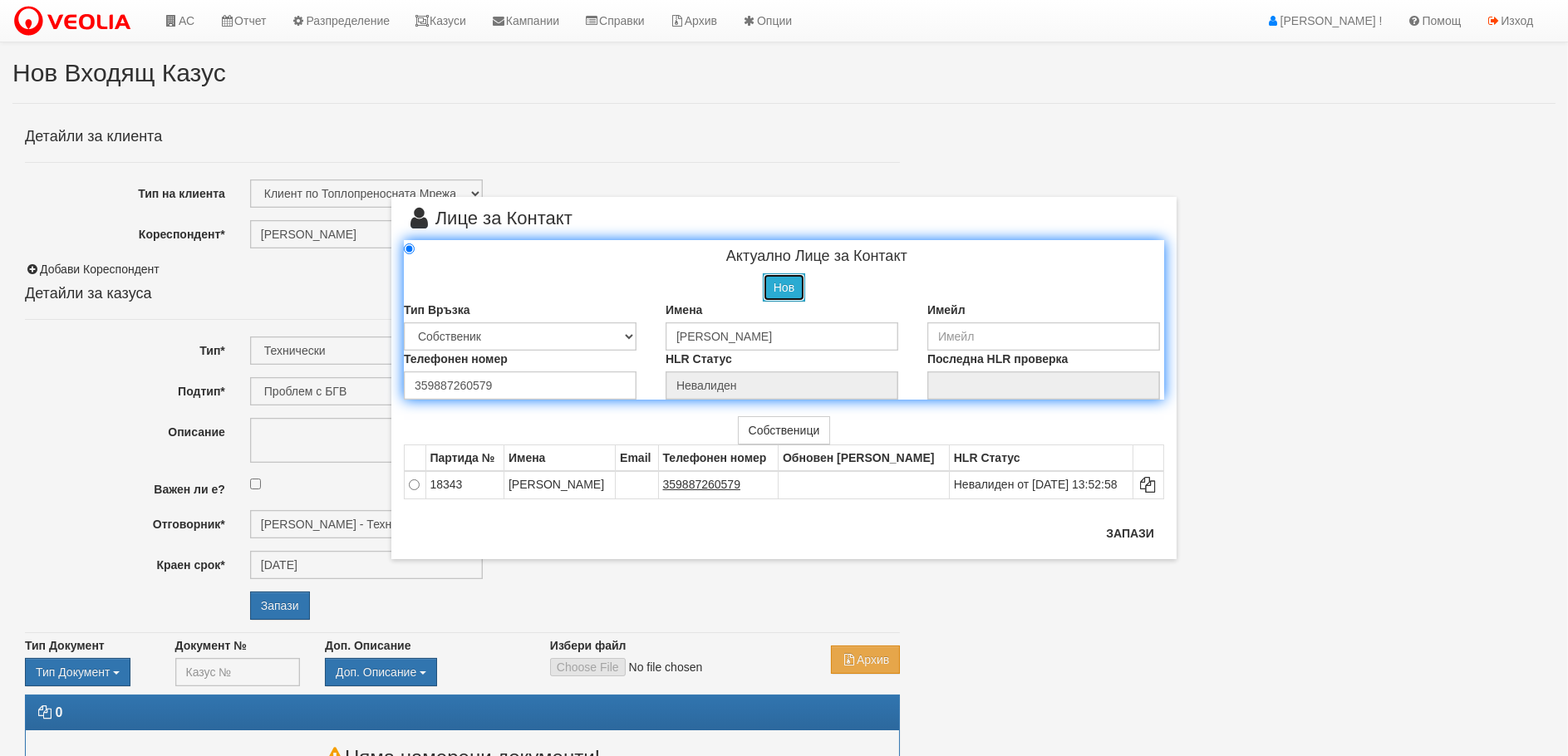
click at [779, 282] on button "Нов" at bounding box center [783, 287] width 42 height 28
radio input "true"
click at [627, 338] on select "Собственик Наемател Роднина Съсед Приятел" at bounding box center [520, 336] width 232 height 28
select select "1"
click at [404, 323] on select "Собственик Наемател Роднина Съсед Приятел" at bounding box center [520, 336] width 232 height 28
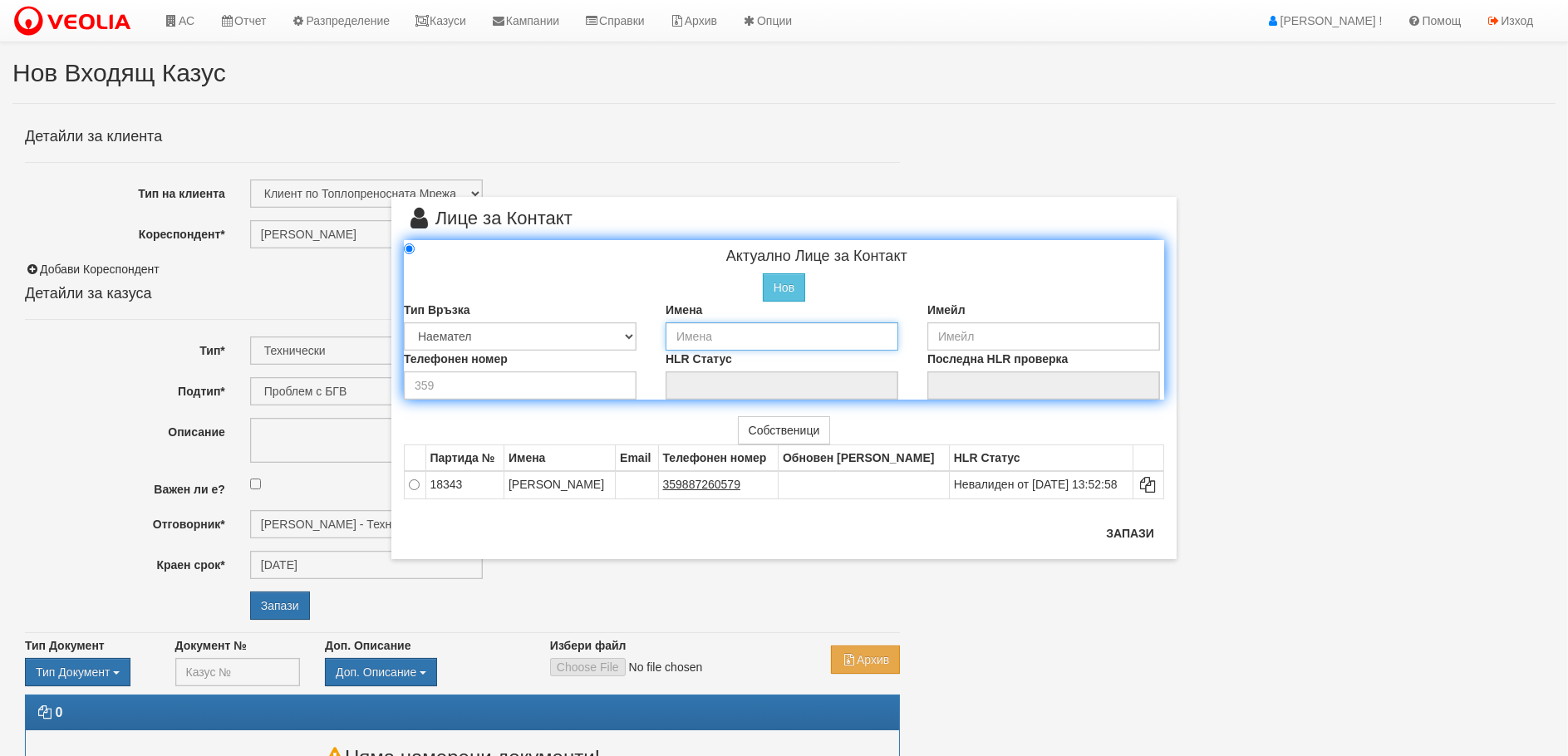
click at [741, 339] on input "text" at bounding box center [781, 336] width 232 height 28
type input "СЛАВЕНА ВАСИЛЕВА"
click at [494, 388] on input "number" at bounding box center [520, 385] width 232 height 28
type input "0896549826"
click at [1130, 529] on button "Запази" at bounding box center [1130, 532] width 68 height 27
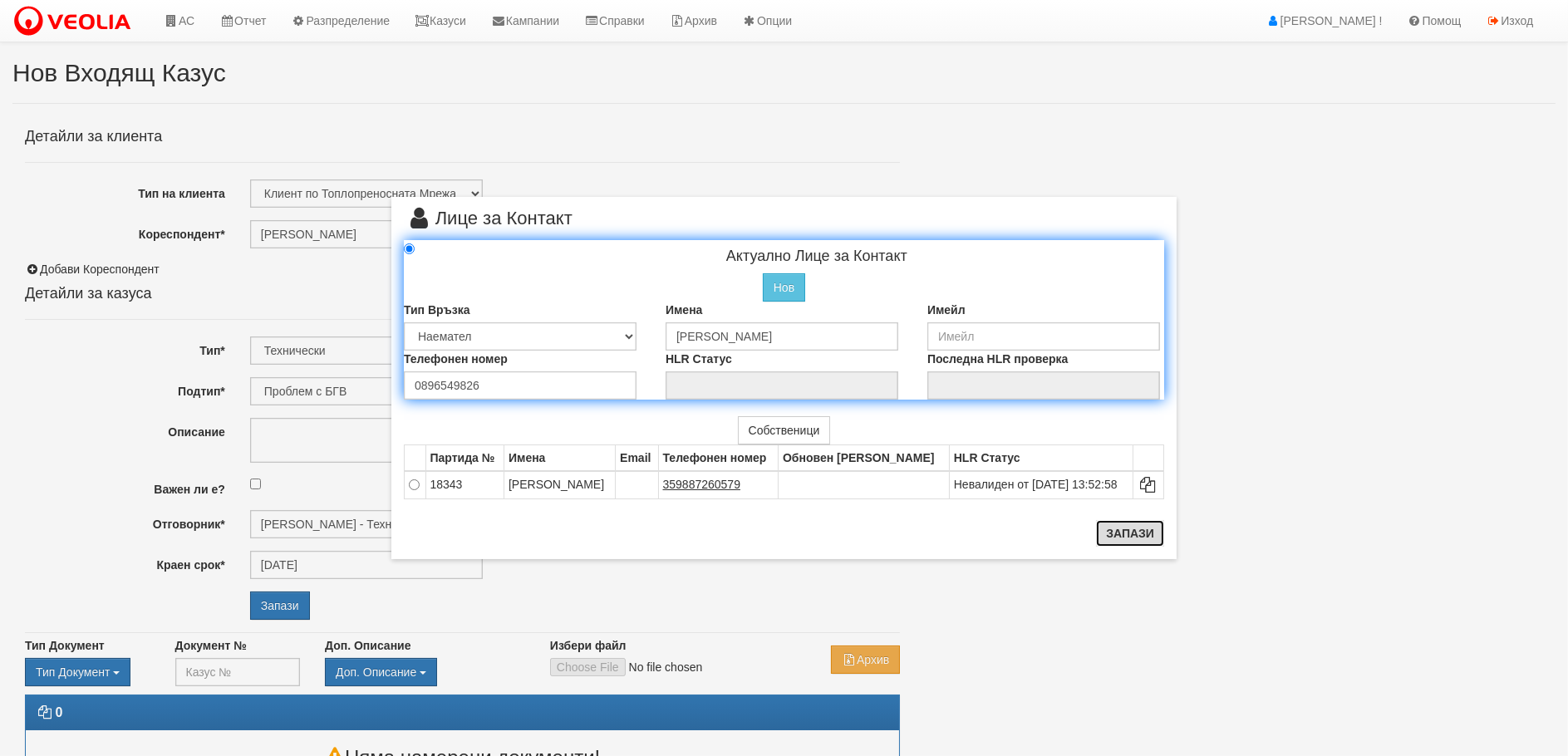
type input "СЛАВЕНА ВАСИЛЕВА"
radio input "true"
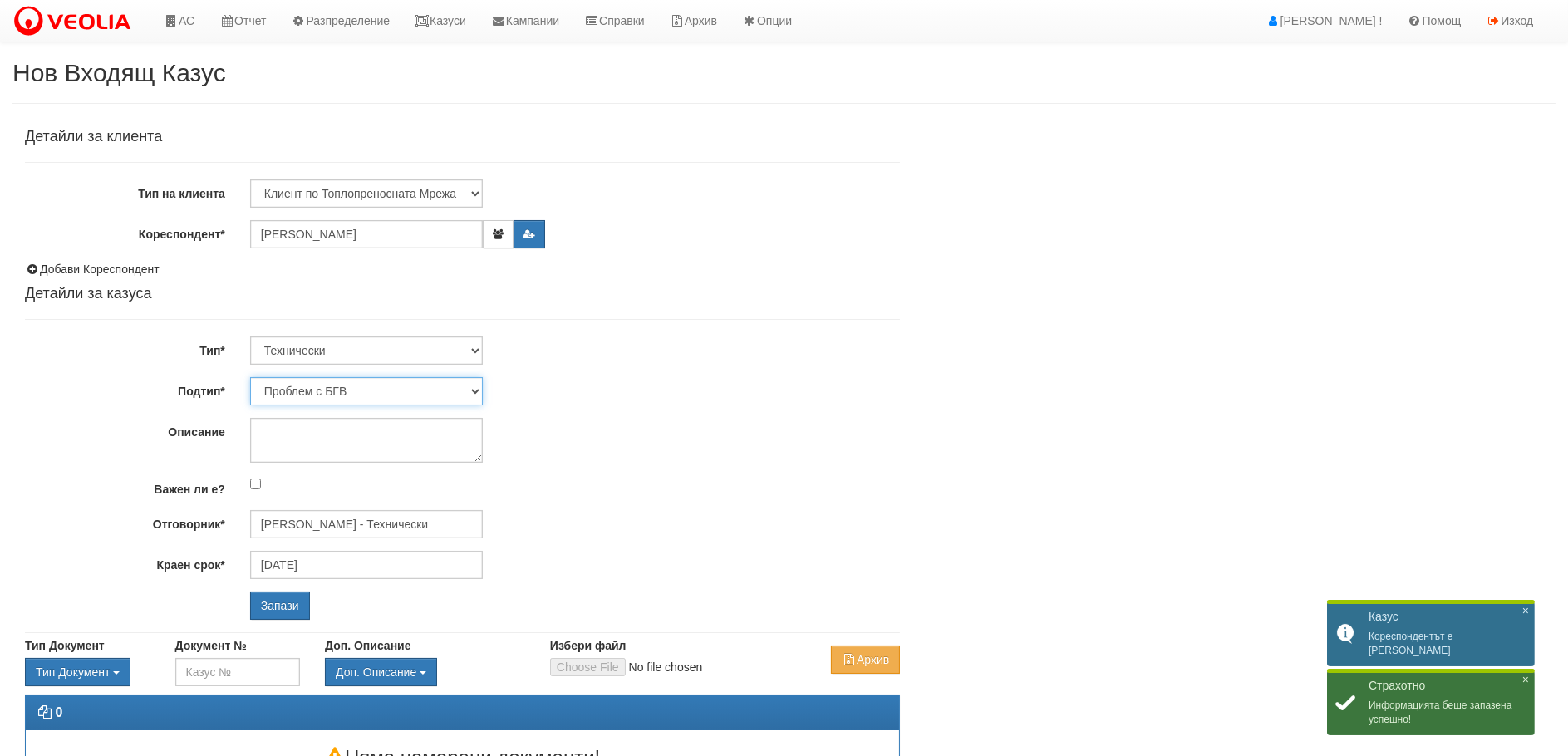
click at [481, 389] on select "Проблем с БГВ Теч ВОИ Теч БГВ Теч в АС Теч от водомер Проблем в АС Интервенция …" at bounding box center [367, 390] width 232 height 28
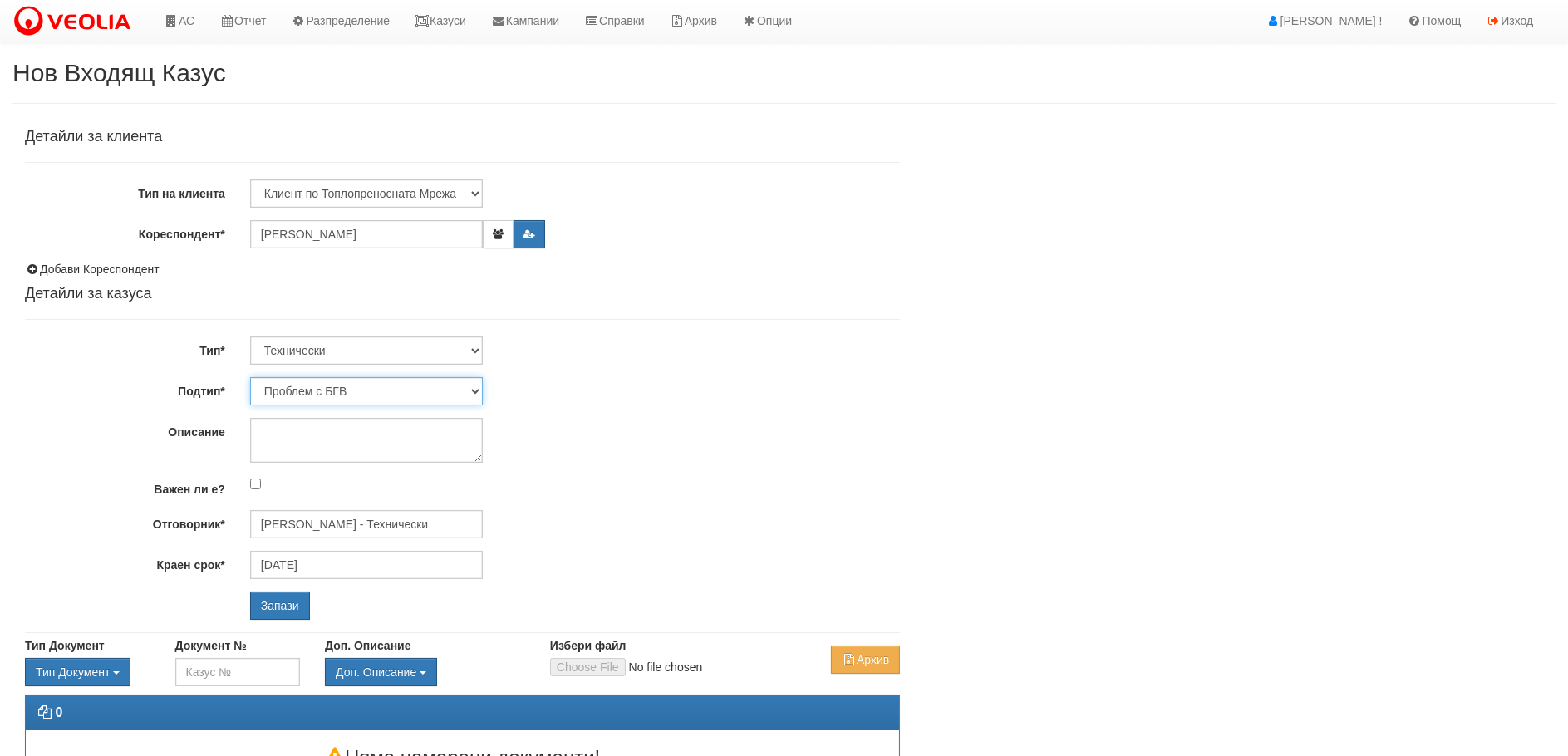
select select "Монтаж на водомер с дист. модул"
click at [250, 377] on select "Проблем с БГВ Теч ВОИ Теч БГВ Теч в АС Теч от водомер Проблем в АС Интервенция …" at bounding box center [367, 390] width 232 height 28
type input "02/09/2025"
type input "Дончо Дончев - Технически"
click at [281, 602] on input "Запази" at bounding box center [281, 605] width 60 height 28
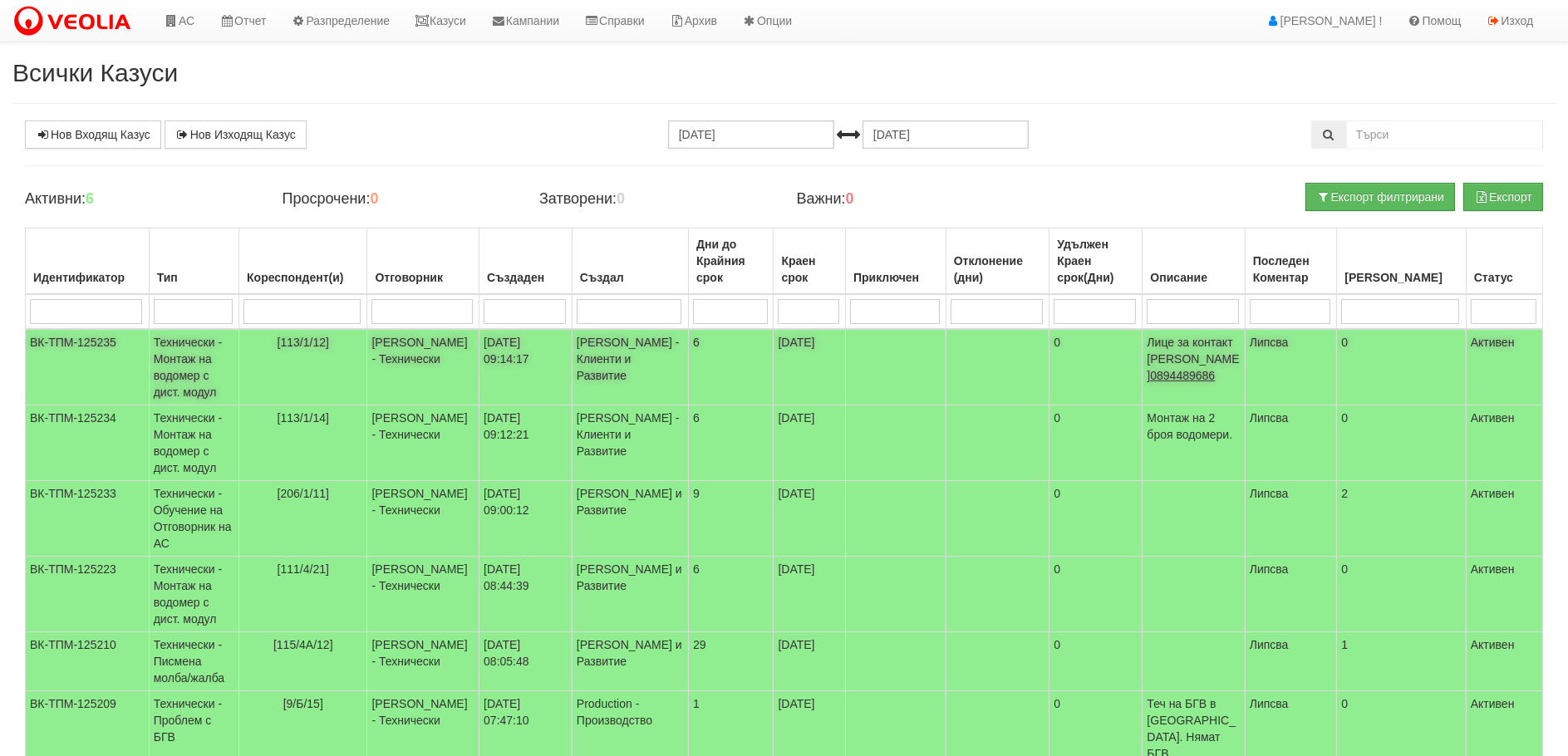
click at [170, 347] on td "Технически - Монтаж на водомер с дист. модул" at bounding box center [194, 366] width 90 height 77
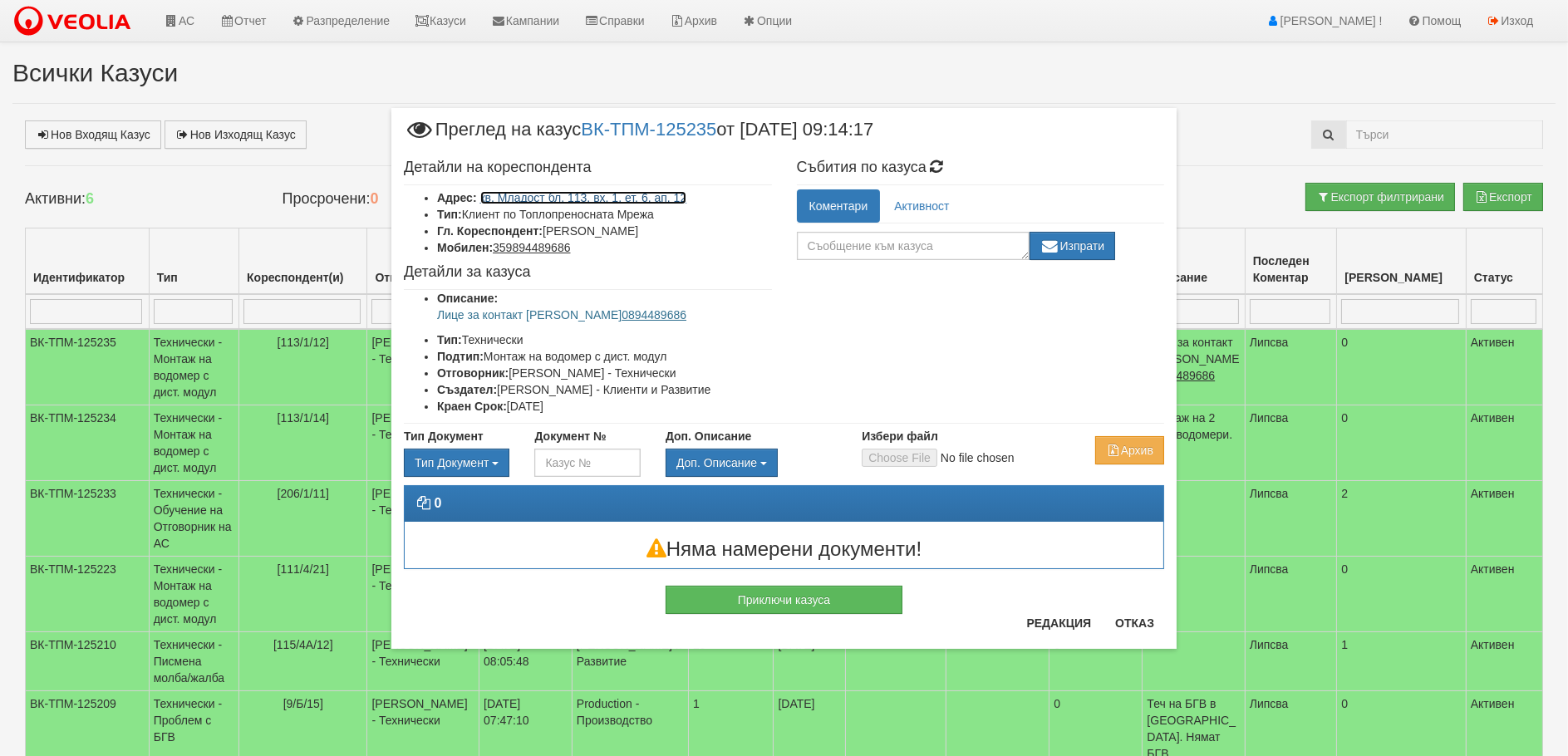
click at [662, 197] on link "кв. Младост бл. 113, вх. 1, ет. 6, ап. 12" at bounding box center [583, 197] width 207 height 13
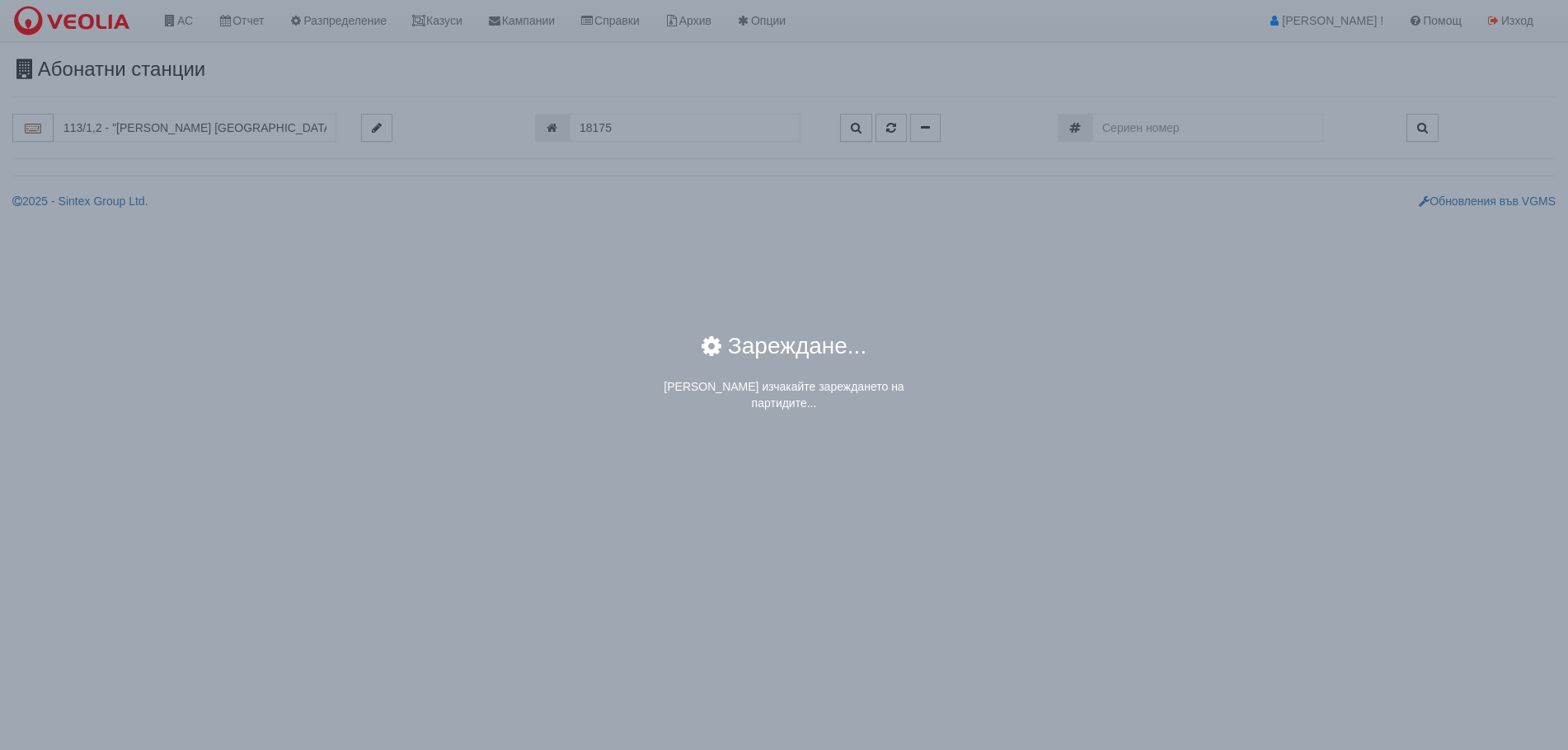
click at [178, 130] on div "× Зареждане... Моля изчакайте зареждането на партидите..." at bounding box center [784, 375] width 1568 height 750
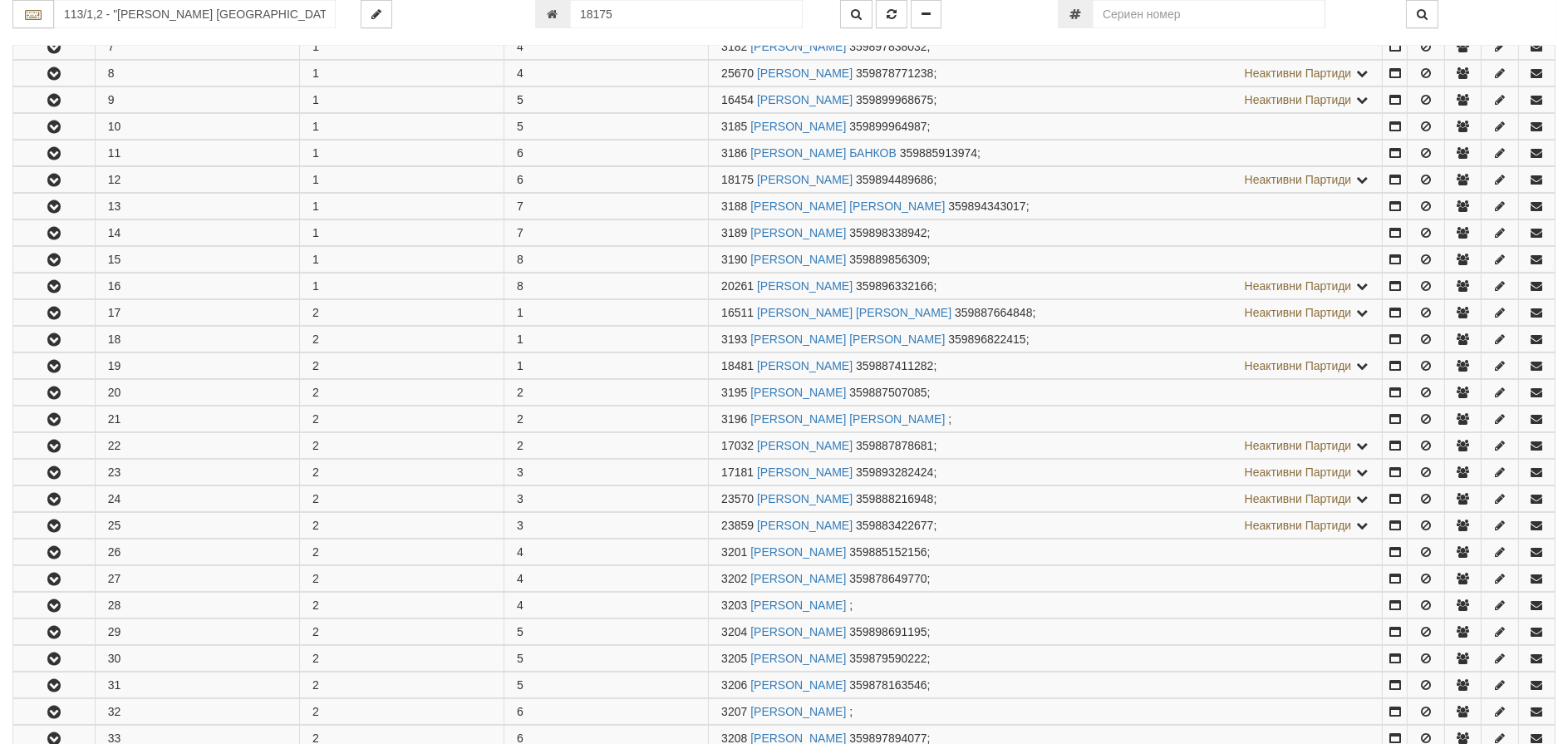
scroll to position [620, 0]
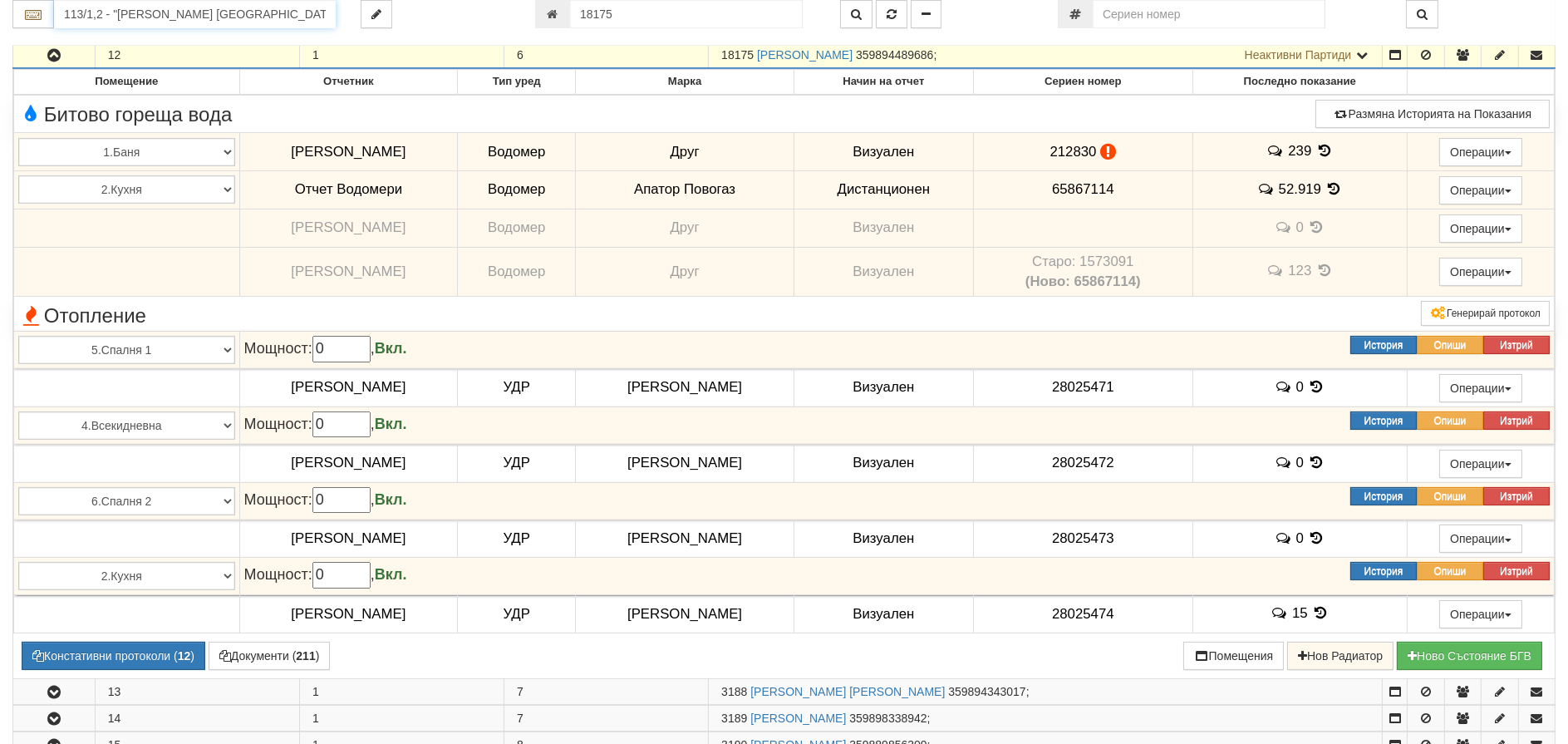
click at [299, 12] on input "113/1,2 - "[PERSON_NAME] [GEOGRAPHIC_DATA] " ЕАД" at bounding box center [194, 14] width 281 height 28
click at [289, 40] on div "014/1 - бул. [PERSON_NAME] - "ВЕОЛИЯ"" at bounding box center [195, 41] width 277 height 19
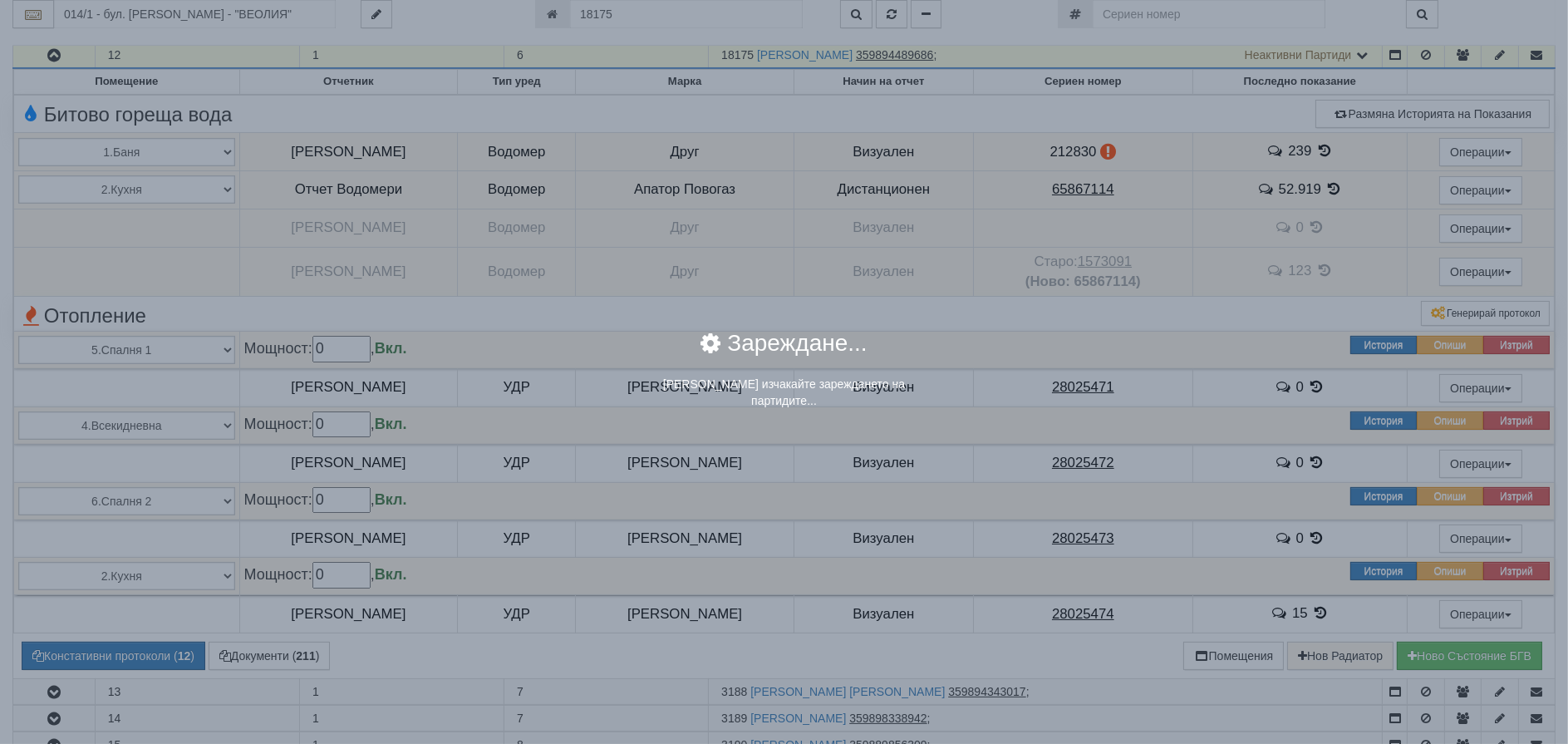
scroll to position [0, 0]
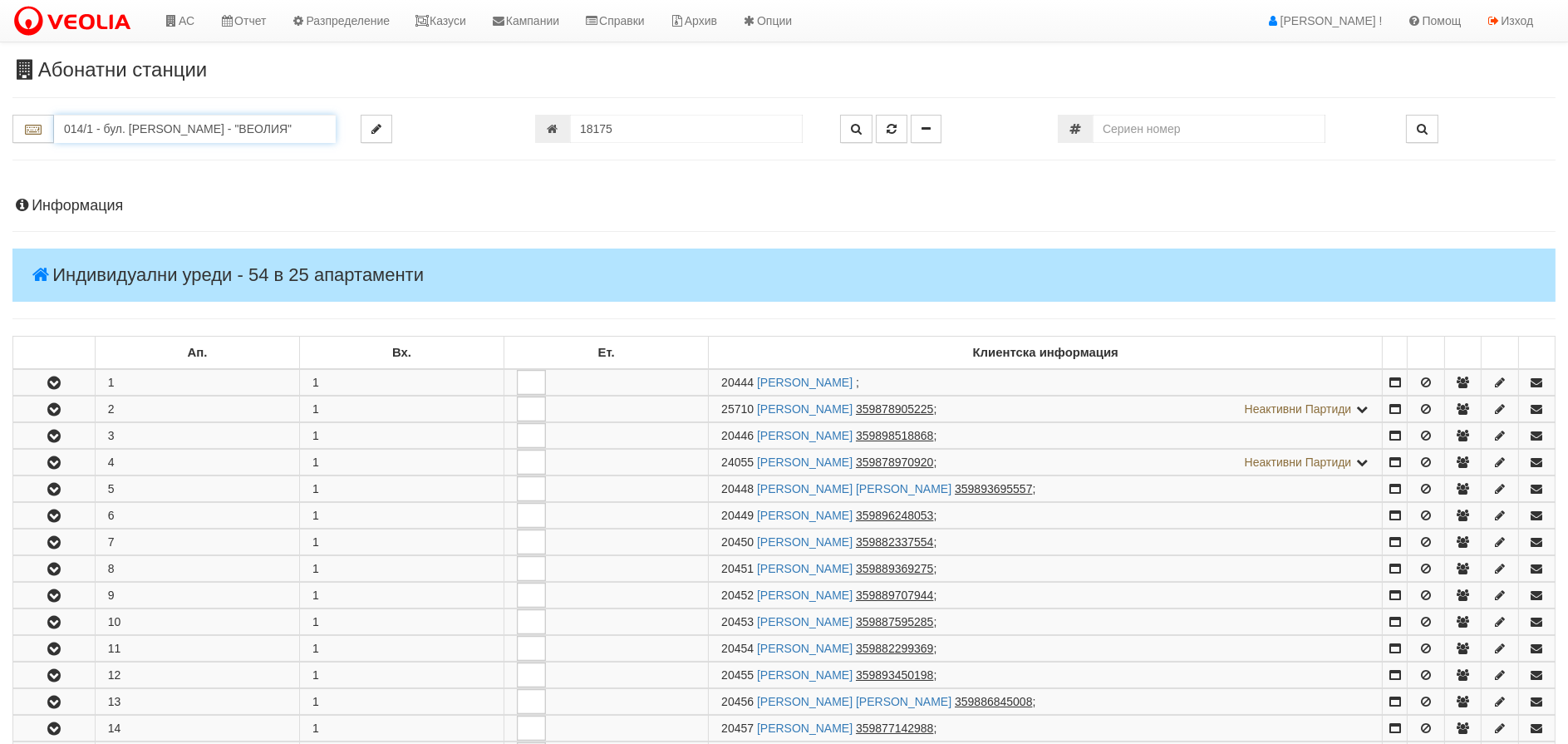
click at [119, 136] on input "014/1 - бул. [PERSON_NAME] - "ВЕОЛИЯ"" at bounding box center [194, 128] width 281 height 28
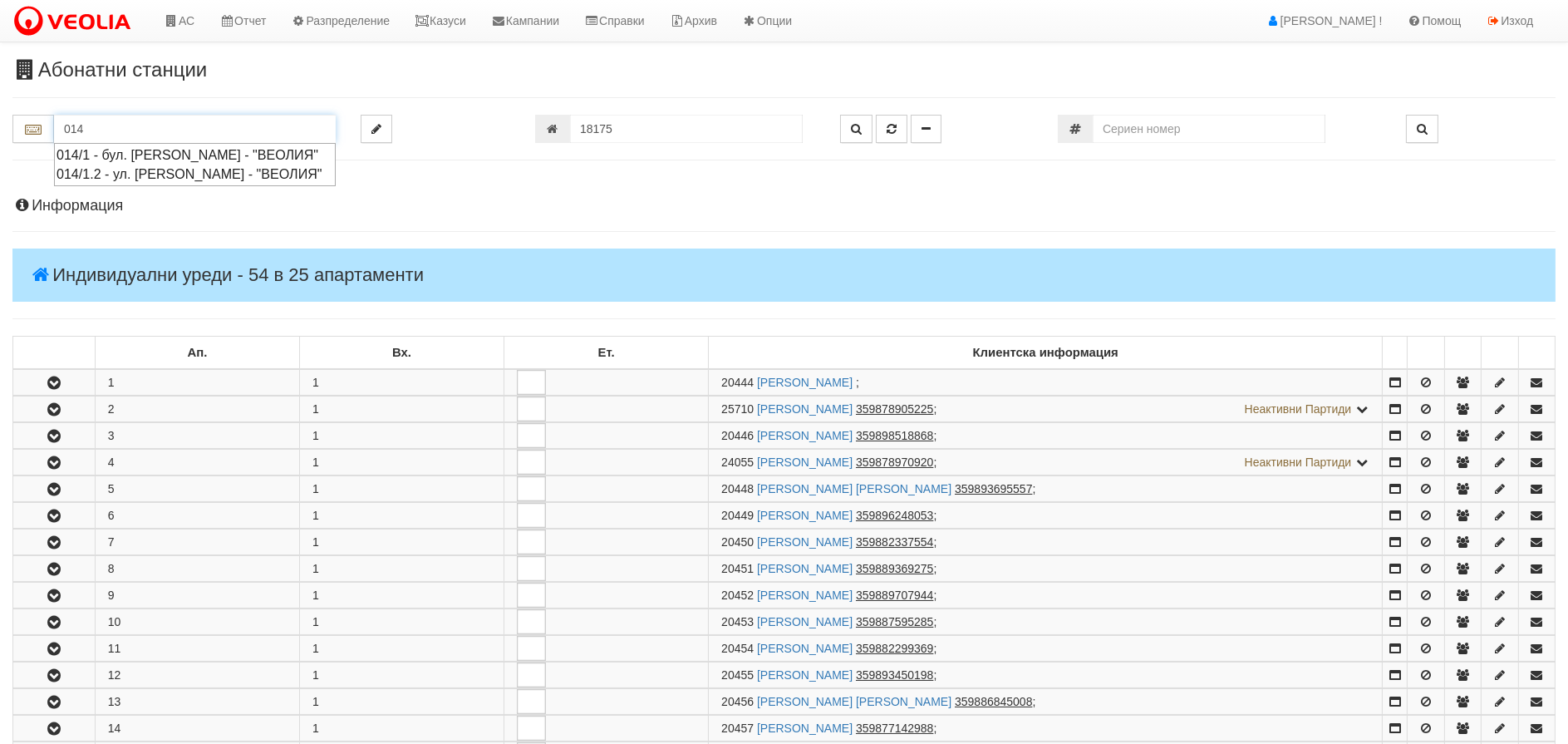
click at [117, 176] on div "014/1.2 - ул. [PERSON_NAME] - "ВЕОЛИЯ"" at bounding box center [195, 174] width 277 height 19
type input "014/1.2 - ул. [PERSON_NAME] - "ВЕОЛИЯ""
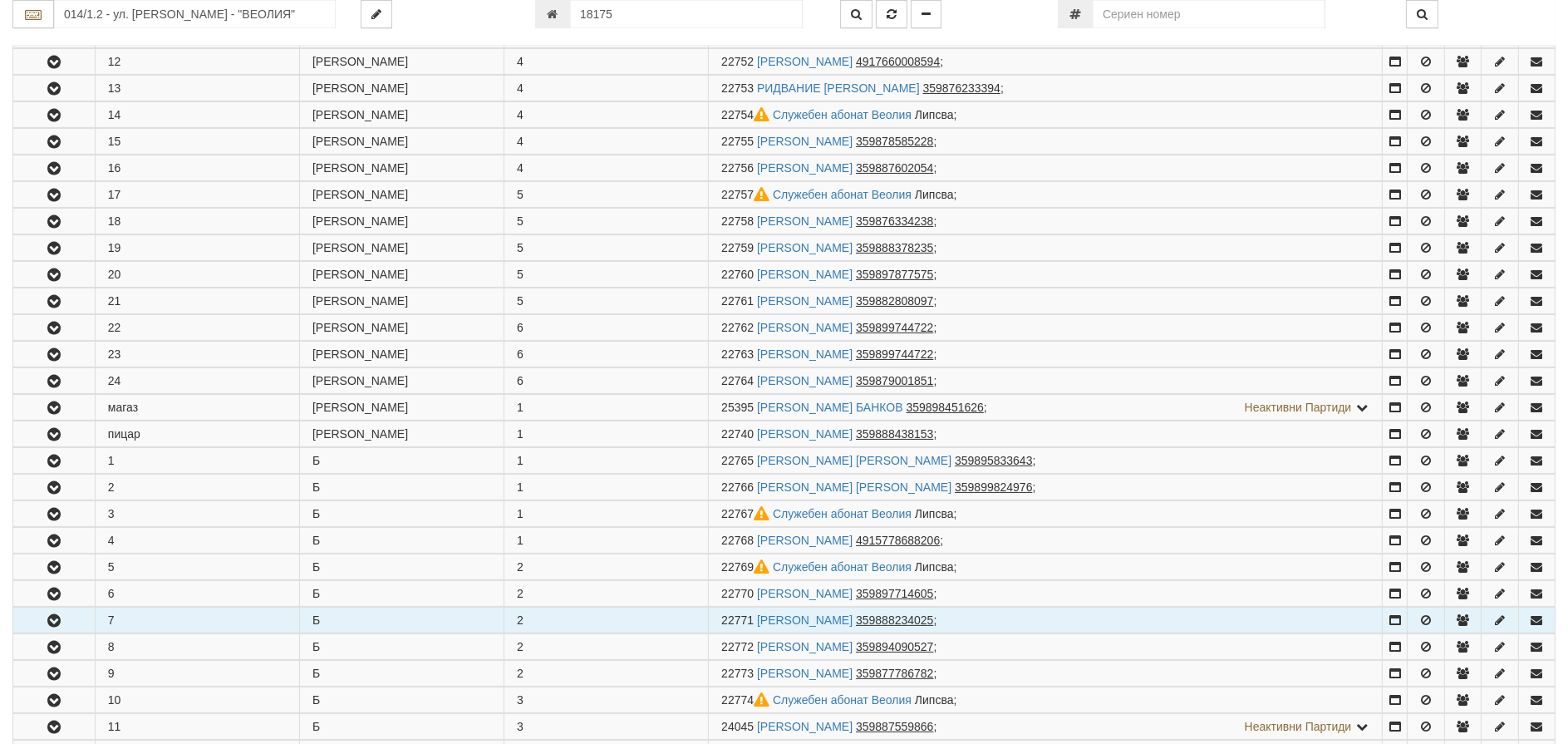
scroll to position [665, 0]
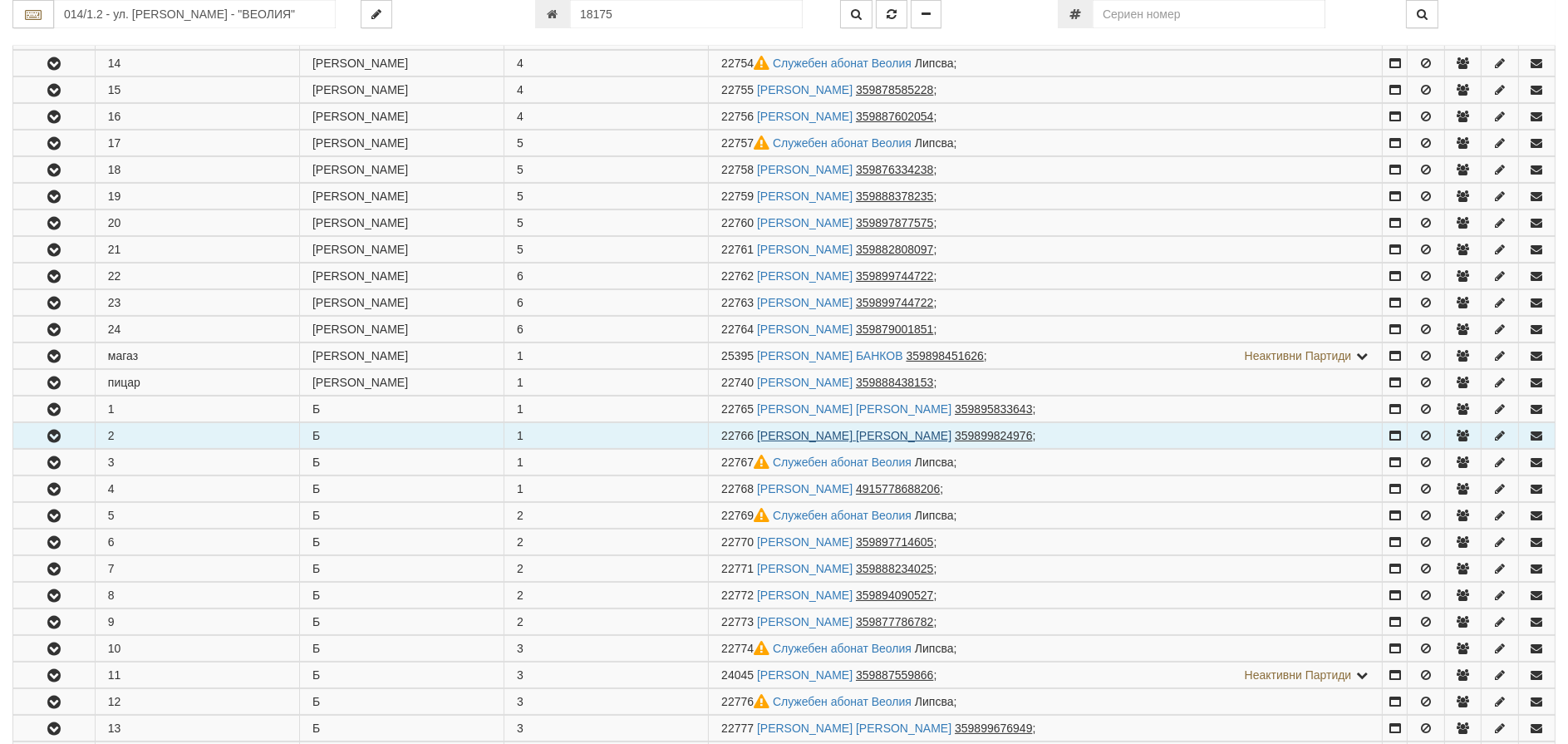
click at [849, 435] on link "[PERSON_NAME] [PERSON_NAME]" at bounding box center [855, 435] width 194 height 13
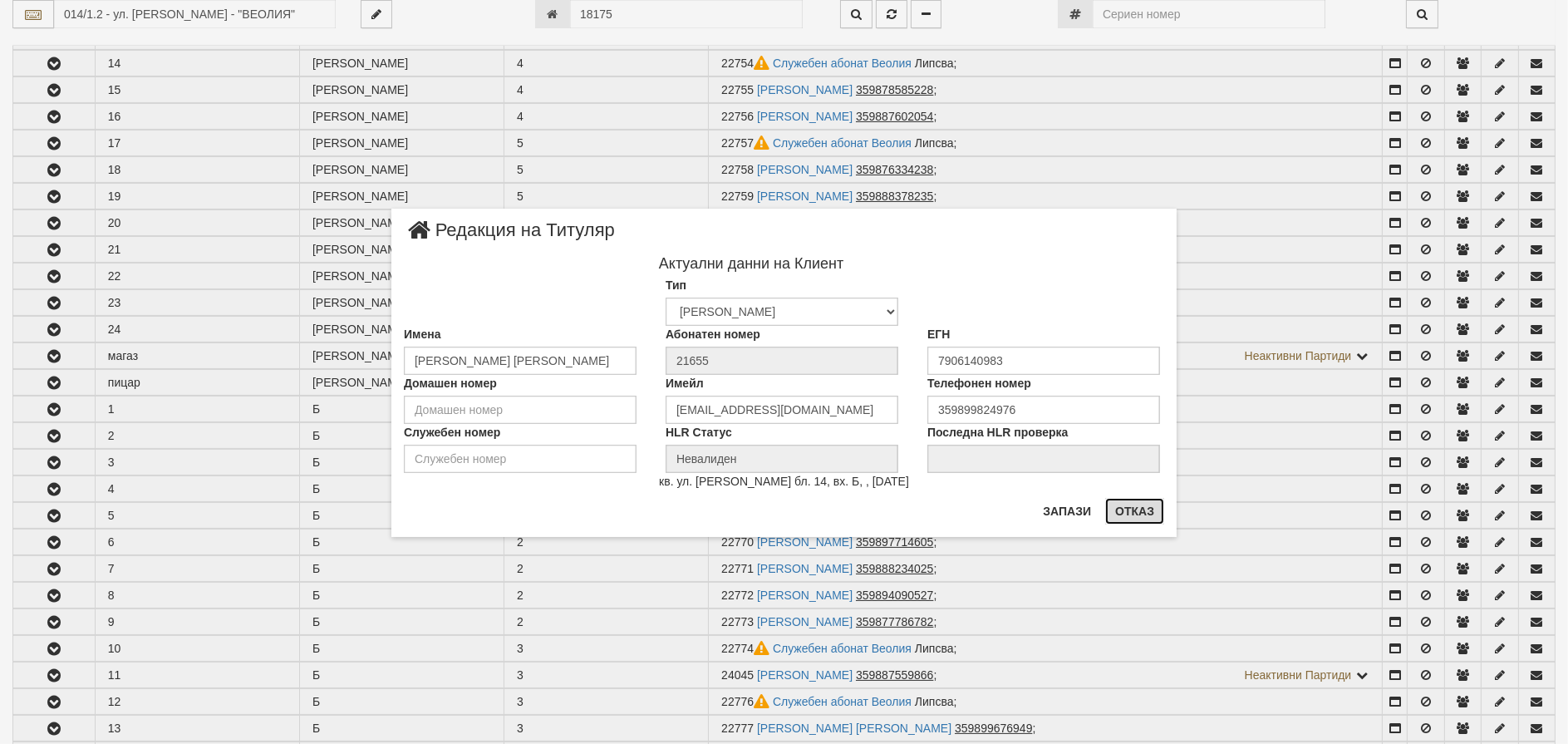
click at [1147, 514] on button "Отказ" at bounding box center [1134, 511] width 59 height 27
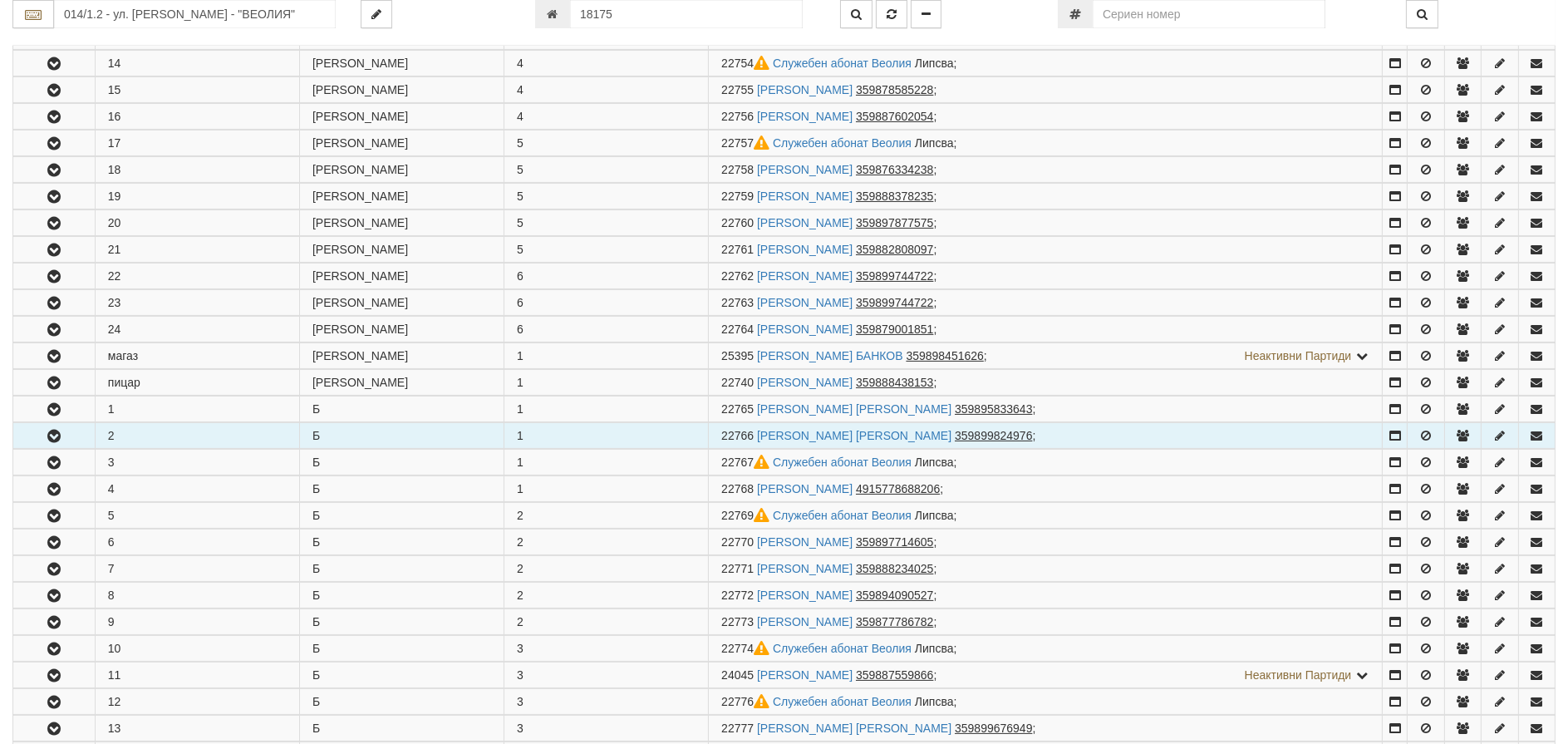
click at [53, 436] on icon "button" at bounding box center [53, 437] width 20 height 12
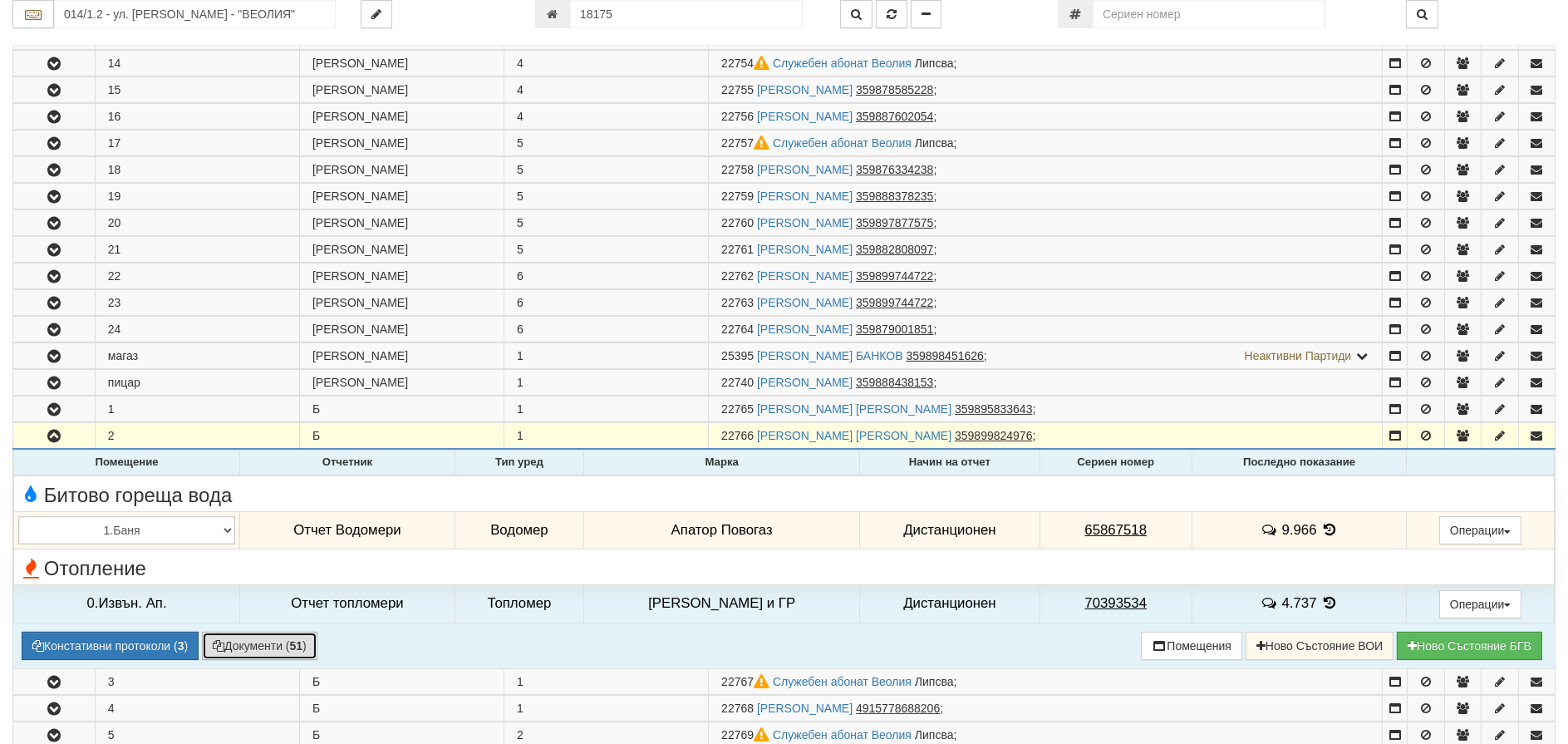
click at [249, 646] on button "Документи ( 51 )" at bounding box center [260, 646] width 115 height 28
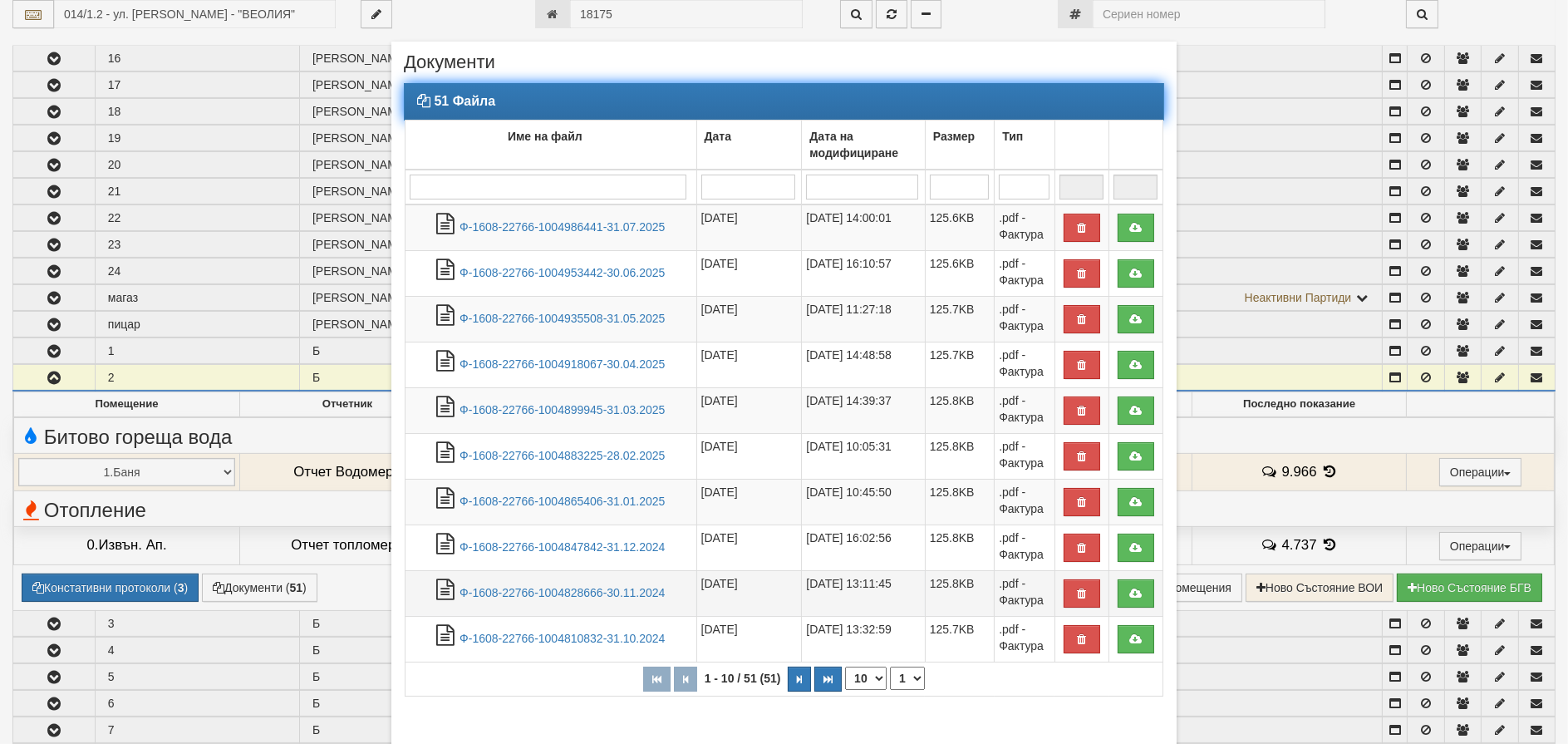
scroll to position [914, 0]
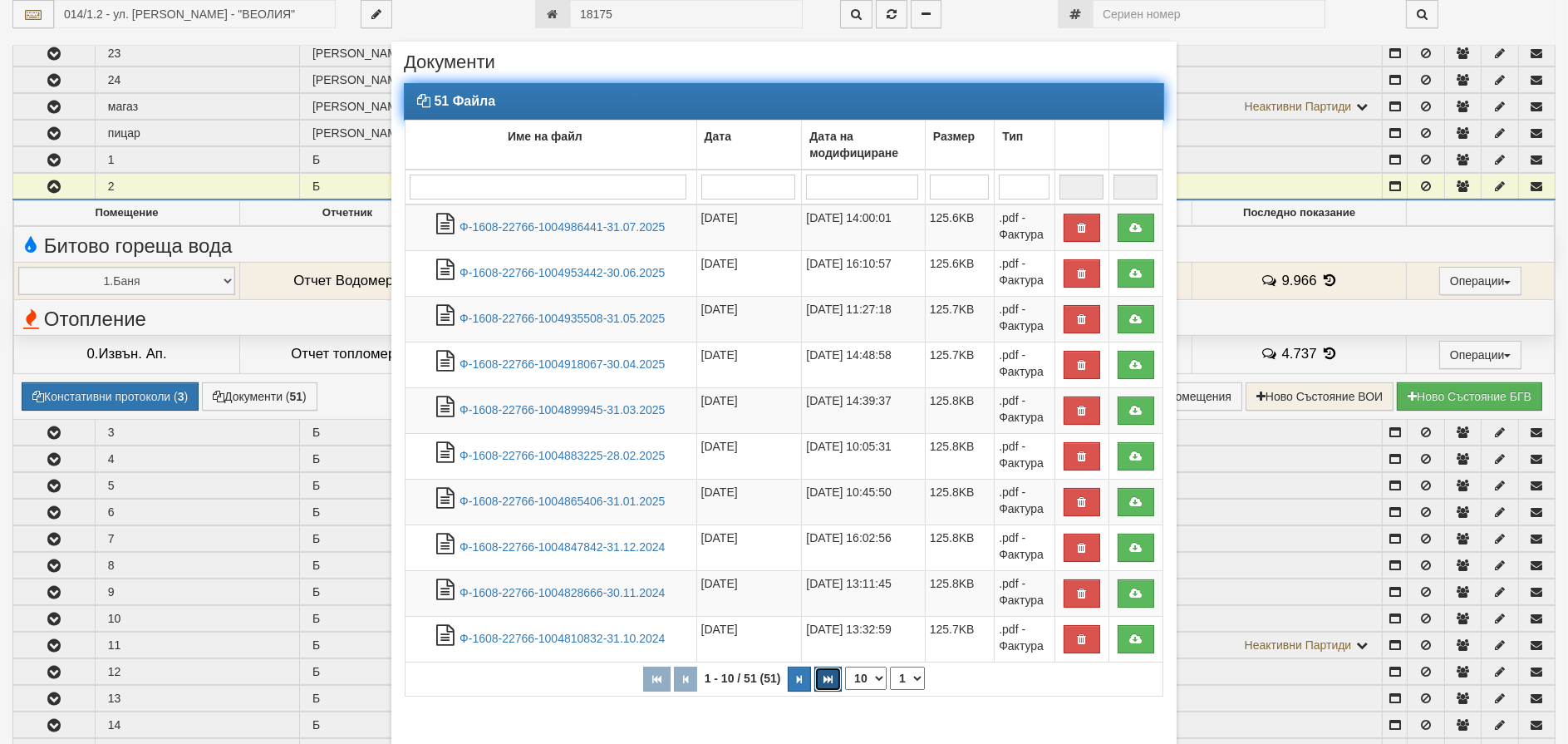
click at [824, 675] on icon "button" at bounding box center [828, 679] width 9 height 9
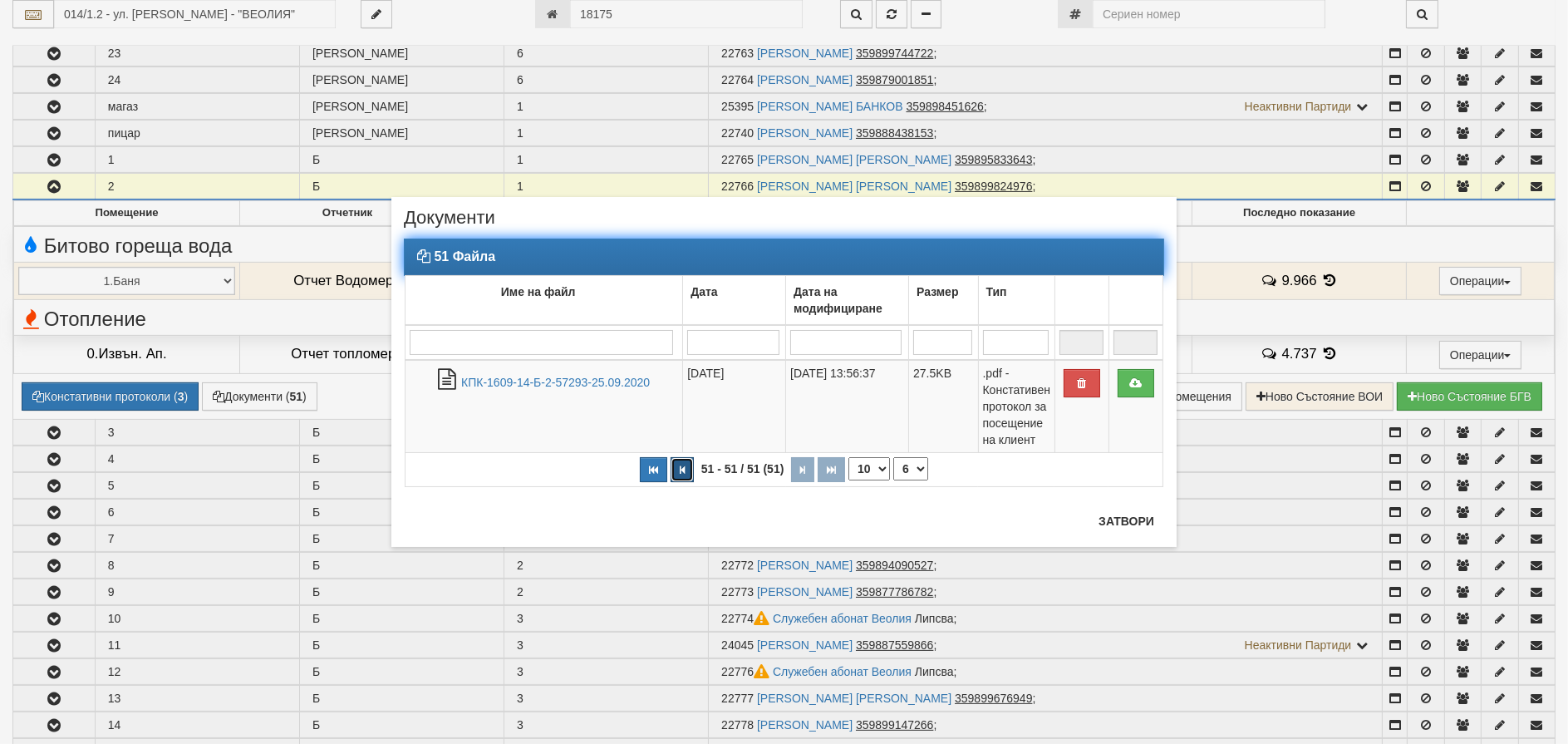
click at [683, 472] on icon "button" at bounding box center [682, 470] width 5 height 9
select select "5"
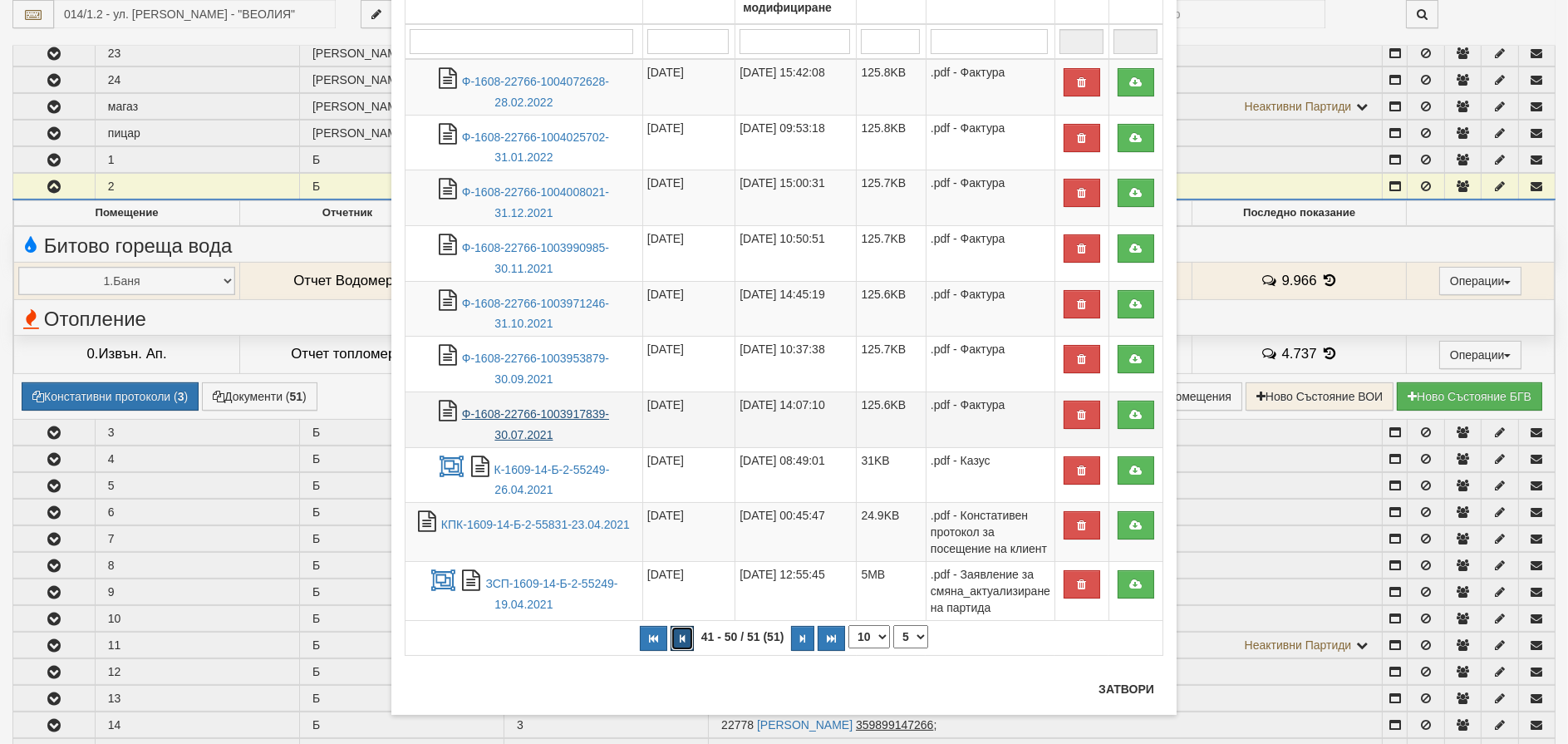
scroll to position [158, 0]
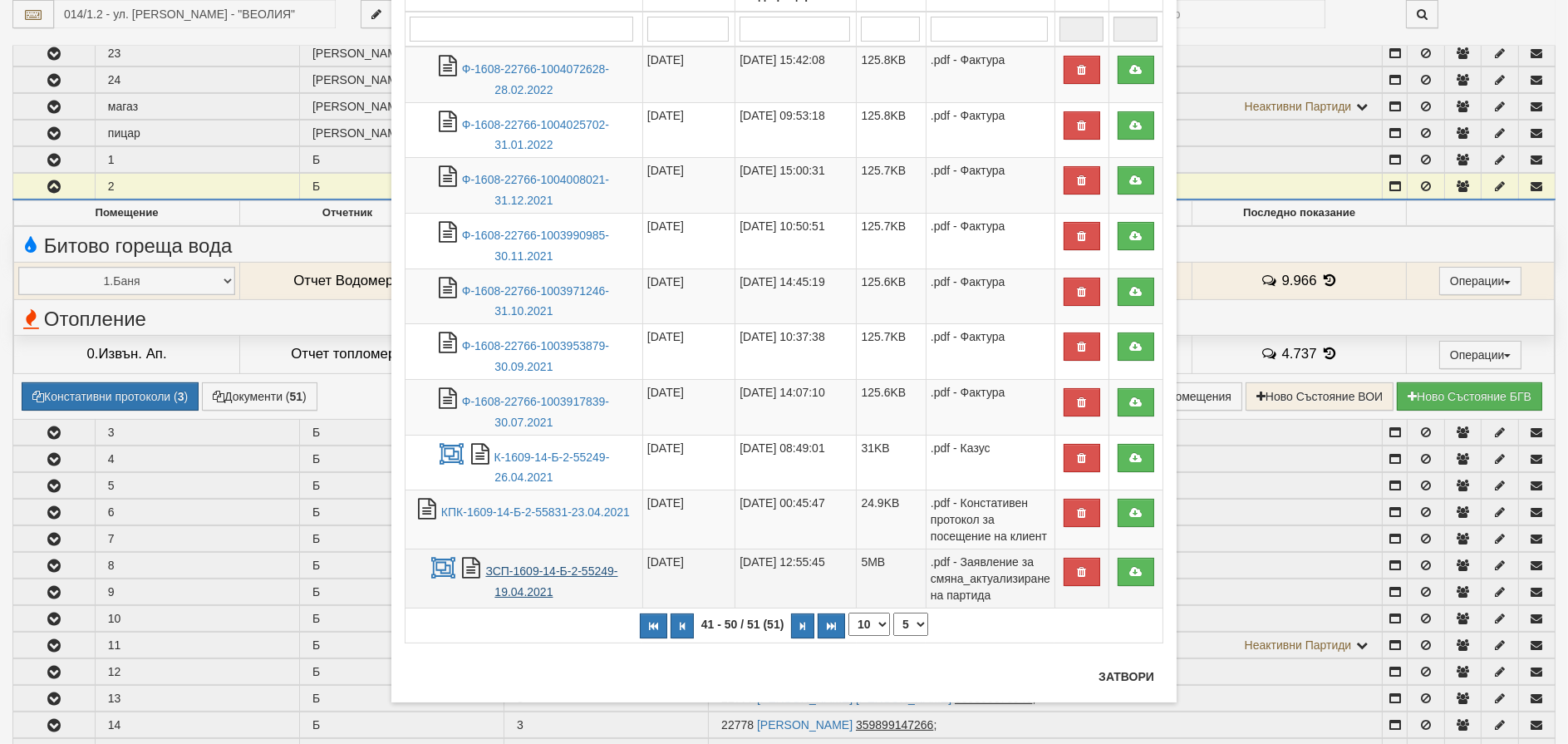
click at [511, 565] on link "ЗСП-1609-14-Б-2-55249-19.04.2021" at bounding box center [552, 582] width 133 height 34
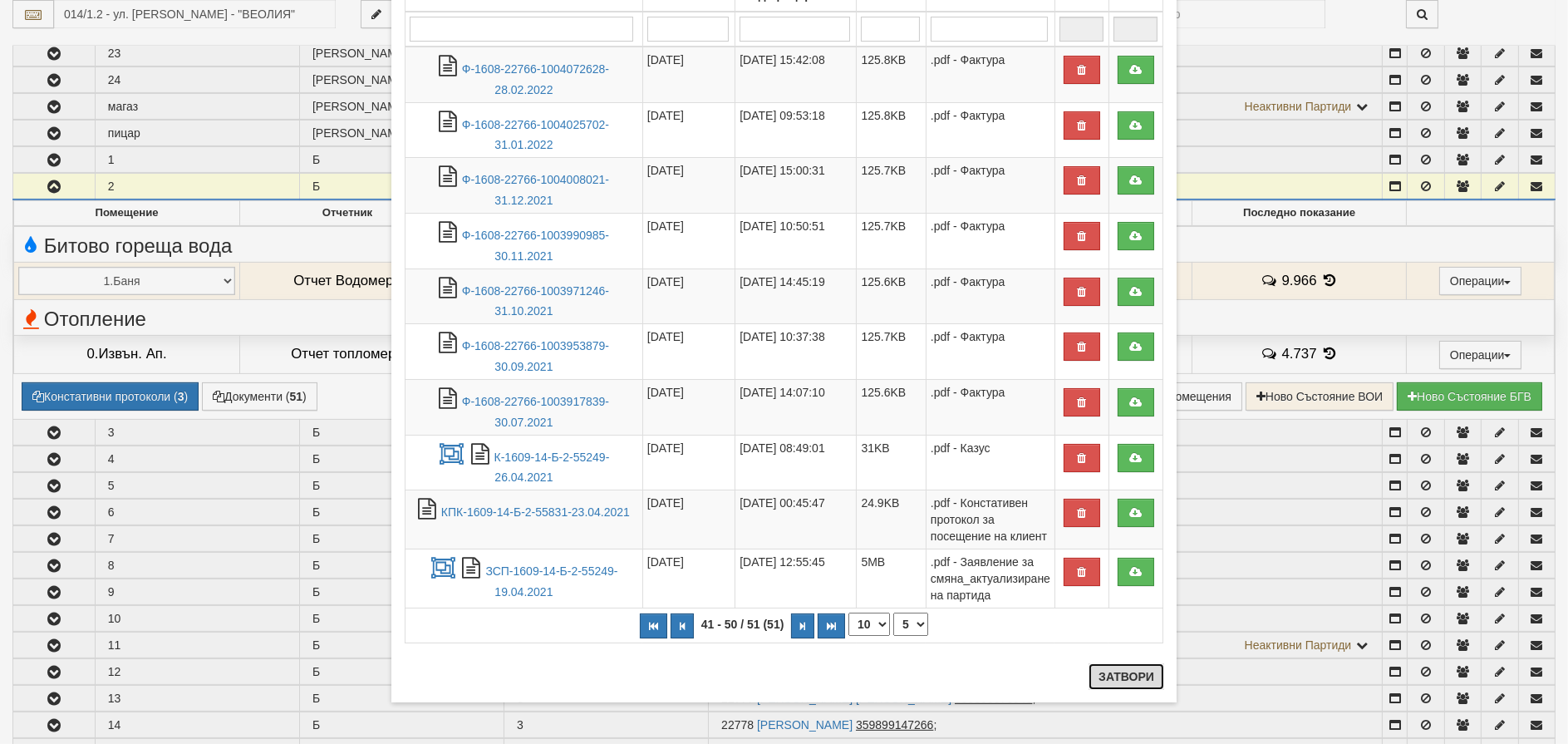
click at [1118, 670] on button "Затвори" at bounding box center [1127, 677] width 76 height 27
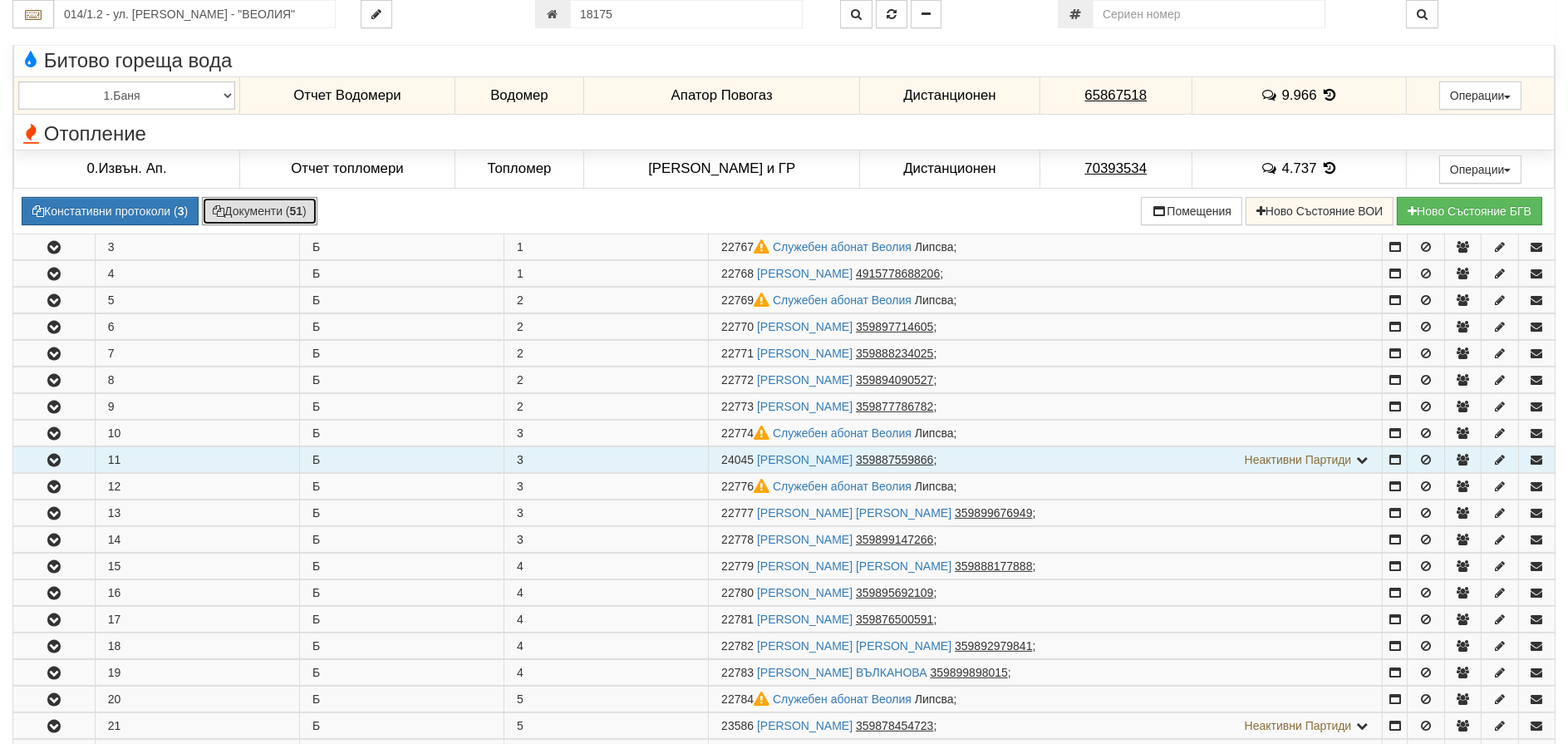
scroll to position [1164, 0]
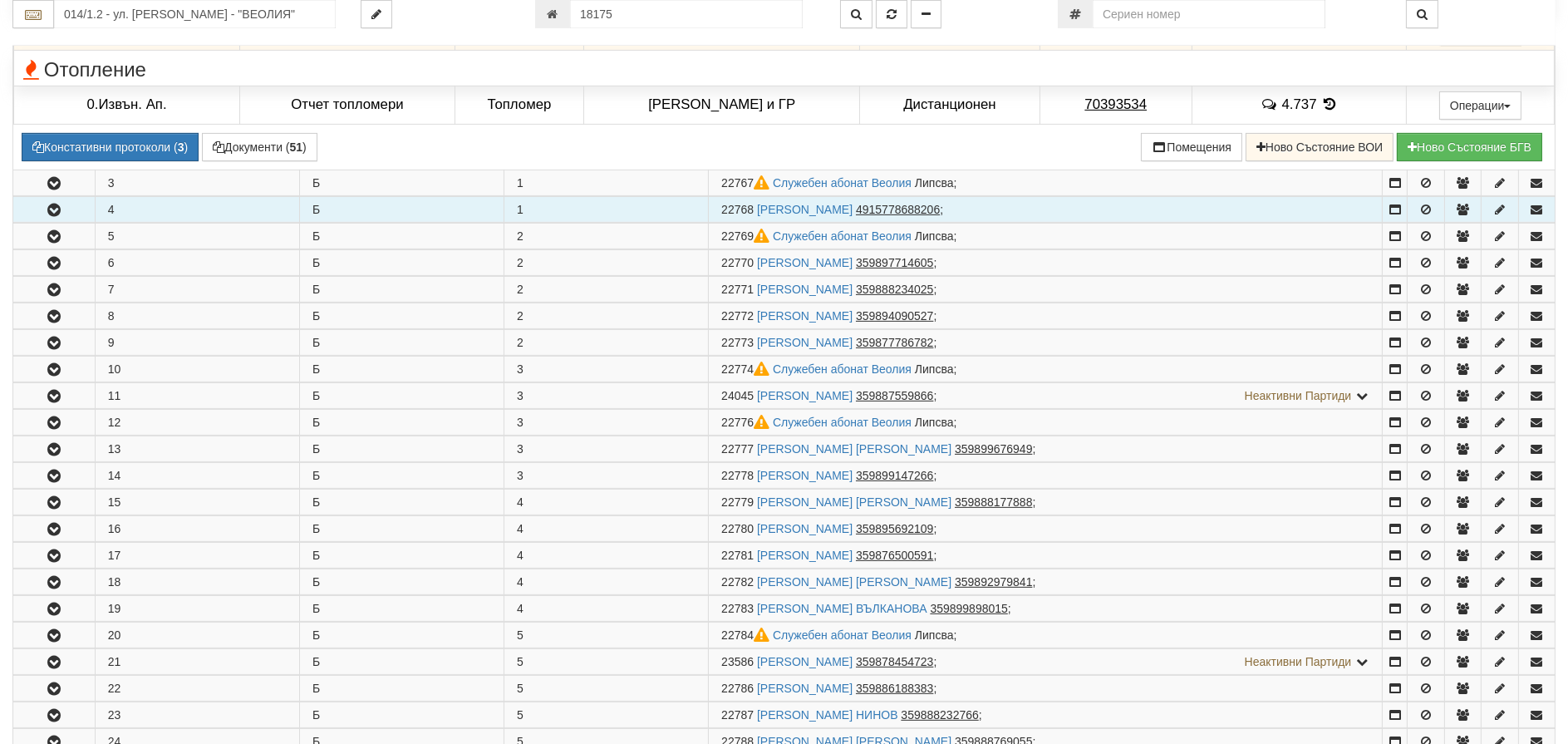
click at [53, 205] on icon "button" at bounding box center [53, 211] width 20 height 12
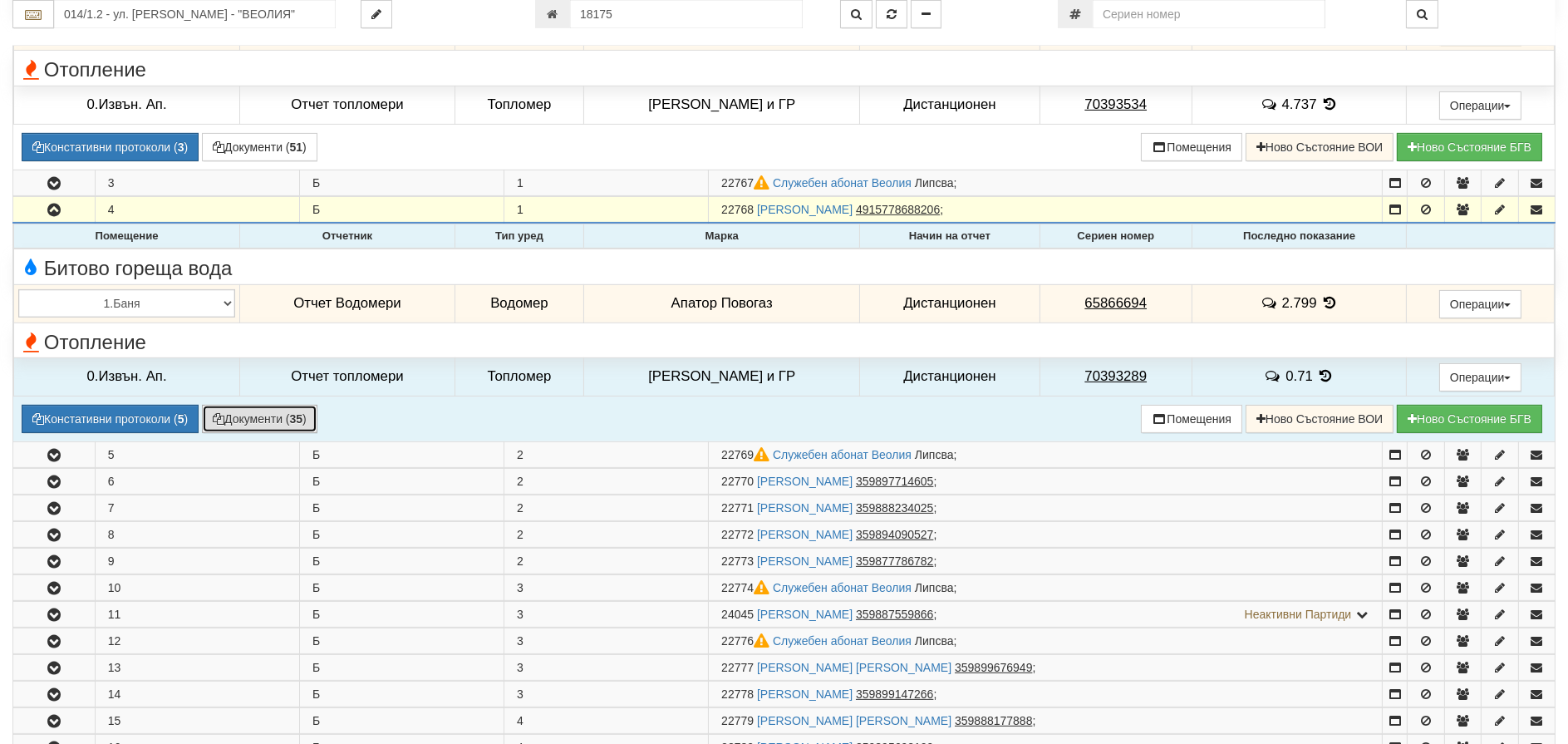
click at [250, 417] on button "Документи ( 35 )" at bounding box center [260, 418] width 115 height 28
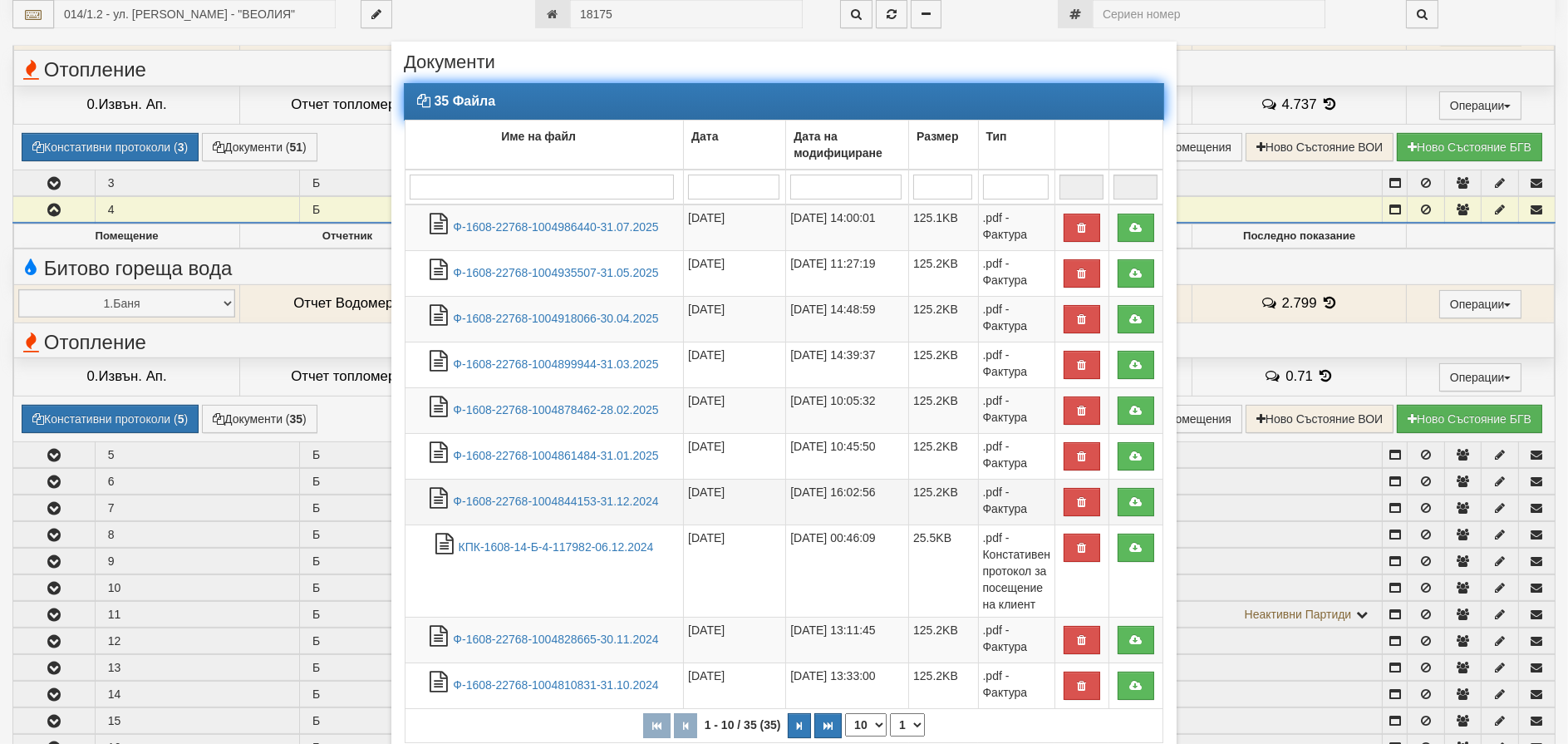
scroll to position [145, 0]
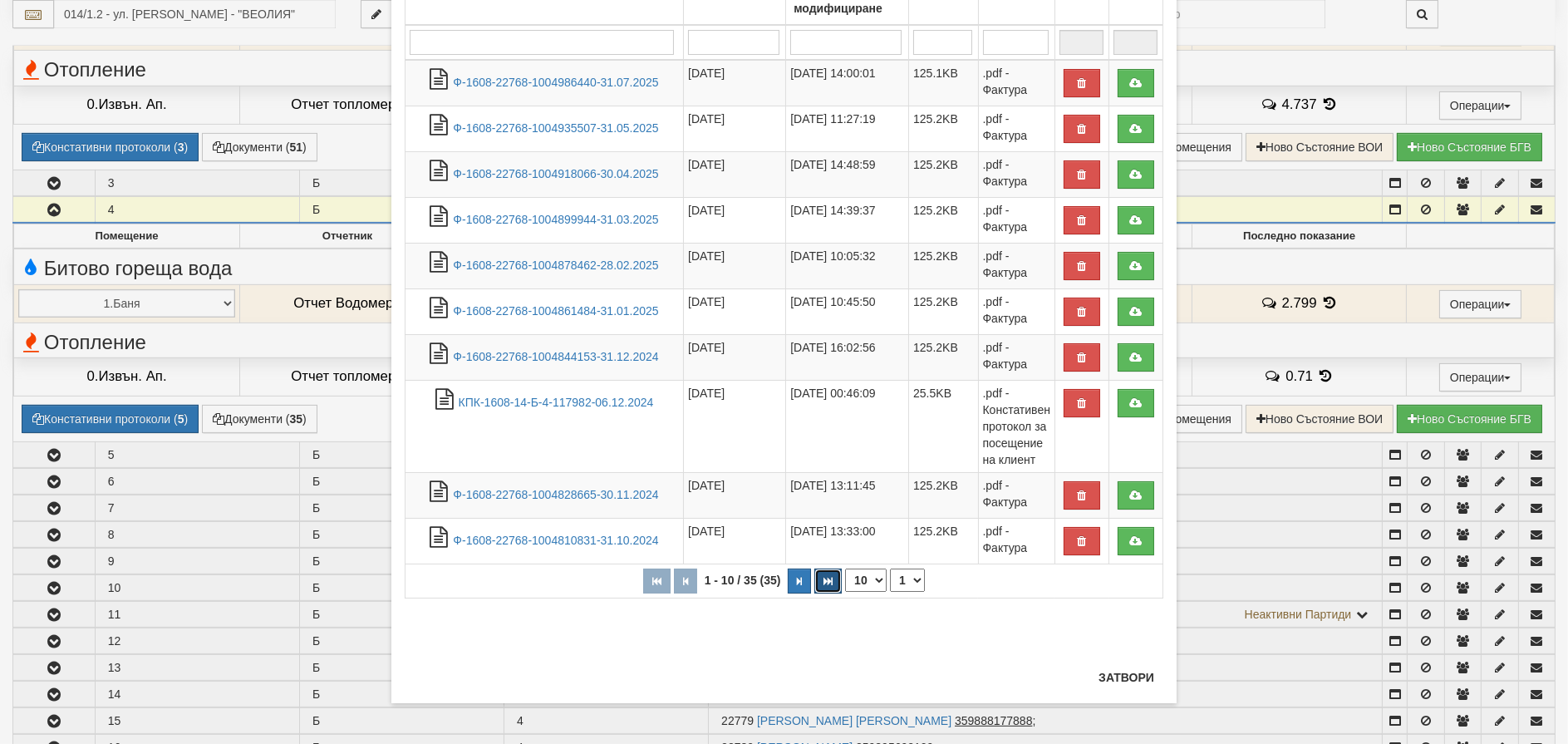
click at [824, 580] on icon "button" at bounding box center [828, 581] width 9 height 9
select select "4"
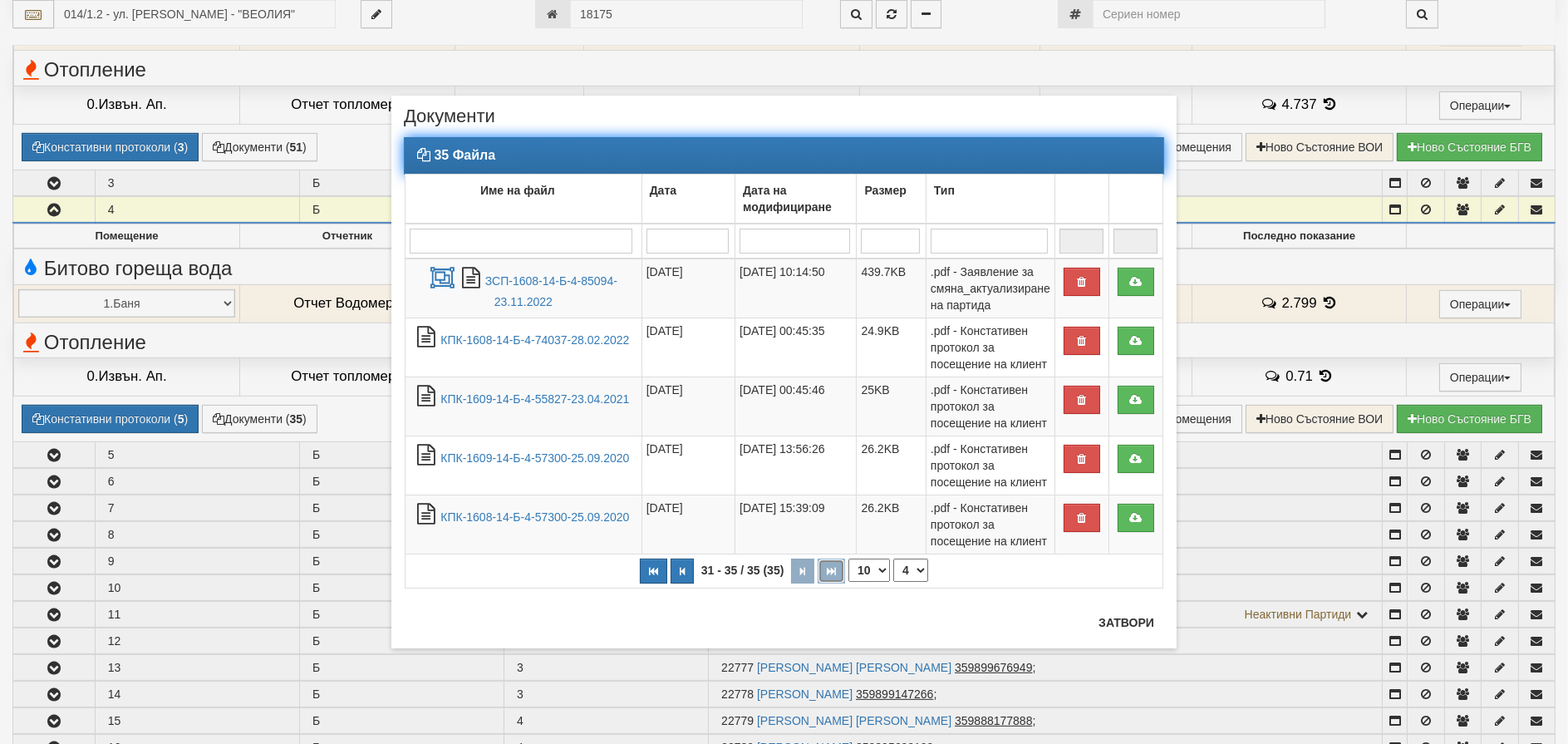
scroll to position [0, 0]
click at [529, 279] on link "ЗСП-1608-14-Б-4-85094-23.11.2022" at bounding box center [552, 292] width 133 height 34
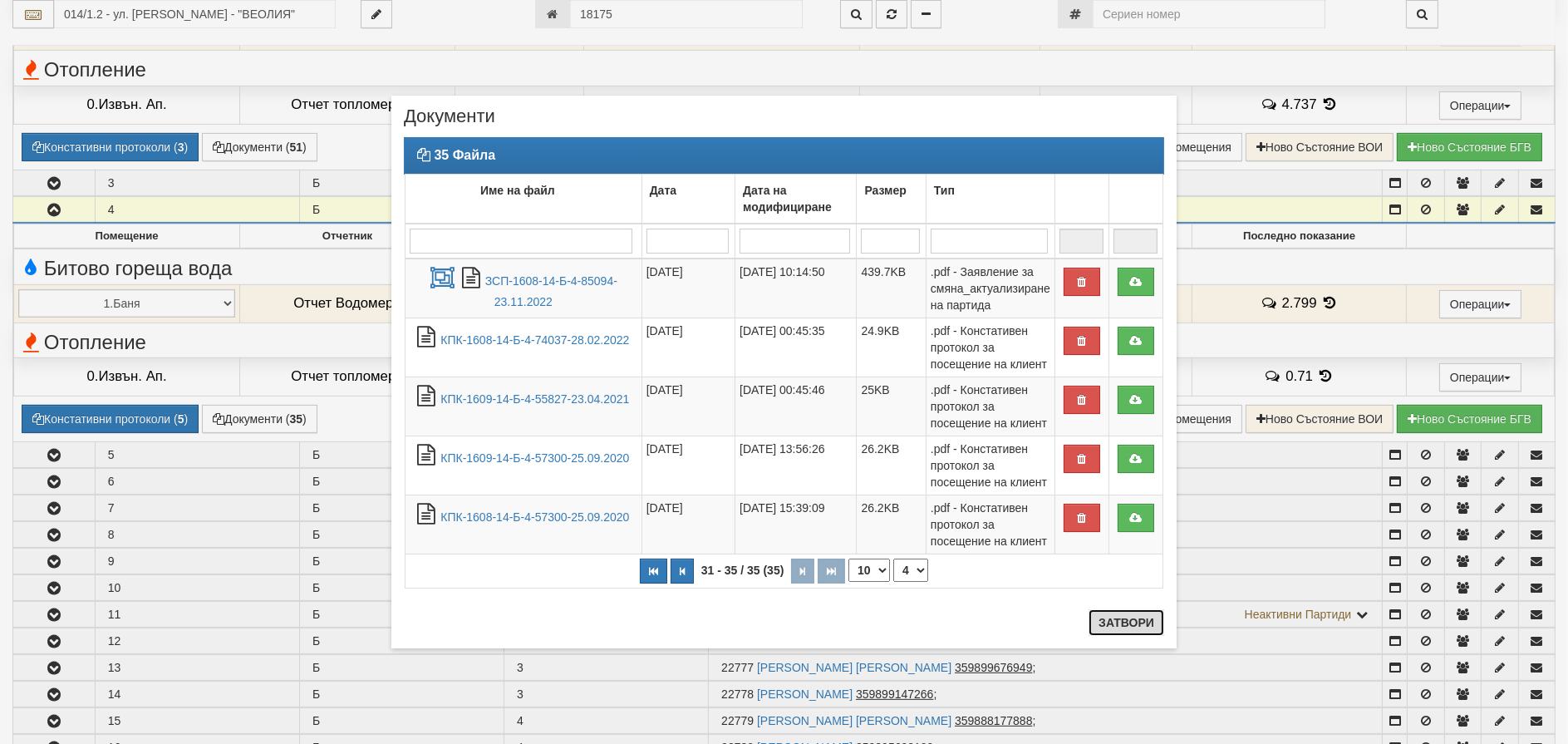
click at [1118, 626] on button "Затвори" at bounding box center [1127, 623] width 76 height 27
